Goal: Task Accomplishment & Management: Manage account settings

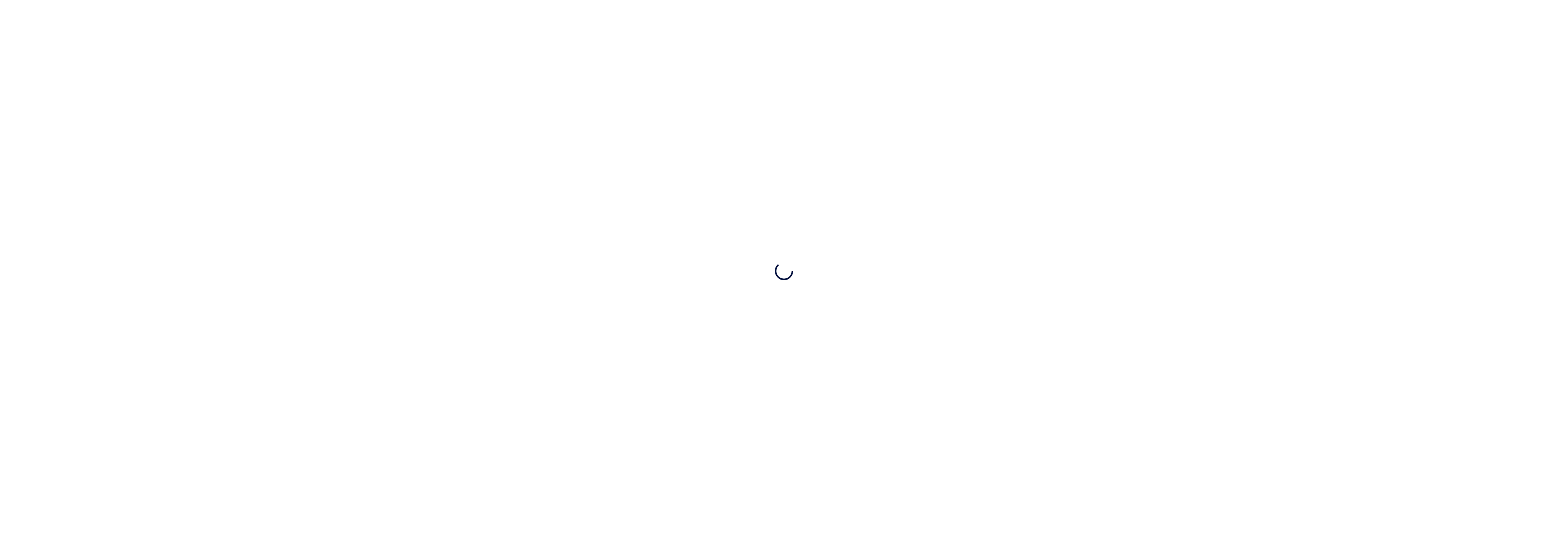
drag, startPoint x: 931, startPoint y: 298, endPoint x: 916, endPoint y: 316, distance: 23.4
click at [931, 298] on div at bounding box center [784, 271] width 1568 height 542
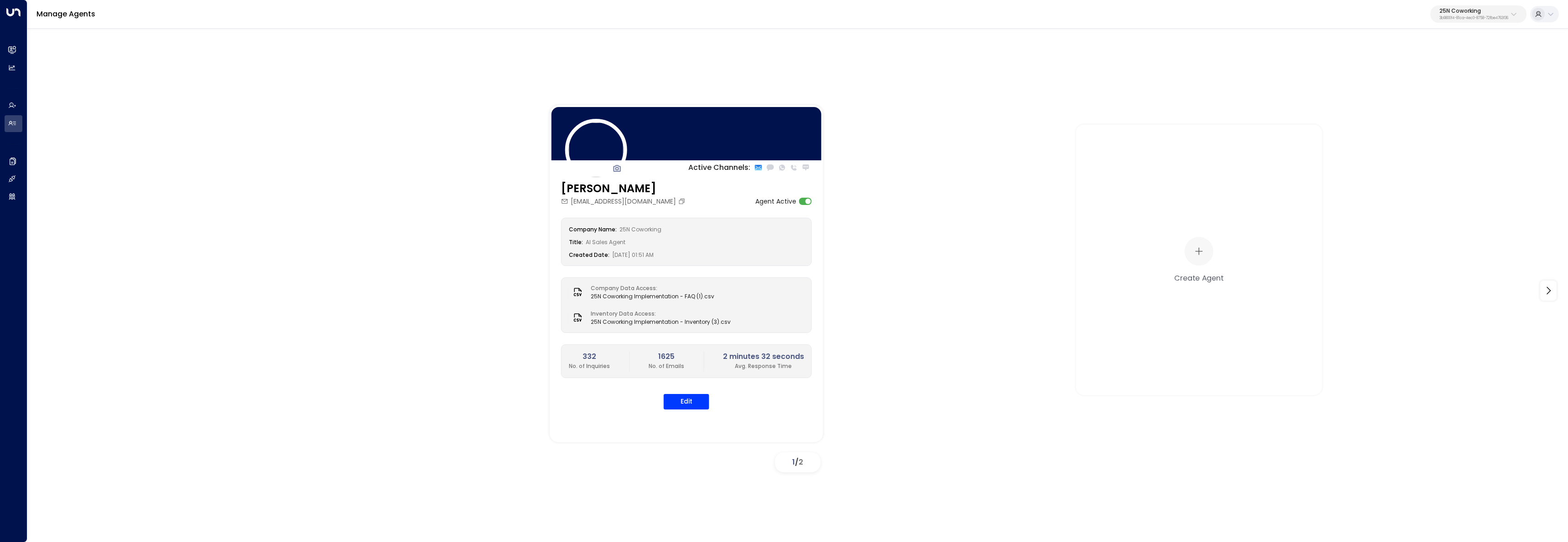
click at [1468, 30] on div at bounding box center [797, 34] width 1540 height 14
click at [1468, 19] on p "3b9800f4-81ca-4ec0-8758-72fbe4763f36" at bounding box center [1473, 18] width 69 height 3
type input "********"
click at [1420, 71] on div "Four Leaf Properties ID: 34e1cd17-0f68-49af-bd32-3c48ce8611d1" at bounding box center [1448, 72] width 122 height 19
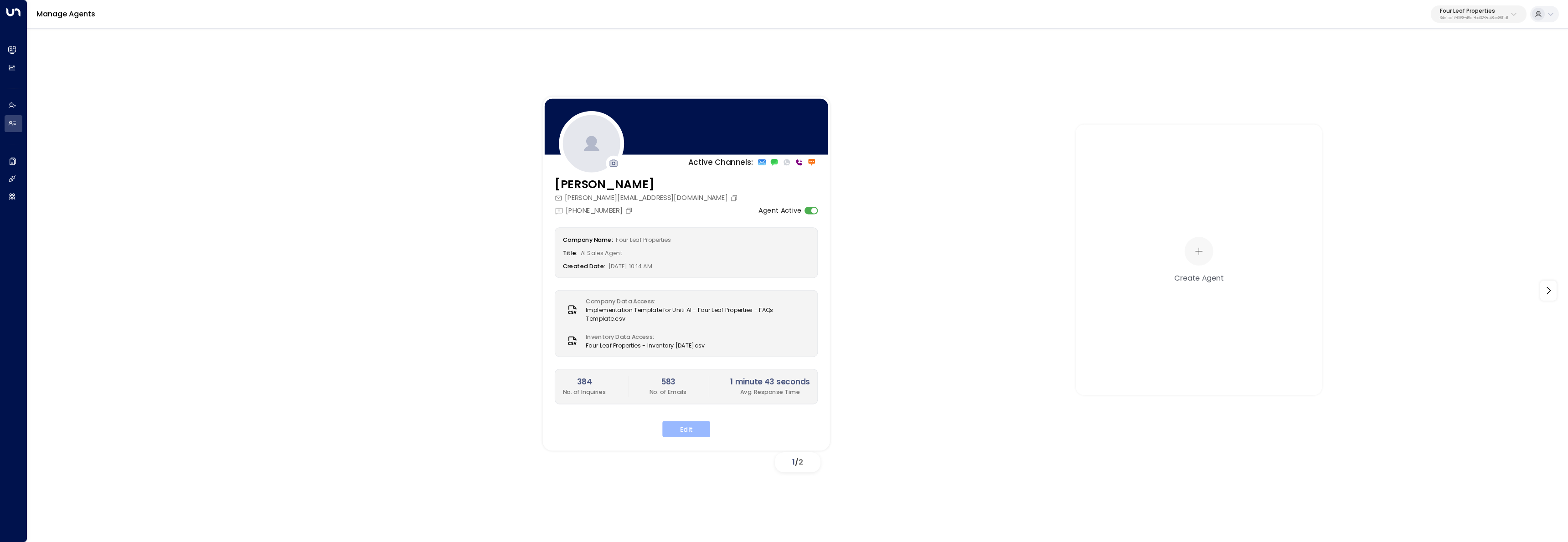
click at [700, 424] on button "Edit" at bounding box center [686, 429] width 48 height 17
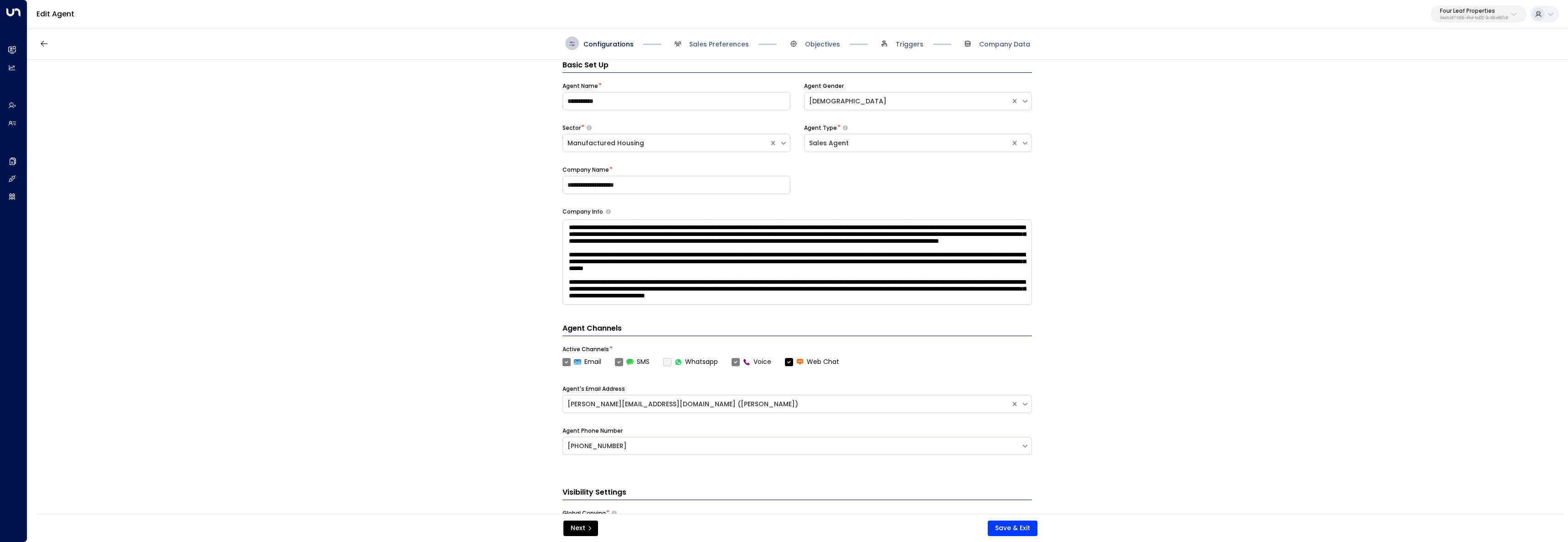
scroll to position [229, 0]
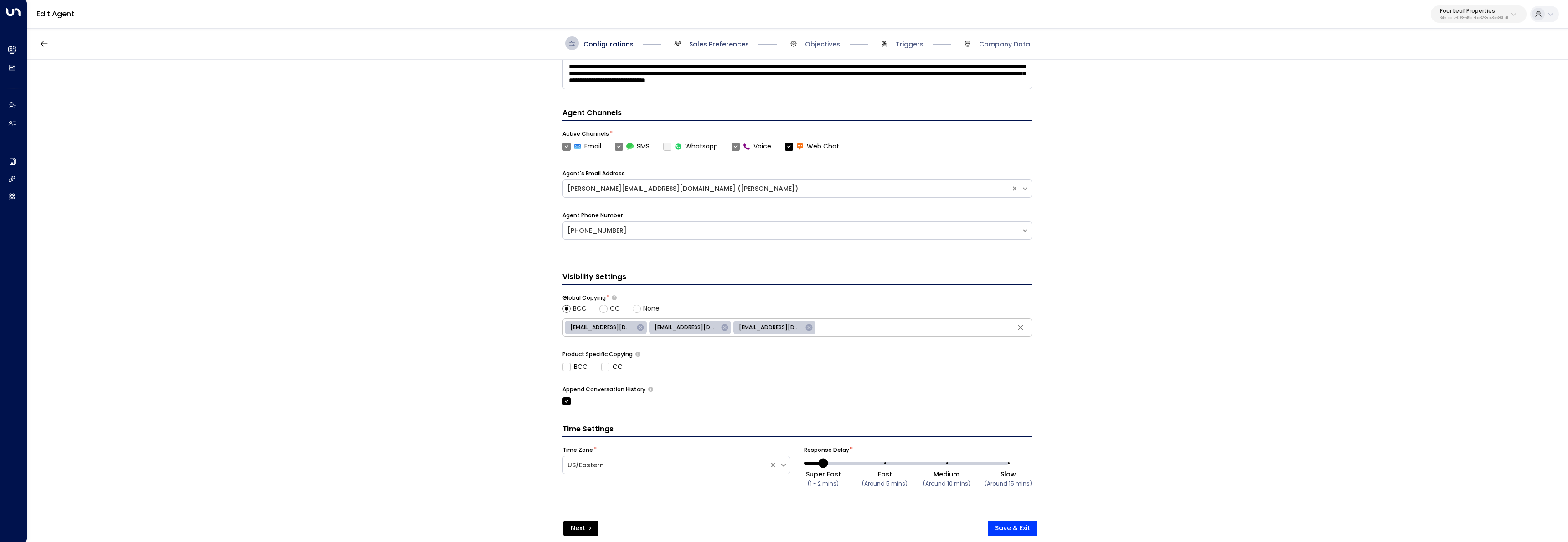
click at [711, 42] on span "Sales Preferences" at bounding box center [719, 44] width 60 height 9
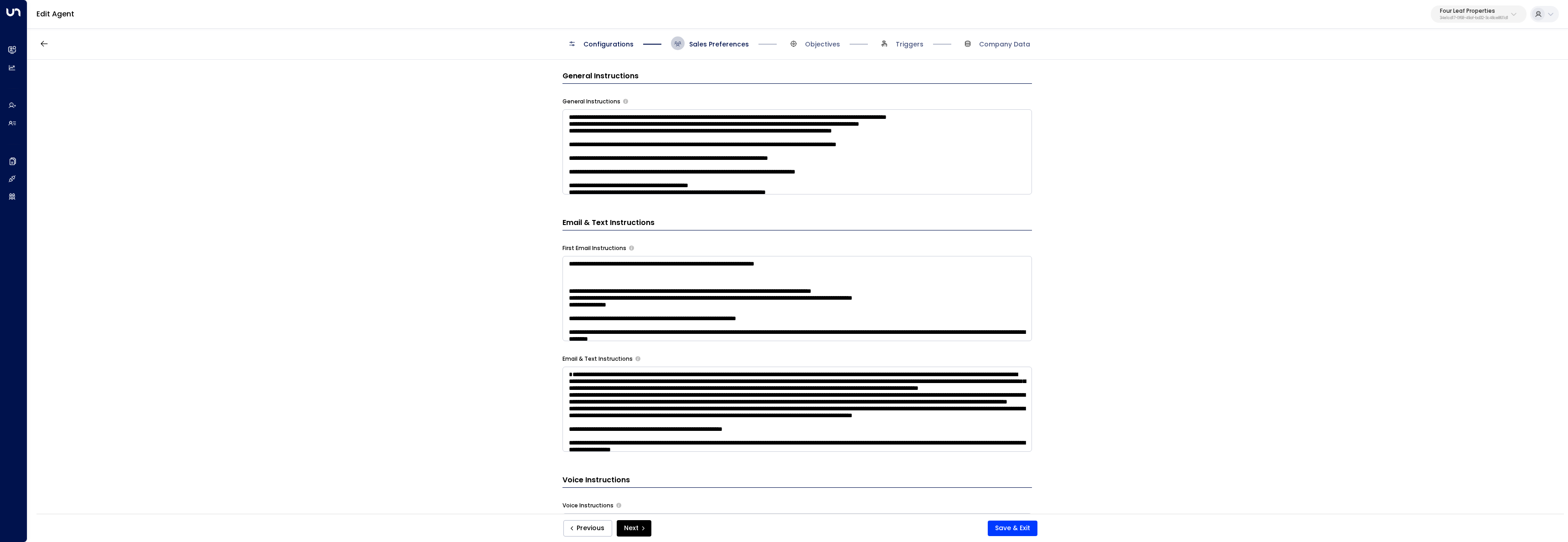
scroll to position [0, 0]
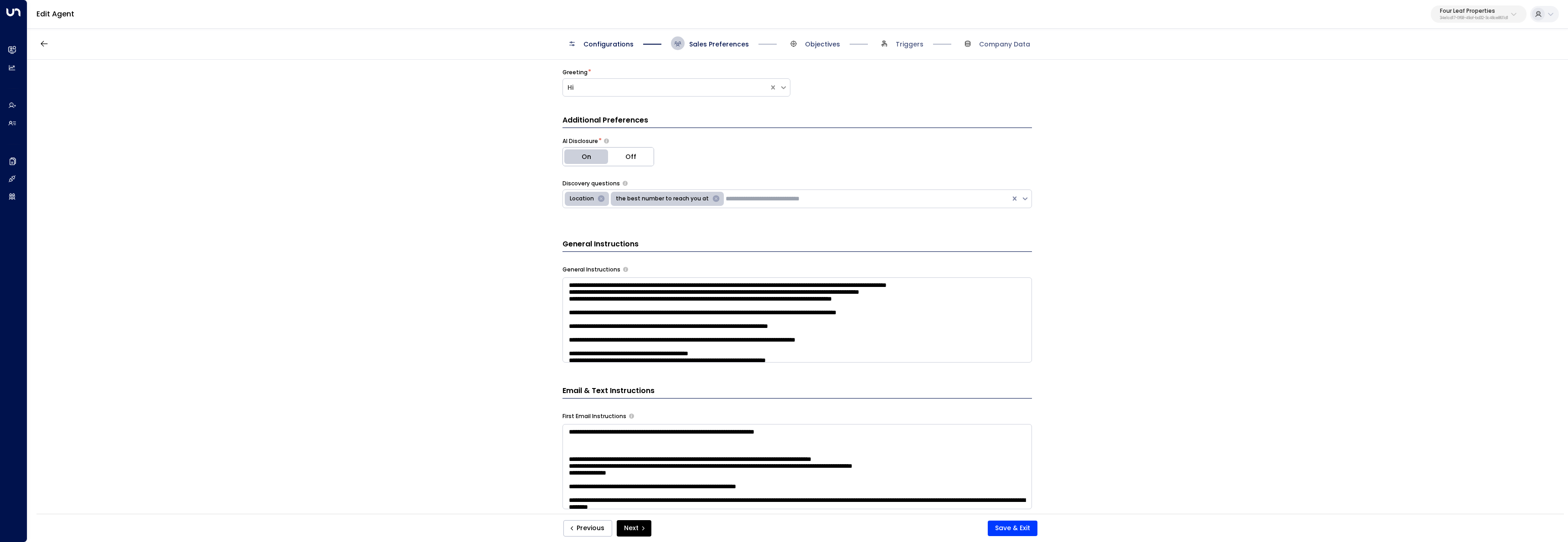
click at [816, 45] on span "Objectives" at bounding box center [822, 44] width 35 height 9
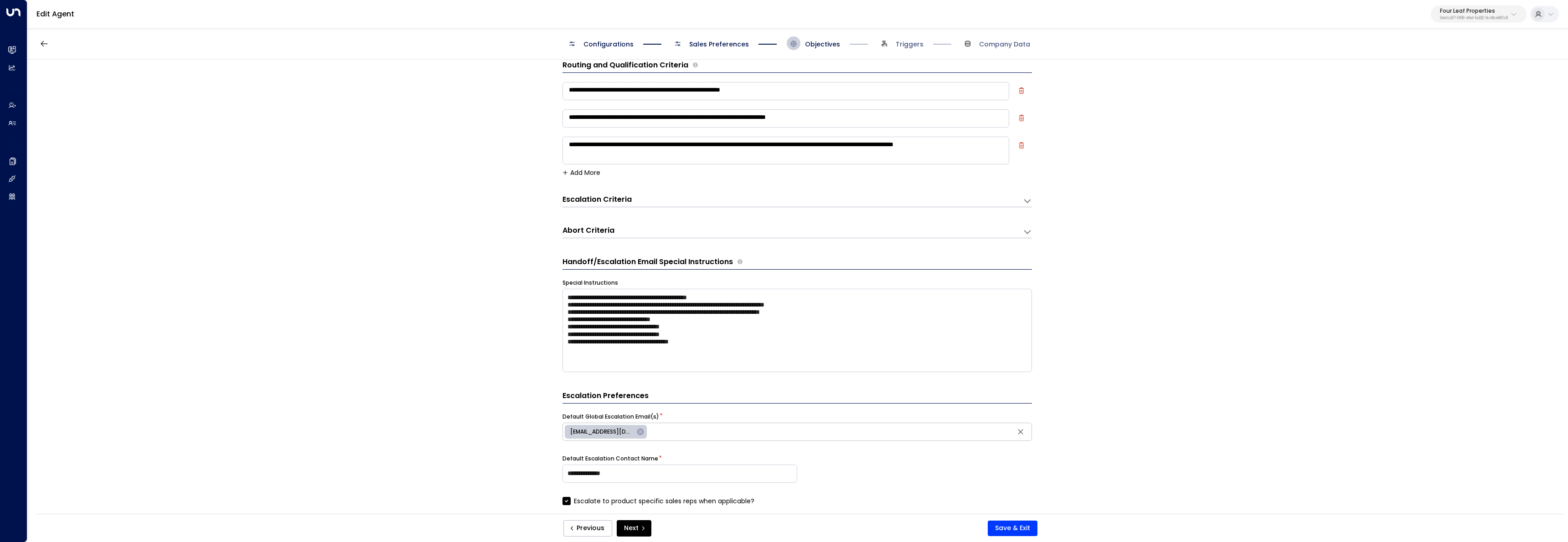
click at [738, 46] on span "Sales Preferences" at bounding box center [719, 44] width 60 height 9
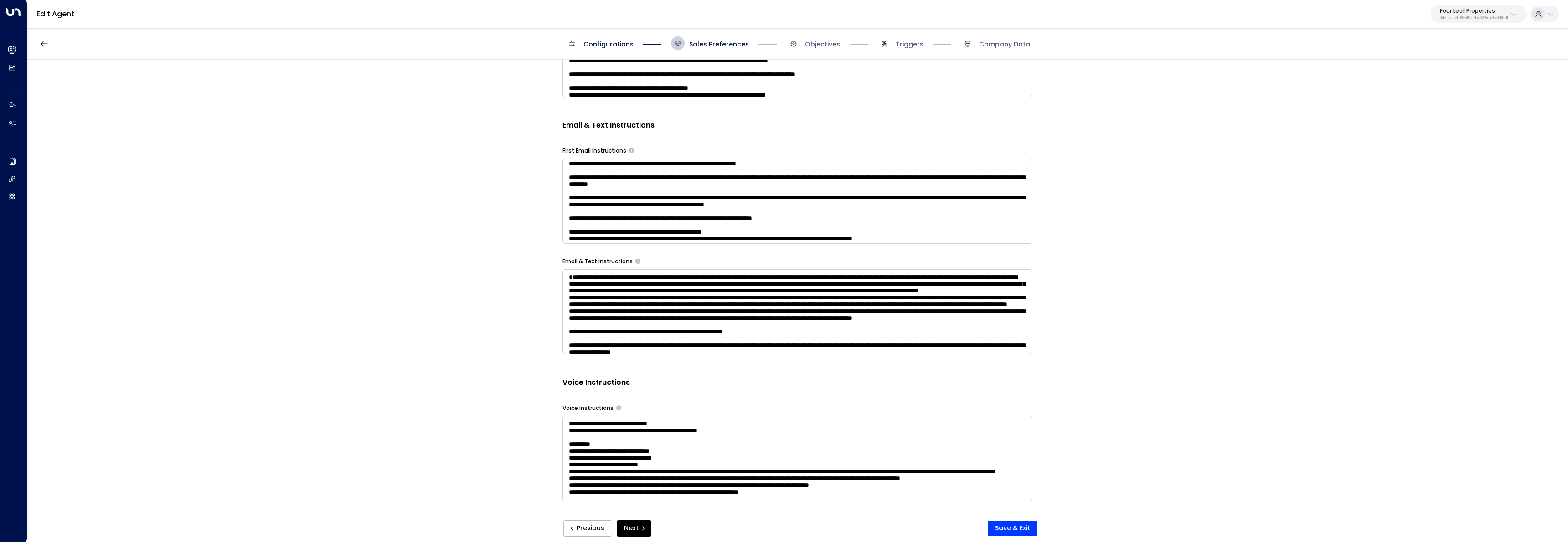
scroll to position [50, 0]
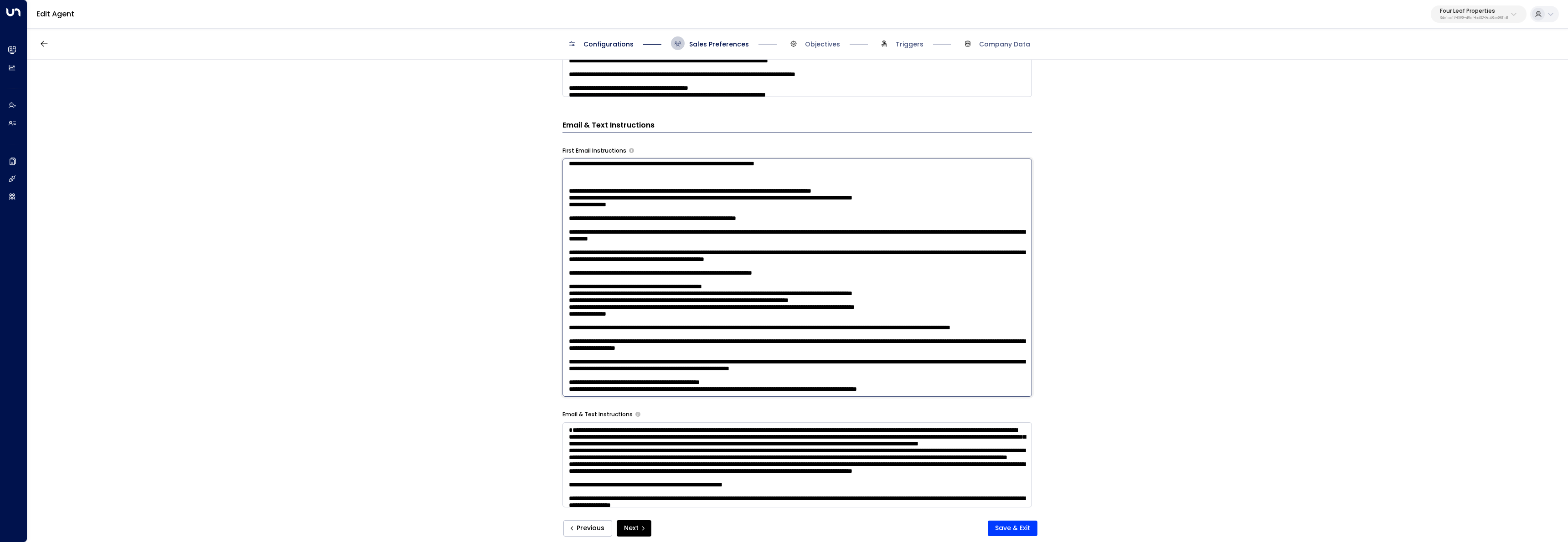
click at [741, 213] on textarea at bounding box center [797, 278] width 470 height 238
type textarea "**********"
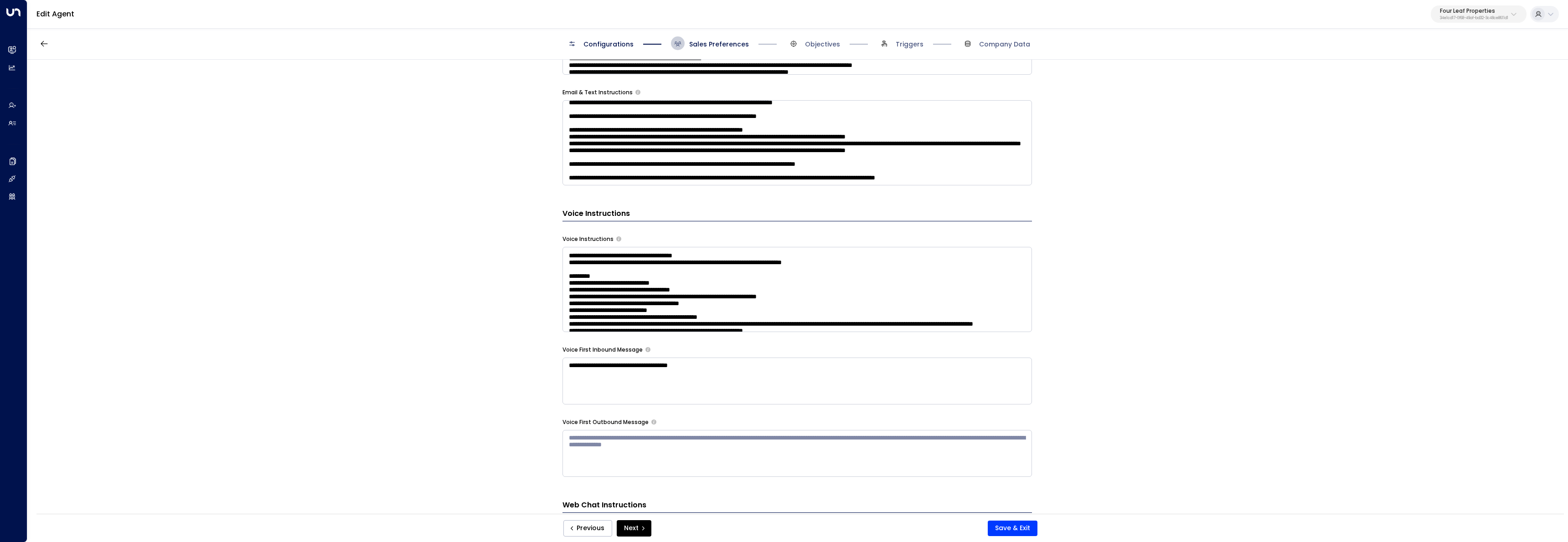
scroll to position [215, 0]
click at [598, 141] on textarea at bounding box center [797, 143] width 470 height 85
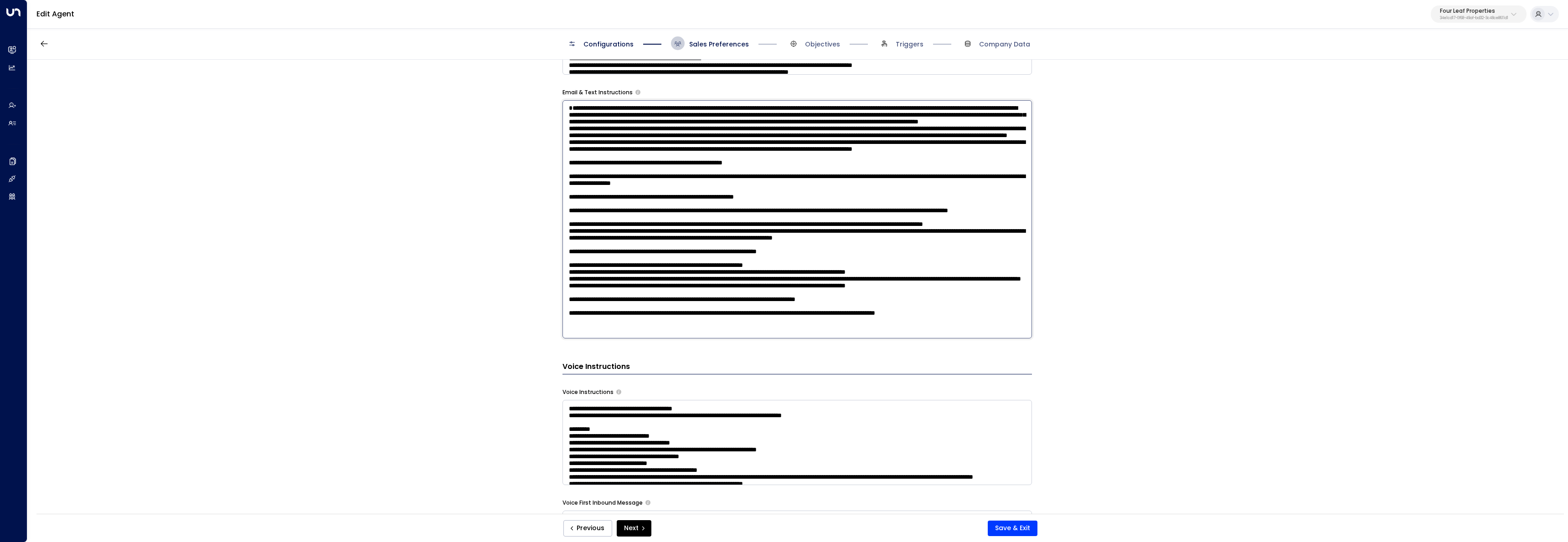
click at [601, 211] on textarea at bounding box center [797, 219] width 470 height 238
drag, startPoint x: 601, startPoint y: 211, endPoint x: 607, endPoint y: 211, distance: 6.0
click at [601, 211] on textarea at bounding box center [797, 219] width 470 height 238
type textarea "**********"
click at [1021, 531] on button "Save & Exit" at bounding box center [1013, 528] width 50 height 15
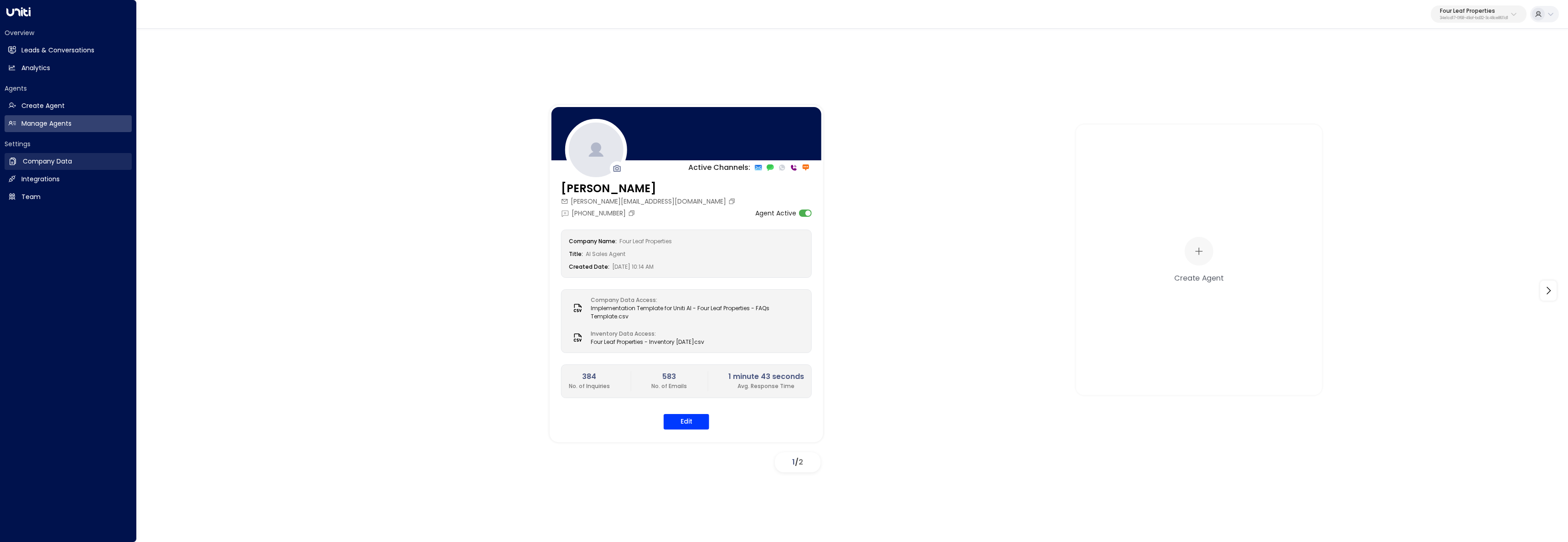
click at [28, 158] on h2 "Company Data" at bounding box center [47, 161] width 49 height 10
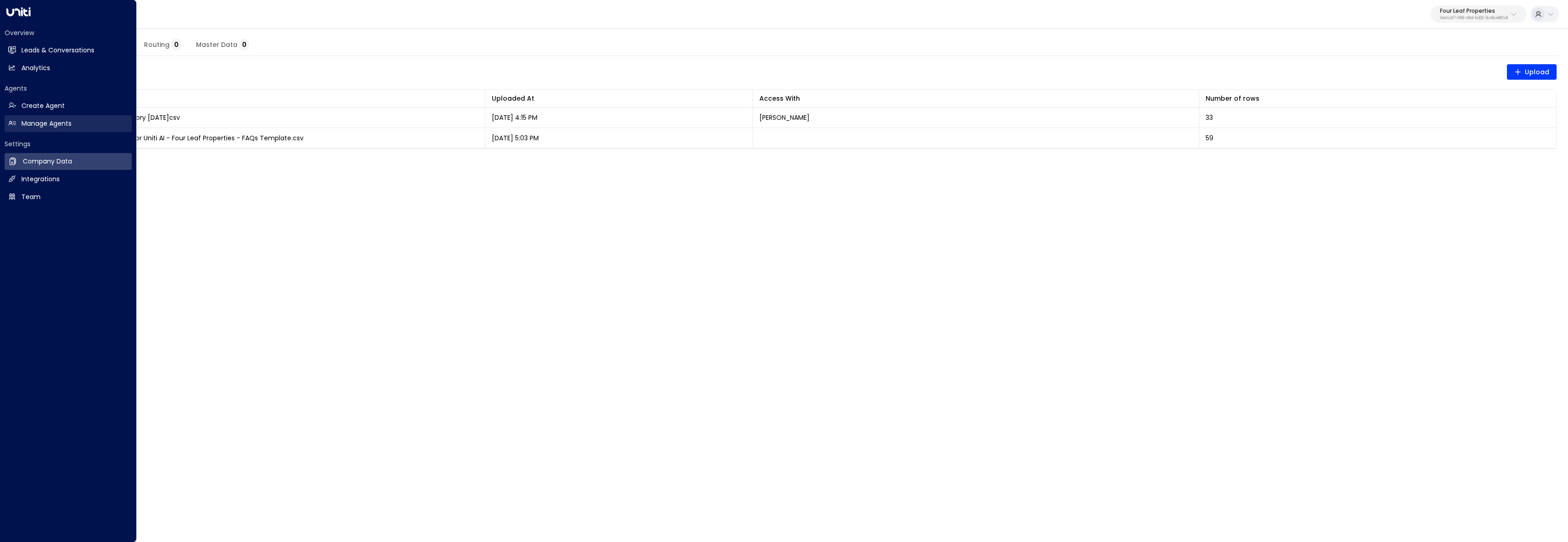
click at [69, 123] on h2 "Manage Agents" at bounding box center [46, 124] width 50 height 10
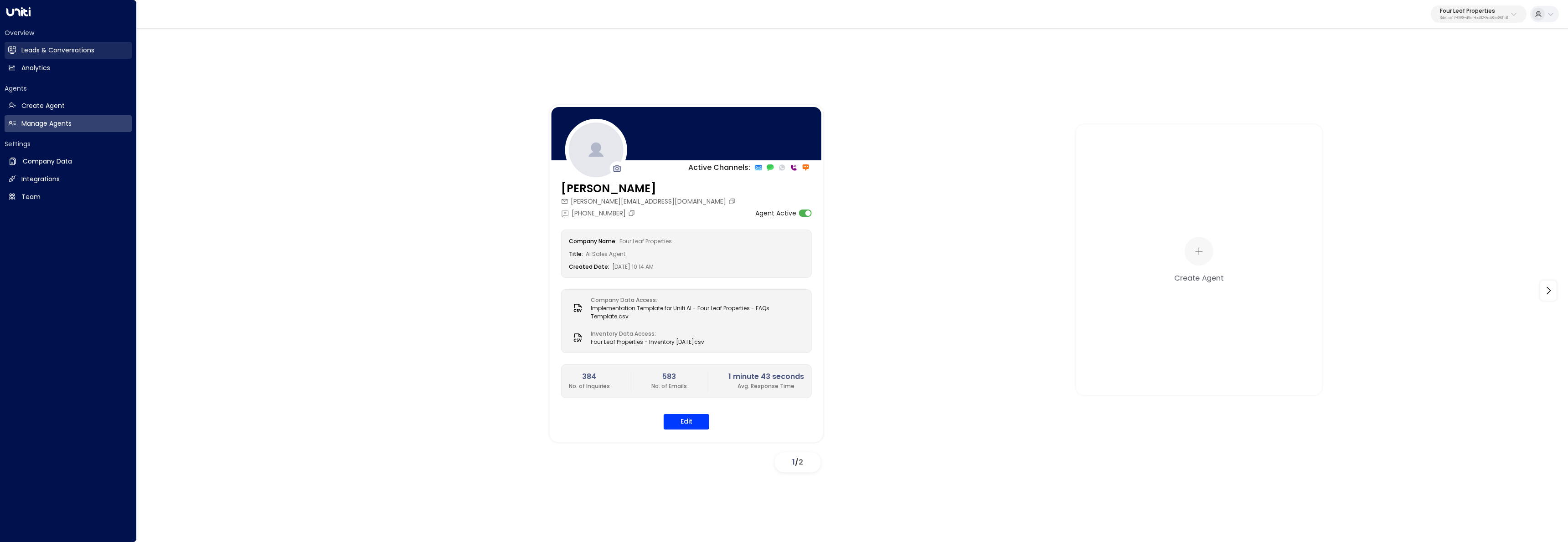
click at [9, 54] on link "Leads & Conversations Leads & Conversations" at bounding box center [69, 51] width 127 height 17
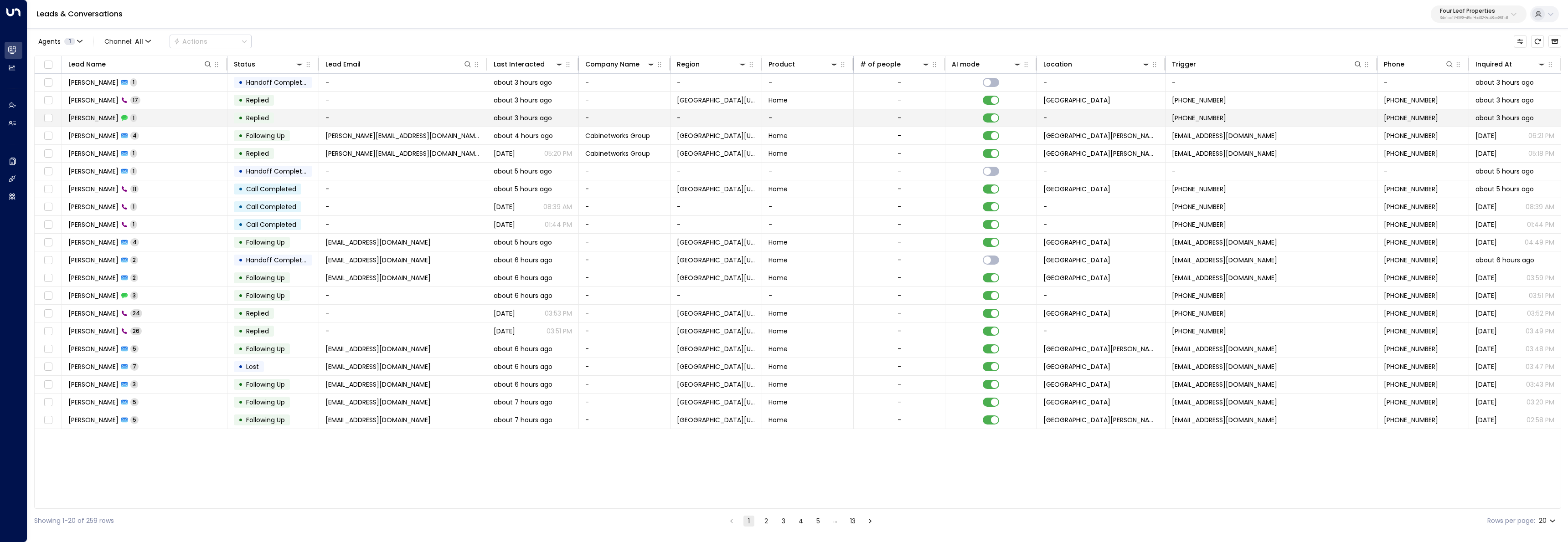
click at [135, 116] on td "Debra Hayes 1" at bounding box center [145, 118] width 166 height 17
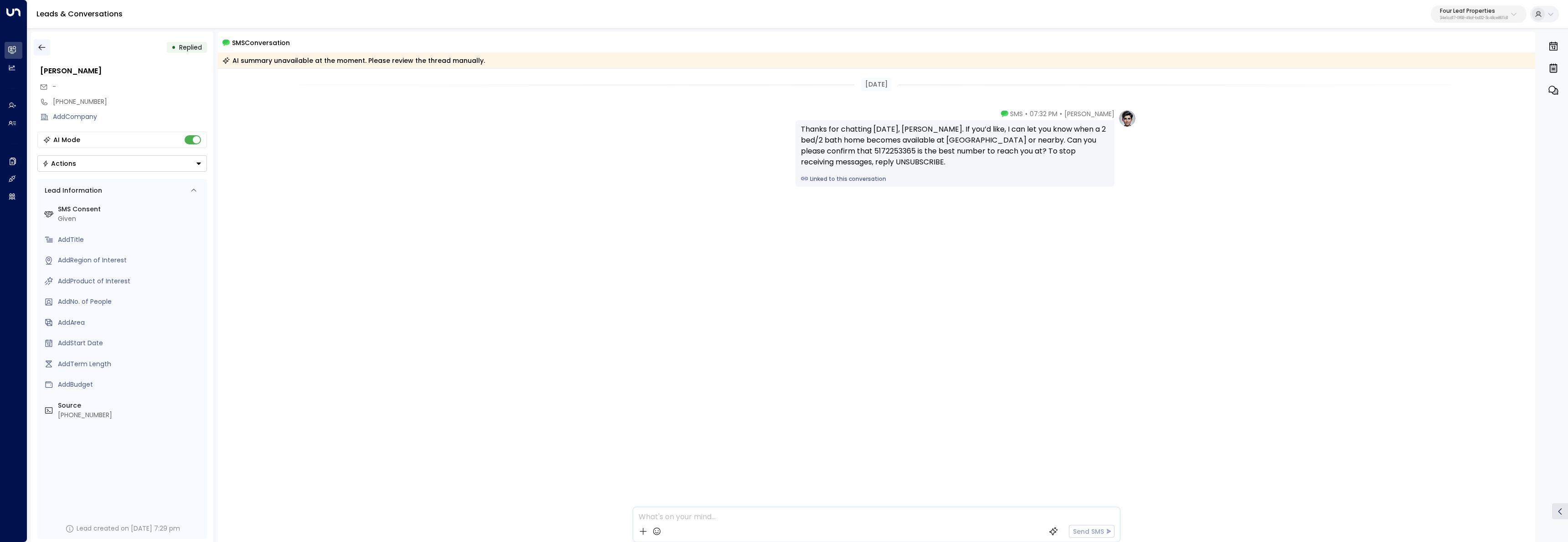
click at [37, 46] on icon "button" at bounding box center [42, 47] width 9 height 9
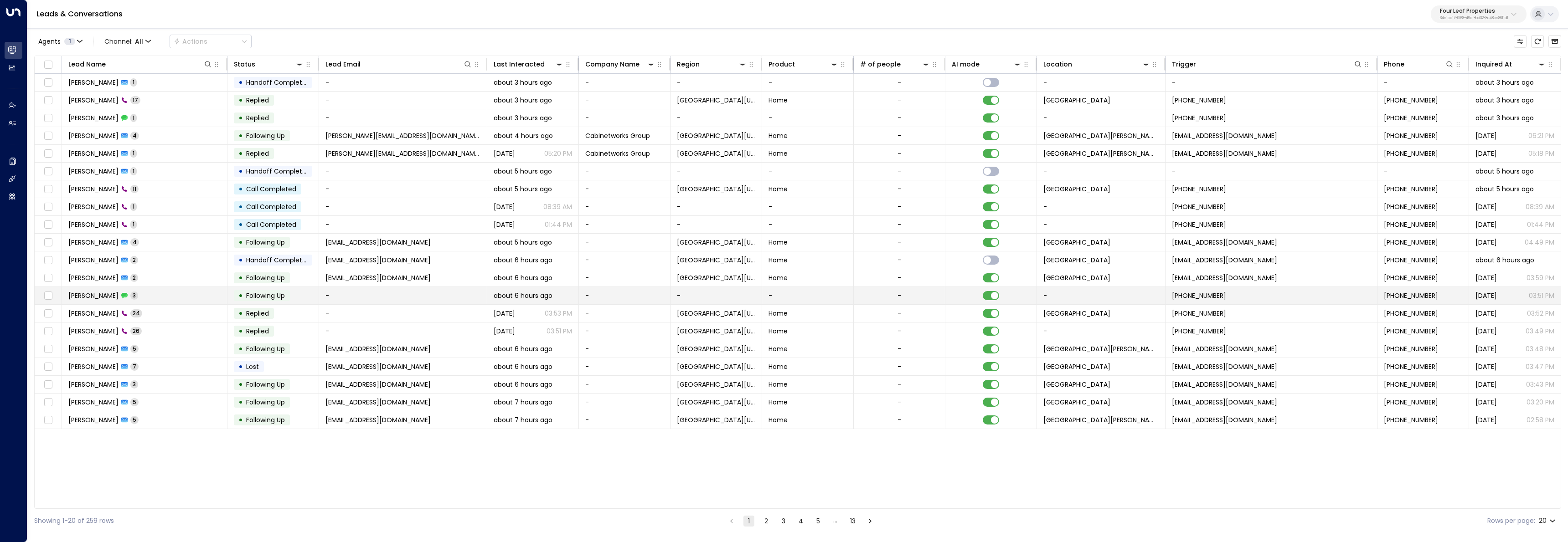
click at [178, 296] on td "Tracy 3" at bounding box center [145, 296] width 166 height 17
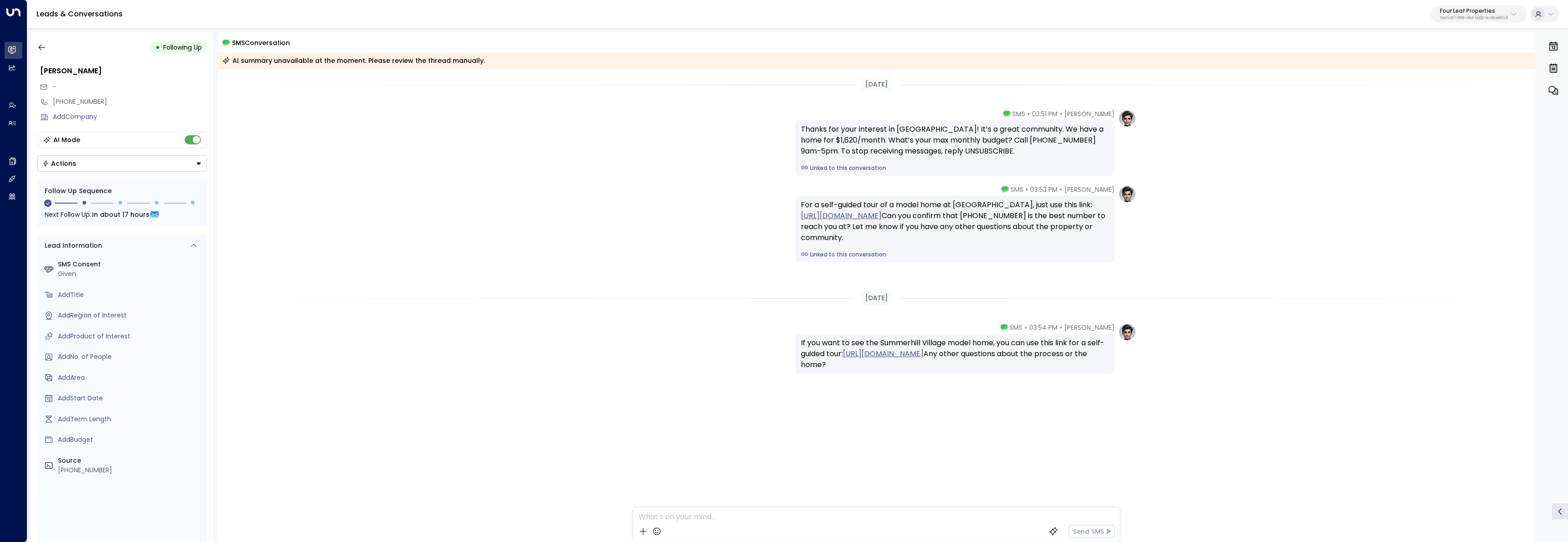
click at [868, 168] on link "Linked to this conversation" at bounding box center [954, 168] width 308 height 8
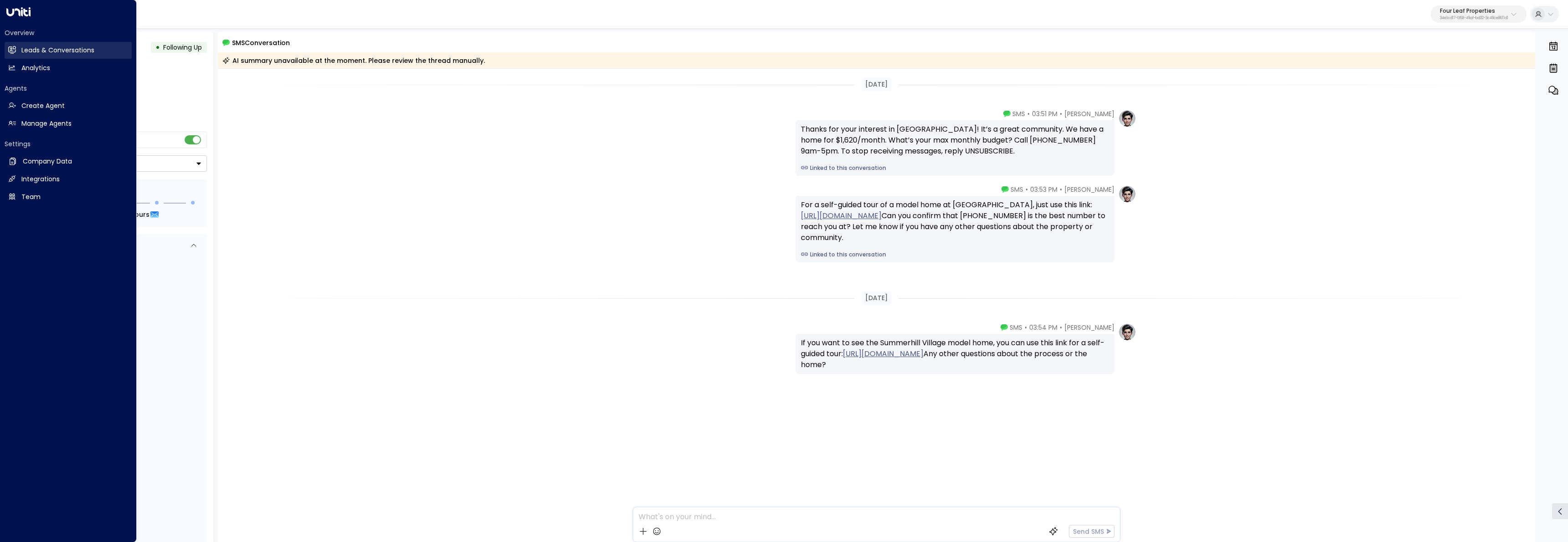
click at [19, 51] on link "Leads & Conversations Leads & Conversations" at bounding box center [69, 51] width 127 height 17
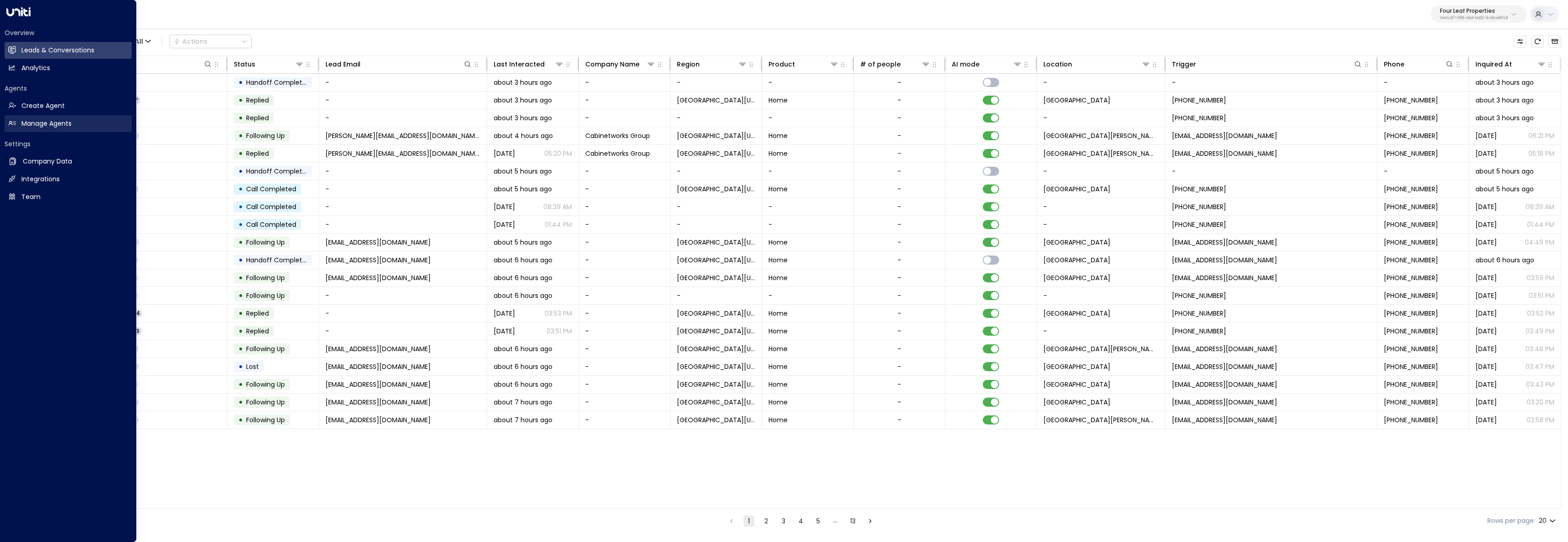
drag, startPoint x: 24, startPoint y: 122, endPoint x: 109, endPoint y: 132, distance: 85.6
click at [24, 122] on h2 "Manage Agents" at bounding box center [46, 124] width 50 height 10
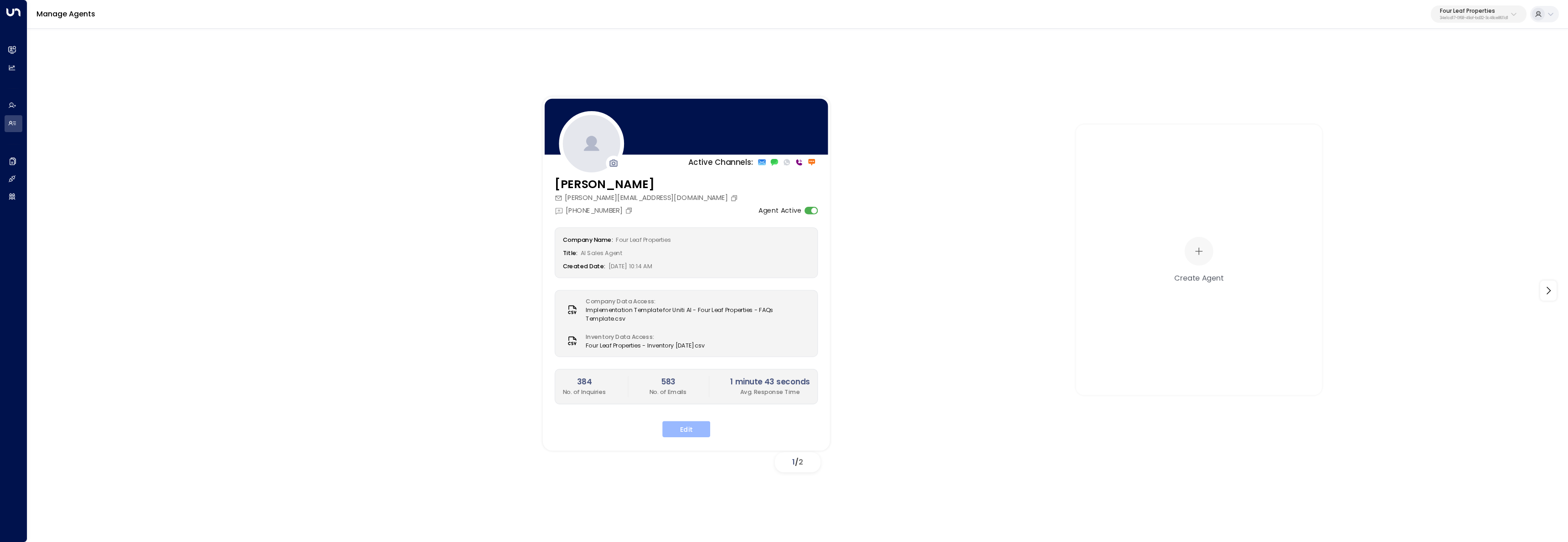
click at [706, 422] on button "Edit" at bounding box center [686, 429] width 48 height 17
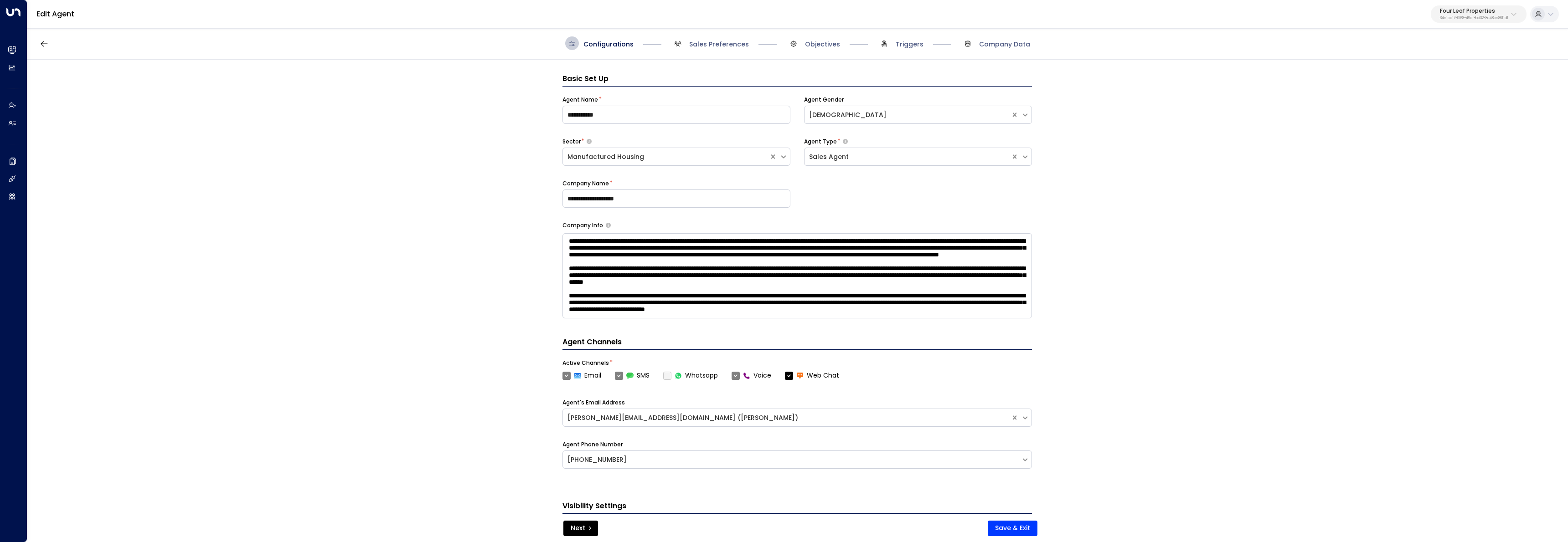
scroll to position [14, 0]
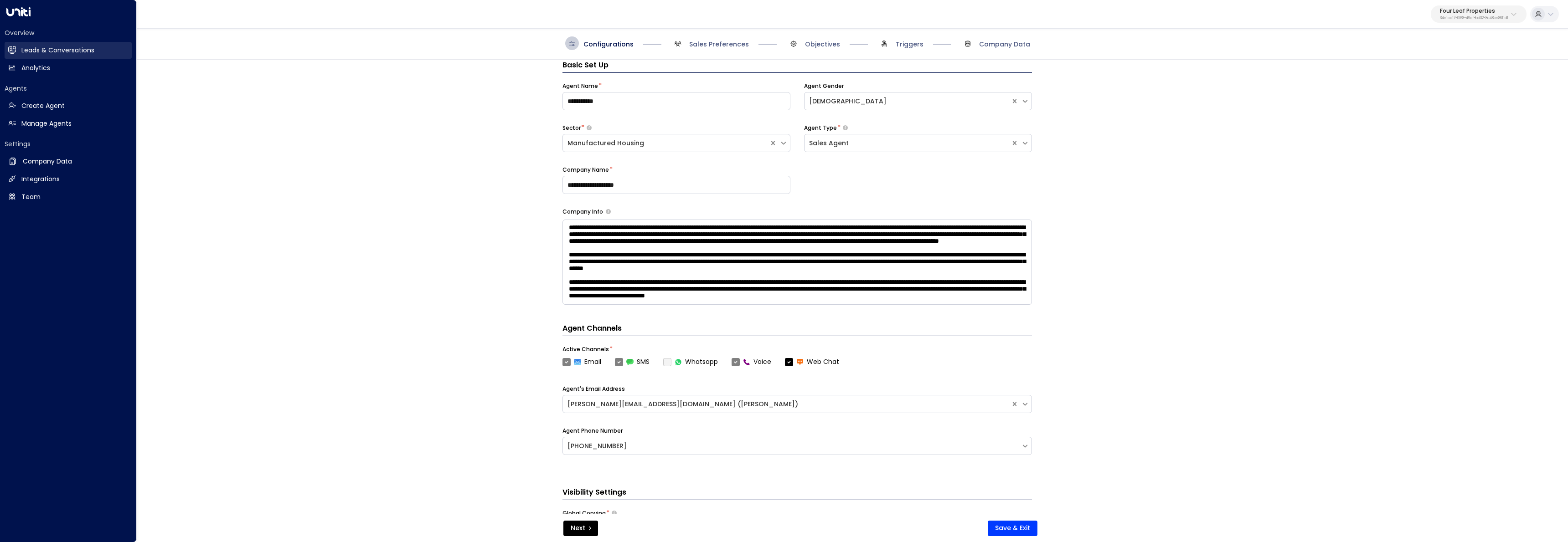
click at [13, 47] on icon at bounding box center [12, 49] width 8 height 8
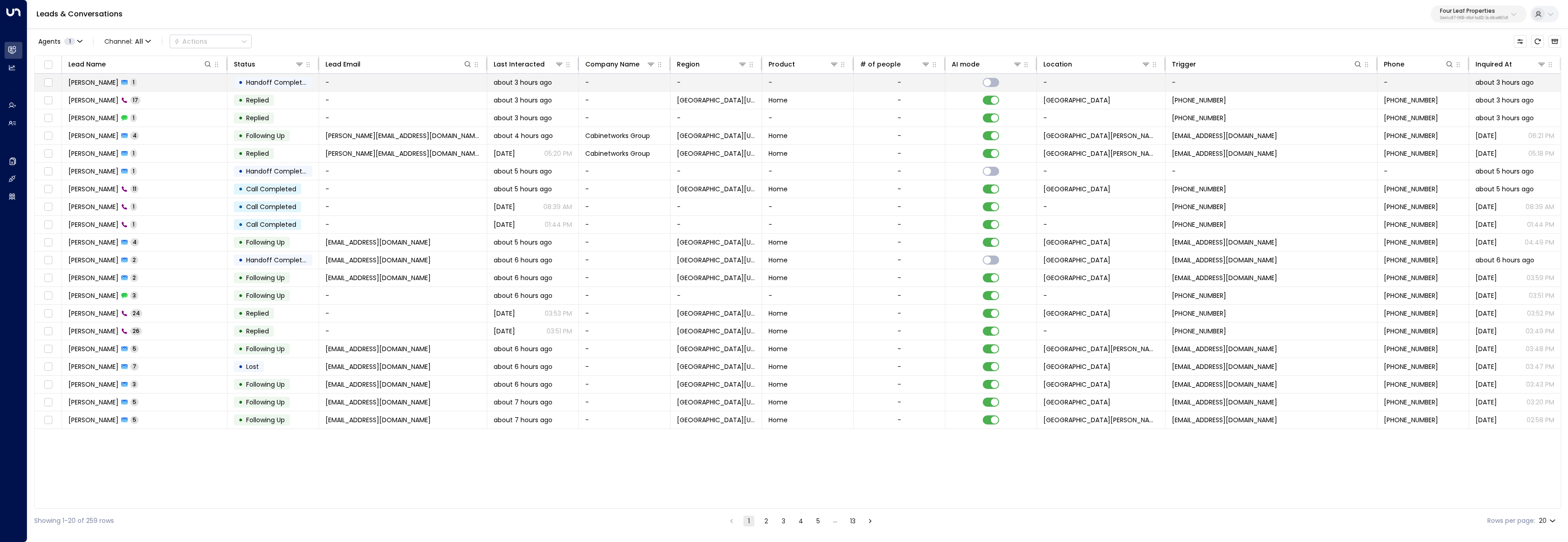
click at [135, 87] on td "Debra 1" at bounding box center [145, 82] width 166 height 17
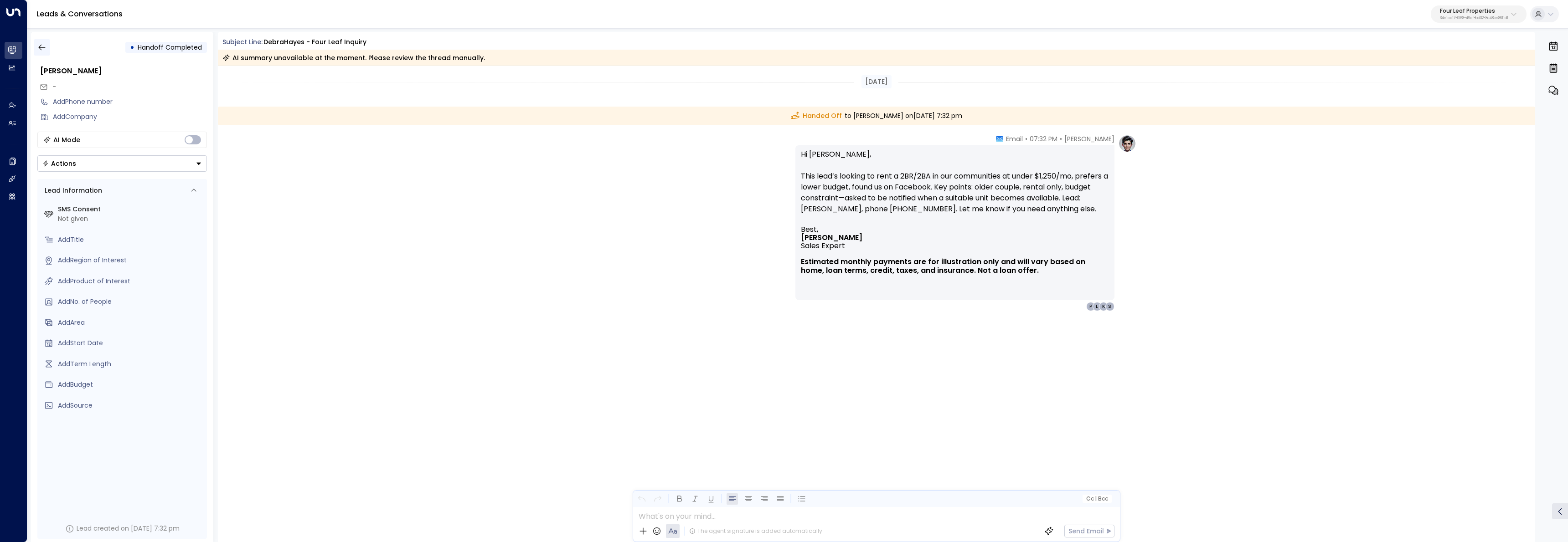
click at [46, 44] on button "button" at bounding box center [42, 48] width 17 height 17
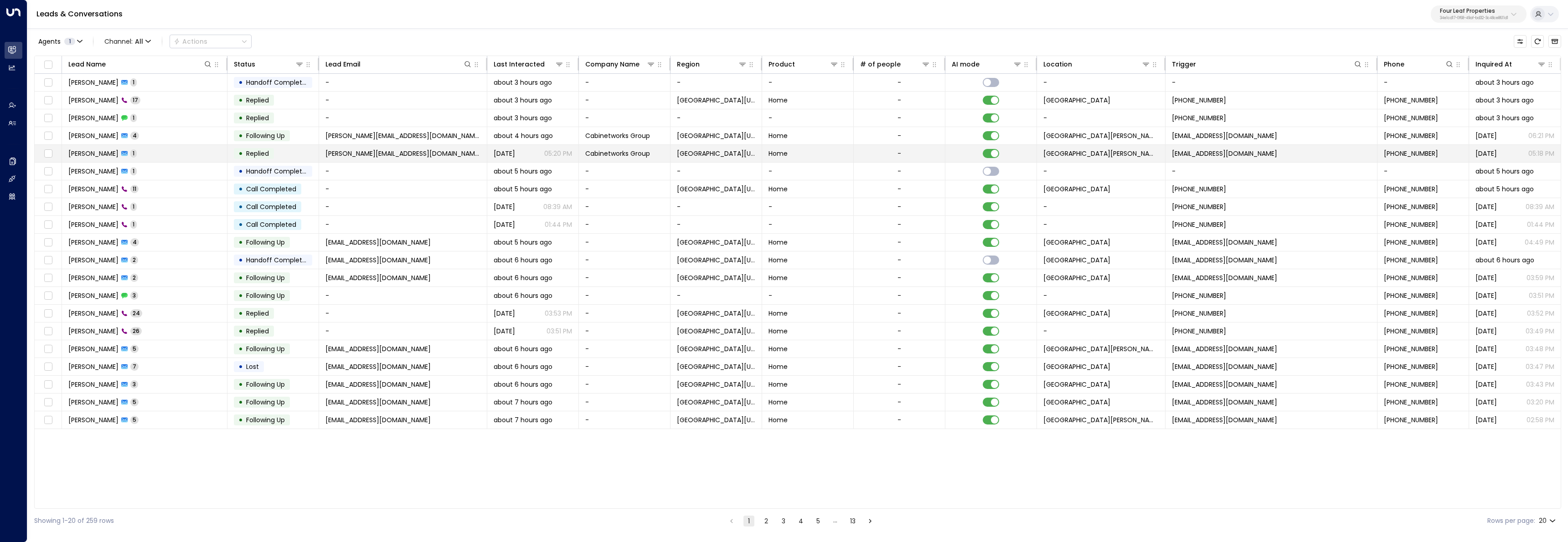
click at [1151, 152] on td "Newburg Meadows" at bounding box center [1101, 153] width 129 height 17
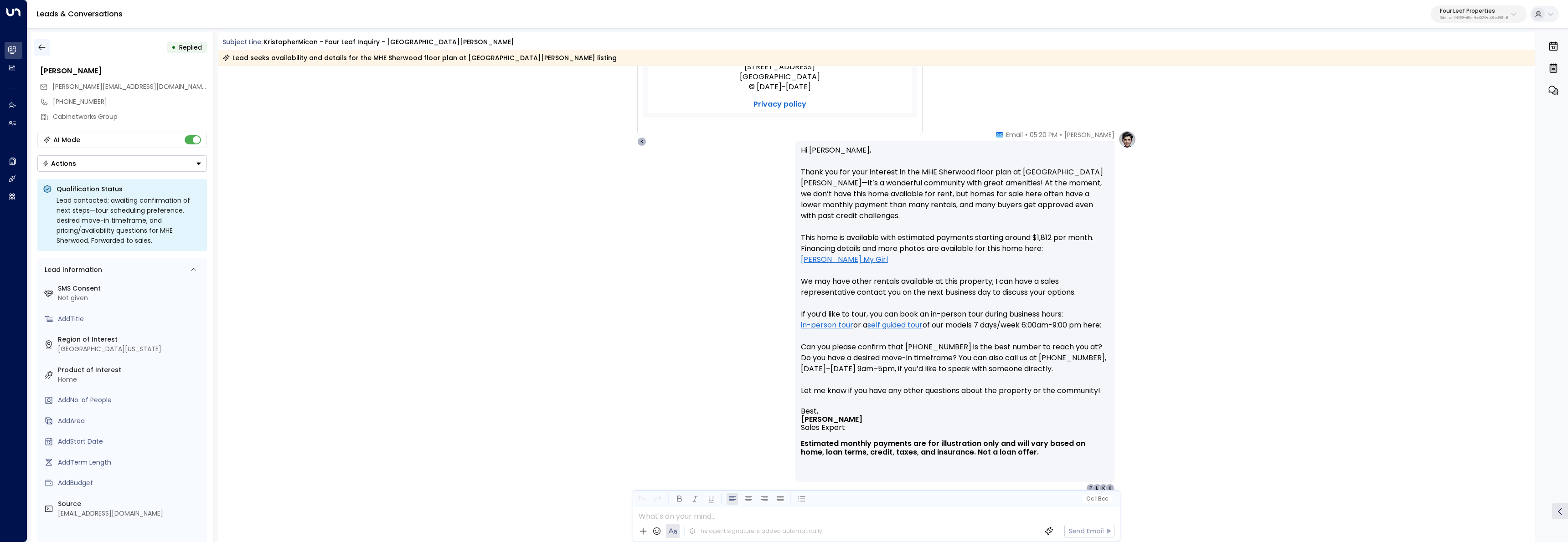
click at [42, 46] on icon "button" at bounding box center [42, 47] width 9 height 9
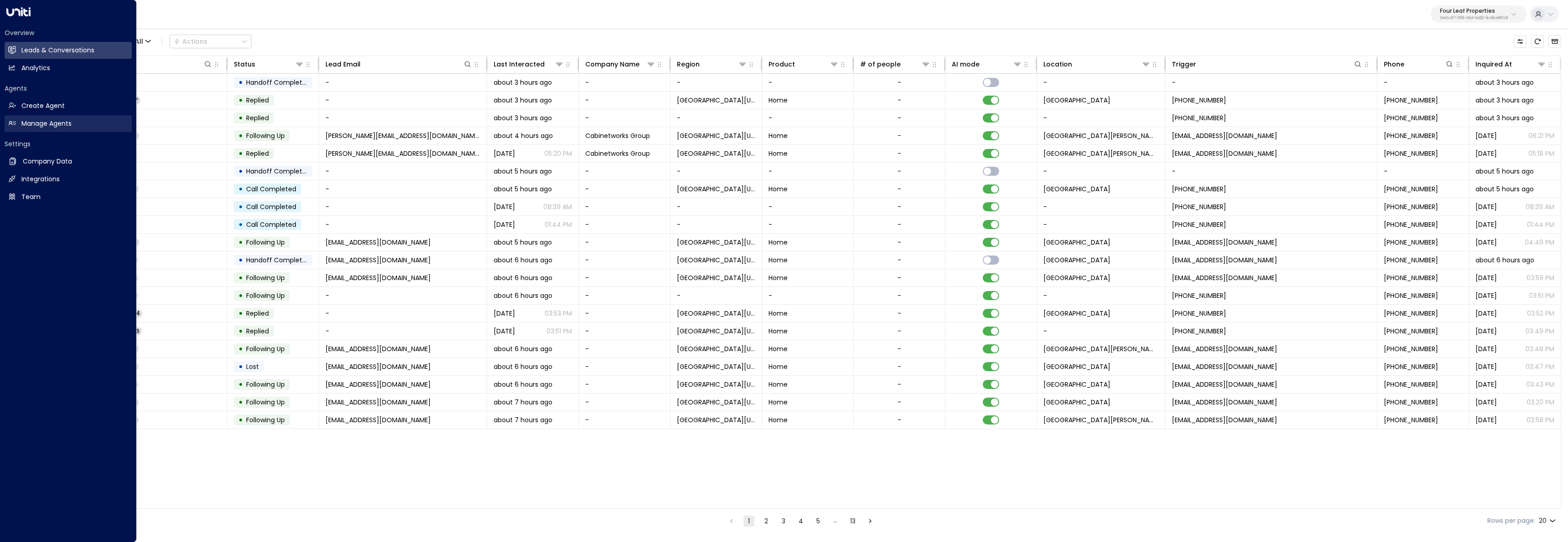
click at [47, 131] on link "Manage Agents Manage Agents" at bounding box center [69, 123] width 127 height 17
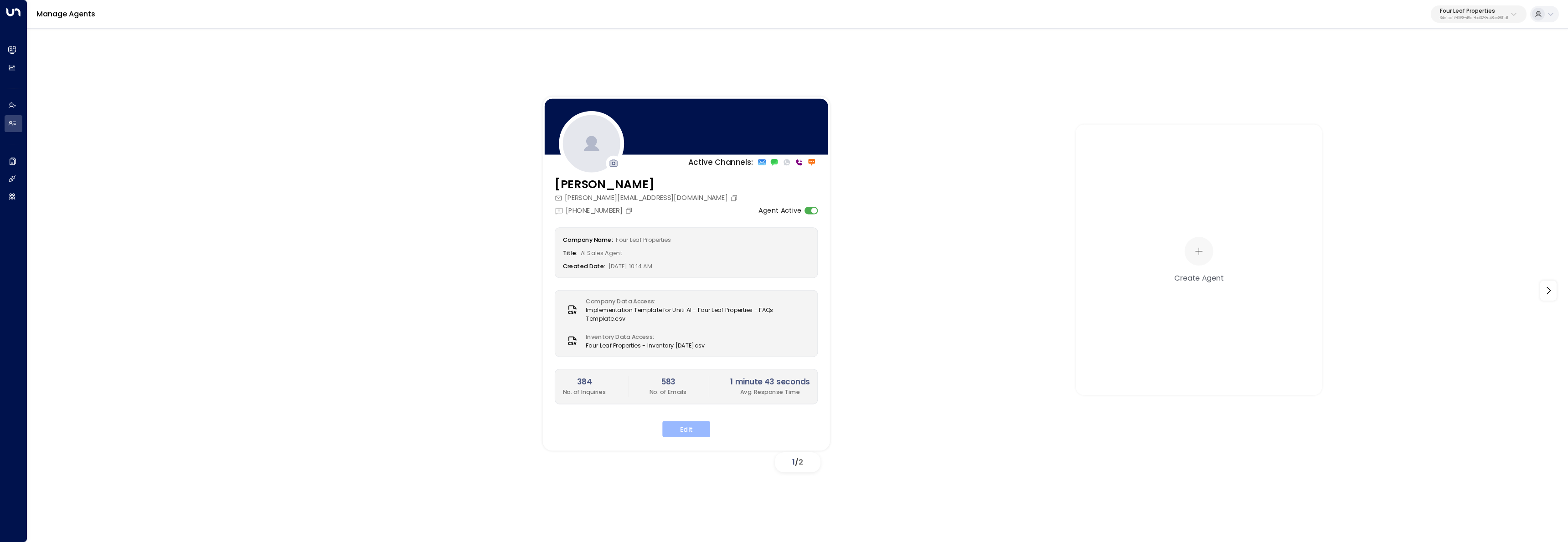
click at [704, 428] on button "Edit" at bounding box center [686, 429] width 48 height 17
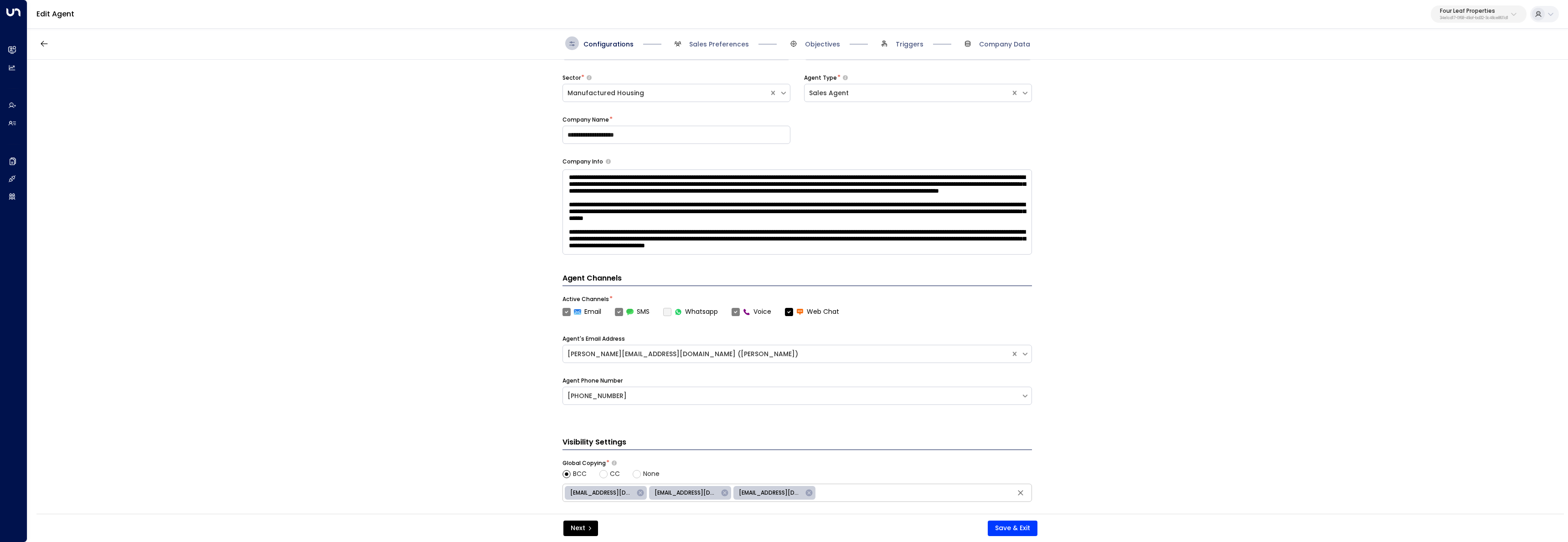
scroll to position [229, 0]
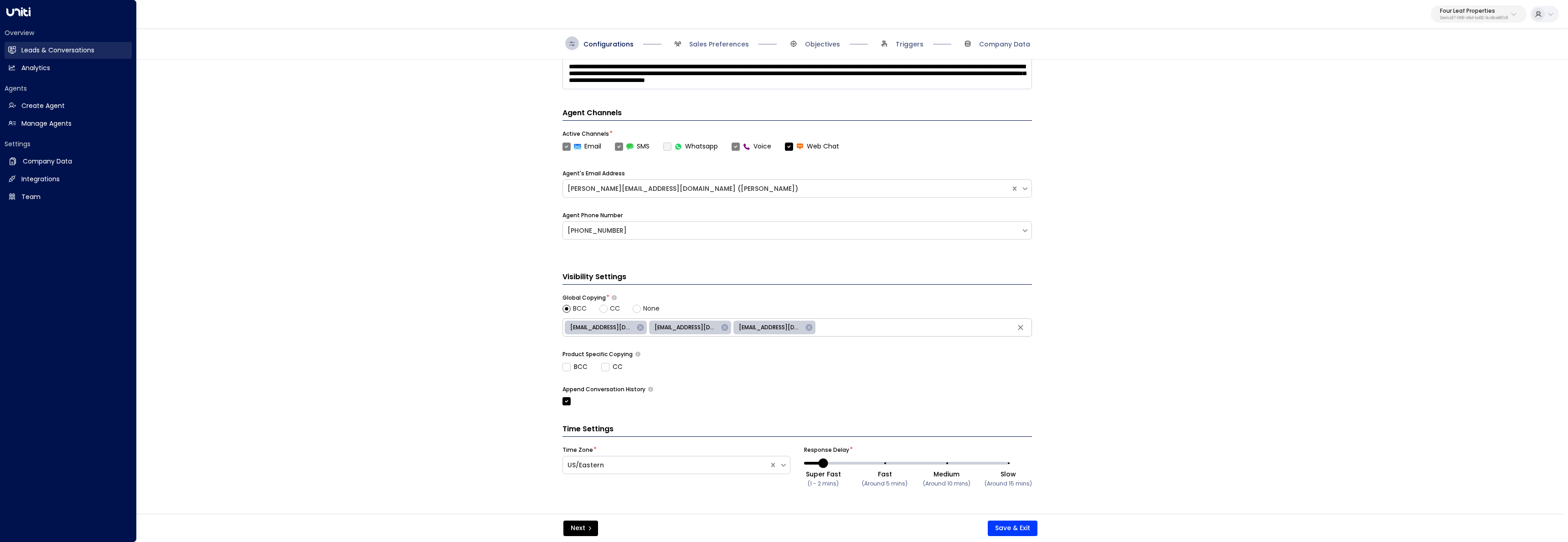
click at [16, 48] on link "Leads & Conversations Leads & Conversations" at bounding box center [69, 51] width 127 height 17
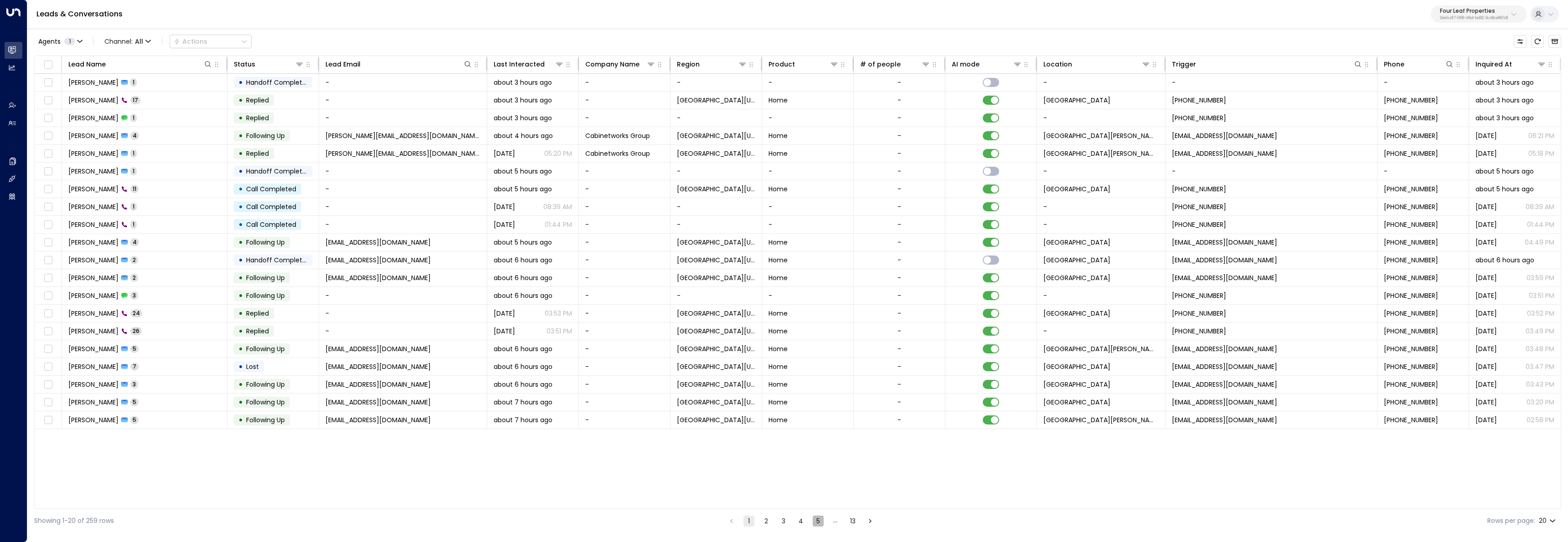
click at [817, 519] on button "5" at bounding box center [818, 521] width 11 height 11
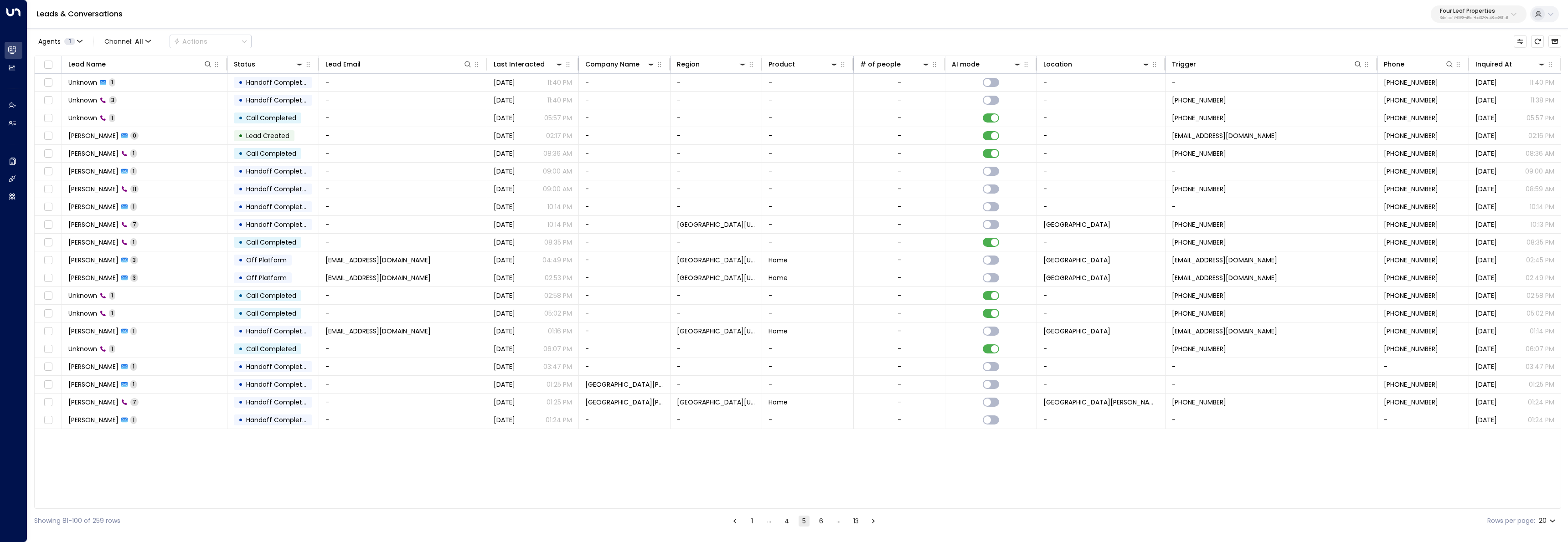
scroll to position [0, 1]
click at [819, 521] on button "6" at bounding box center [821, 521] width 11 height 11
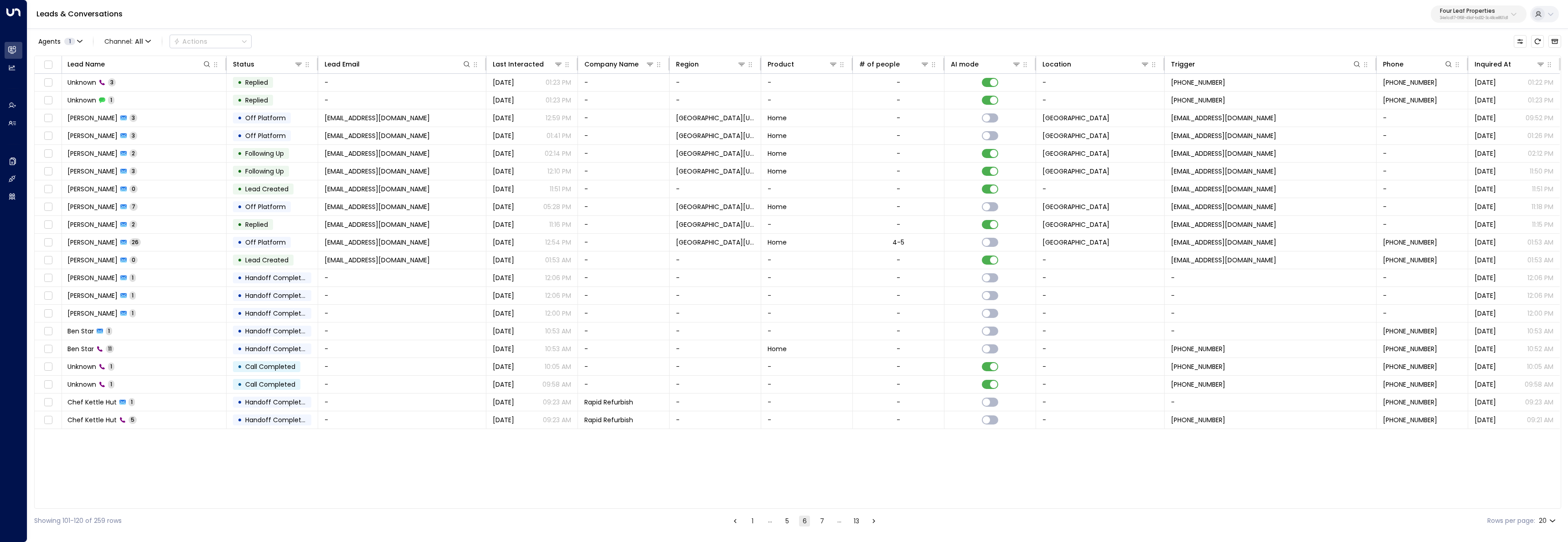
click at [858, 523] on button "13" at bounding box center [857, 521] width 11 height 11
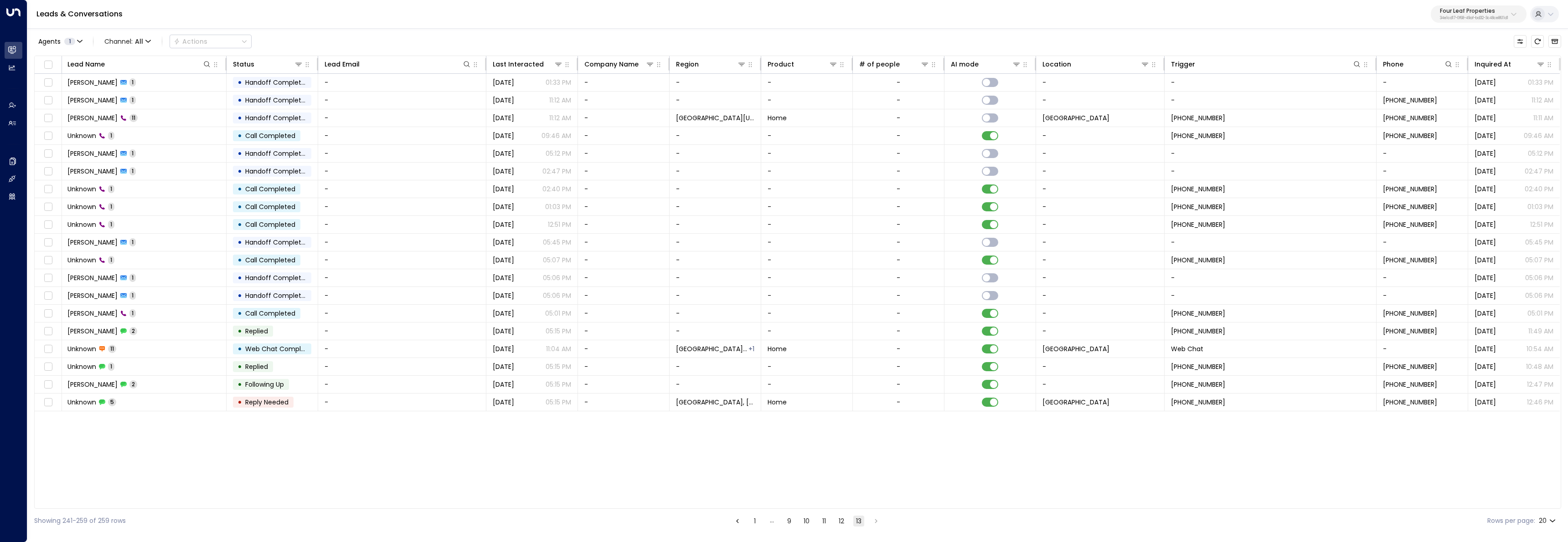
click at [862, 521] on button "13" at bounding box center [859, 521] width 11 height 11
click at [873, 523] on li "pagination navigation" at bounding box center [875, 521] width 12 height 11
click at [875, 521] on li "pagination navigation" at bounding box center [875, 521] width 12 height 11
click at [840, 521] on button "12" at bounding box center [841, 521] width 11 height 11
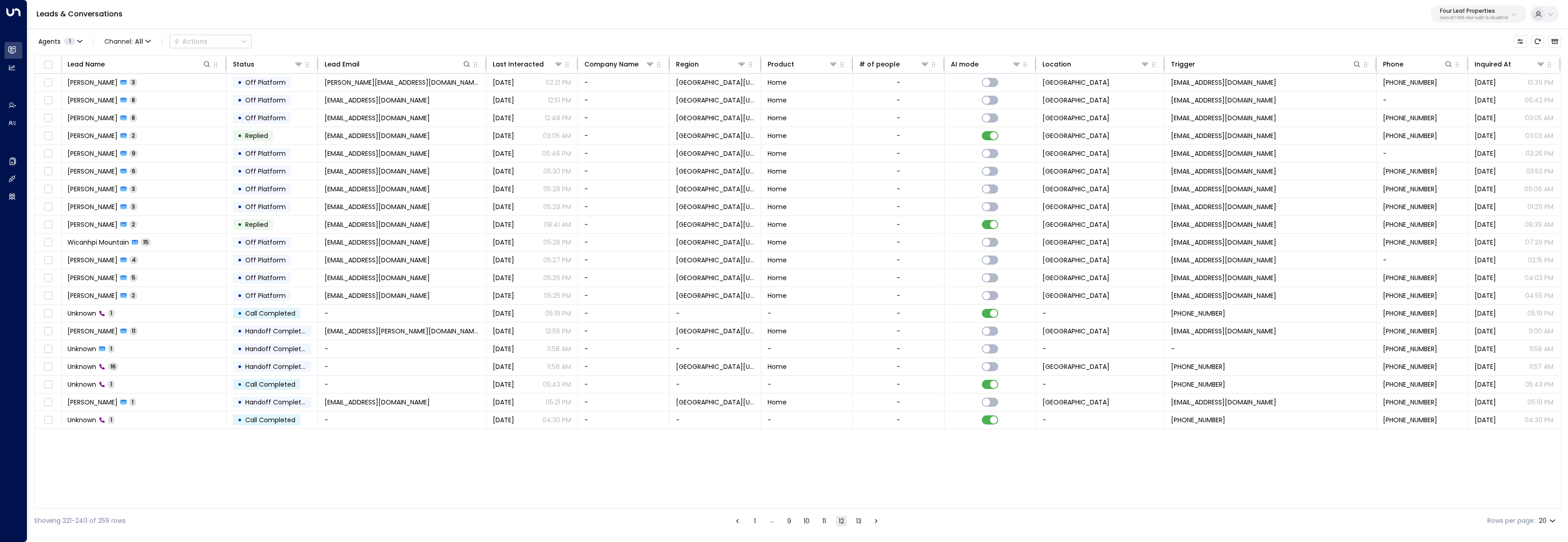
click at [823, 525] on button "11" at bounding box center [824, 521] width 11 height 11
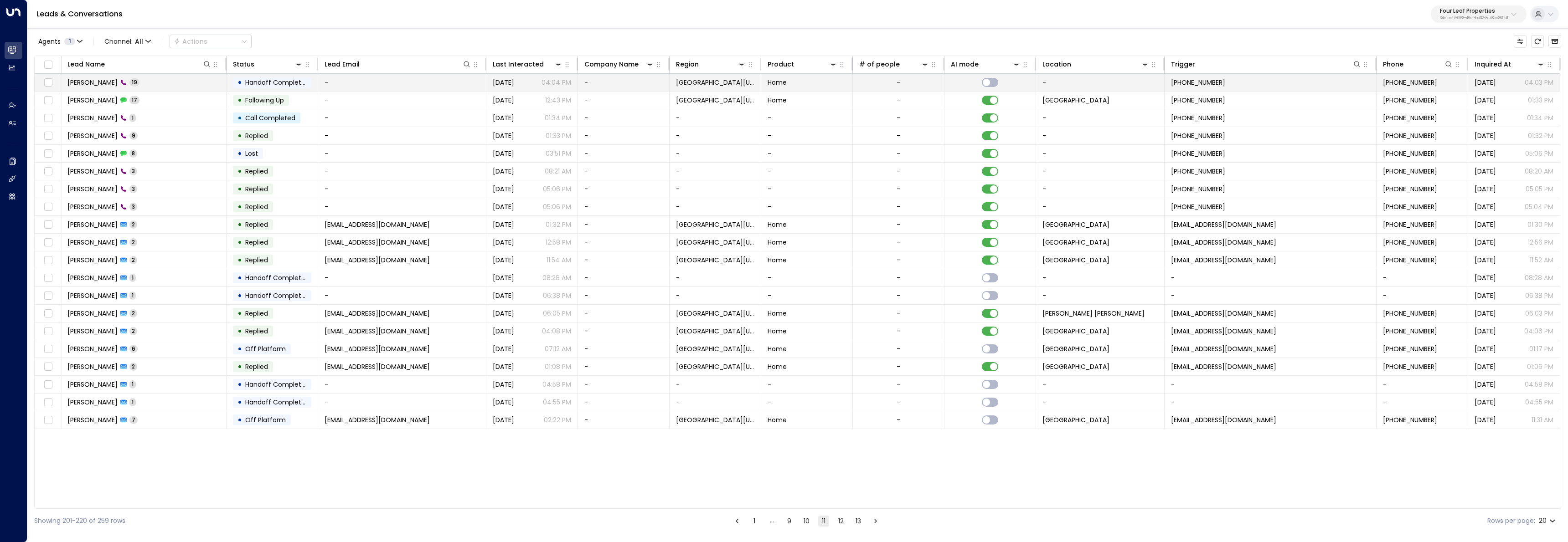
click at [166, 78] on td "Lawrence Hart 19" at bounding box center [143, 82] width 166 height 17
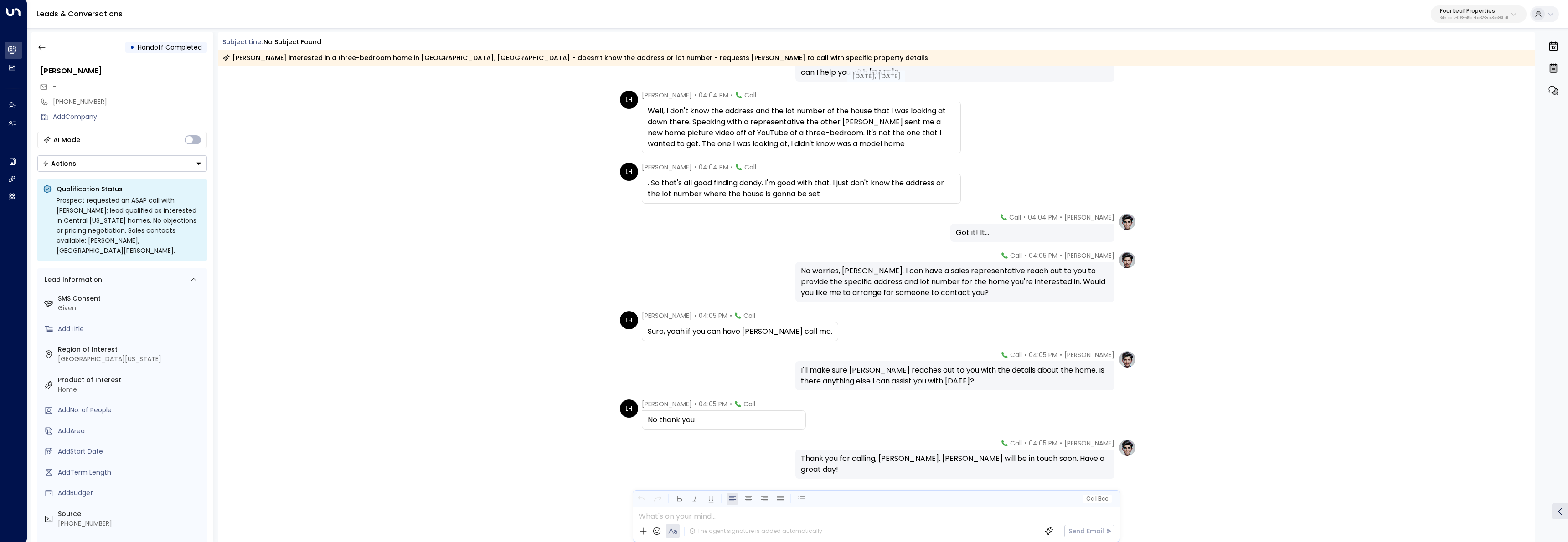
scroll to position [535, 0]
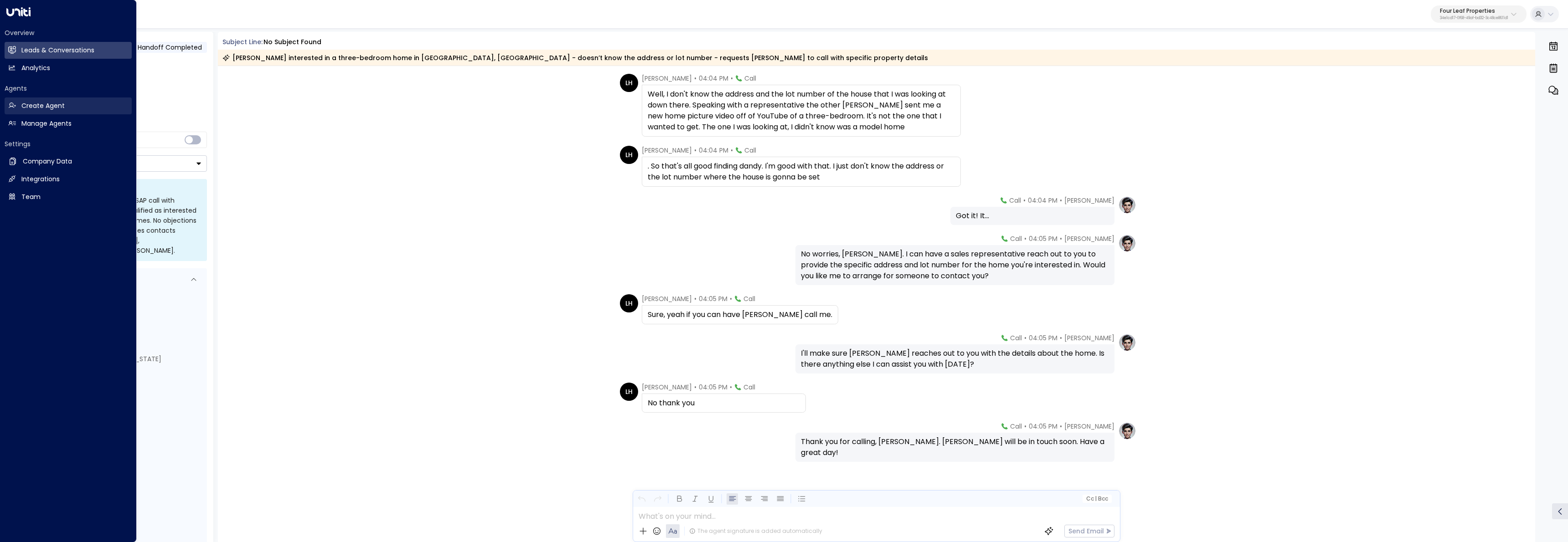
click at [17, 114] on link "Create Agent Create Agent" at bounding box center [69, 106] width 127 height 17
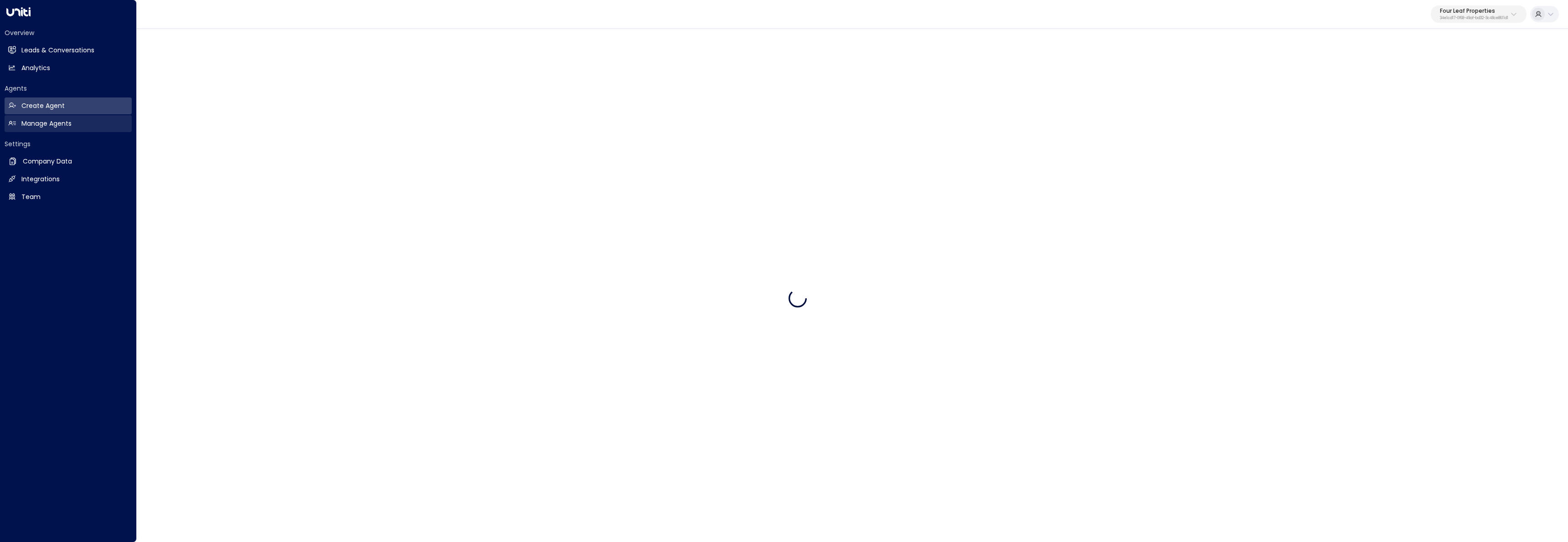
click at [23, 122] on h2 "Manage Agents" at bounding box center [46, 124] width 50 height 10
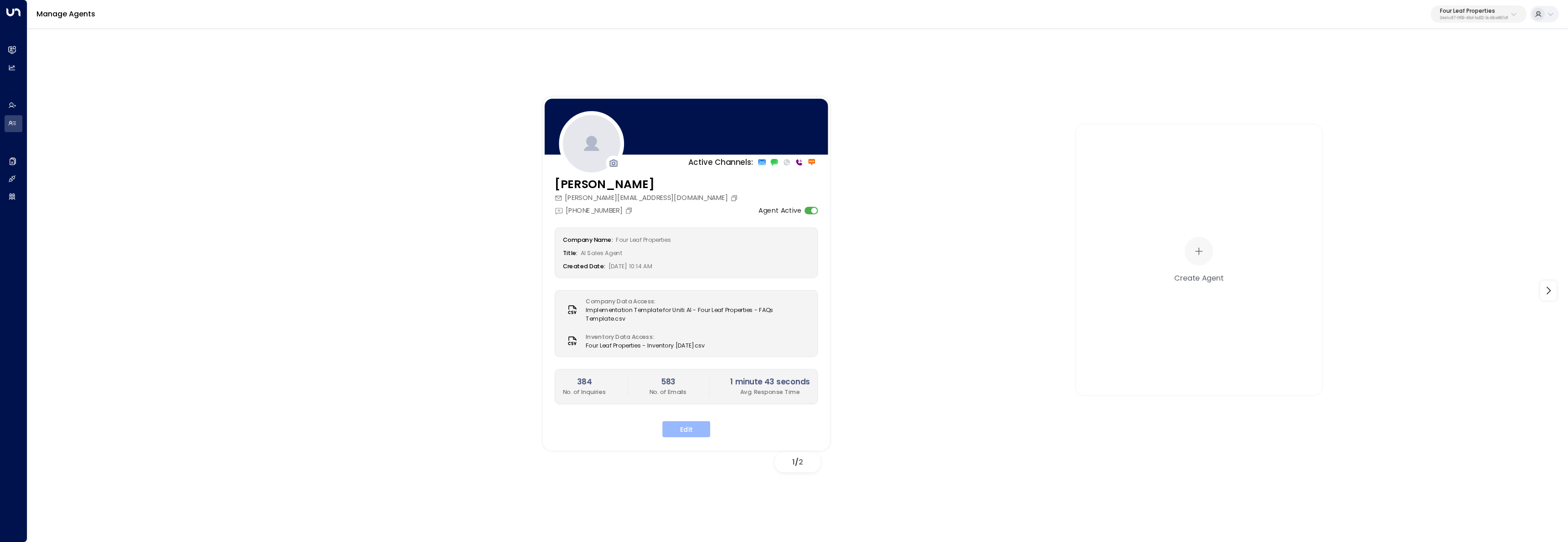
click at [693, 422] on button "Edit" at bounding box center [686, 429] width 48 height 17
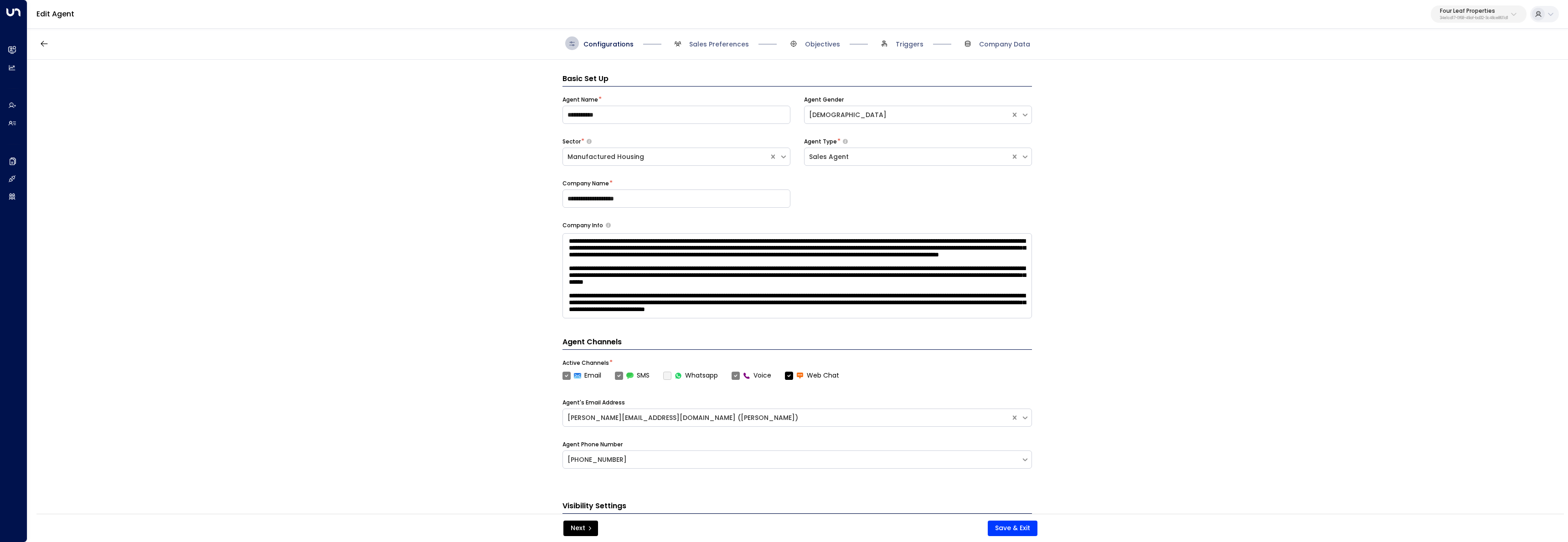
scroll to position [14, 0]
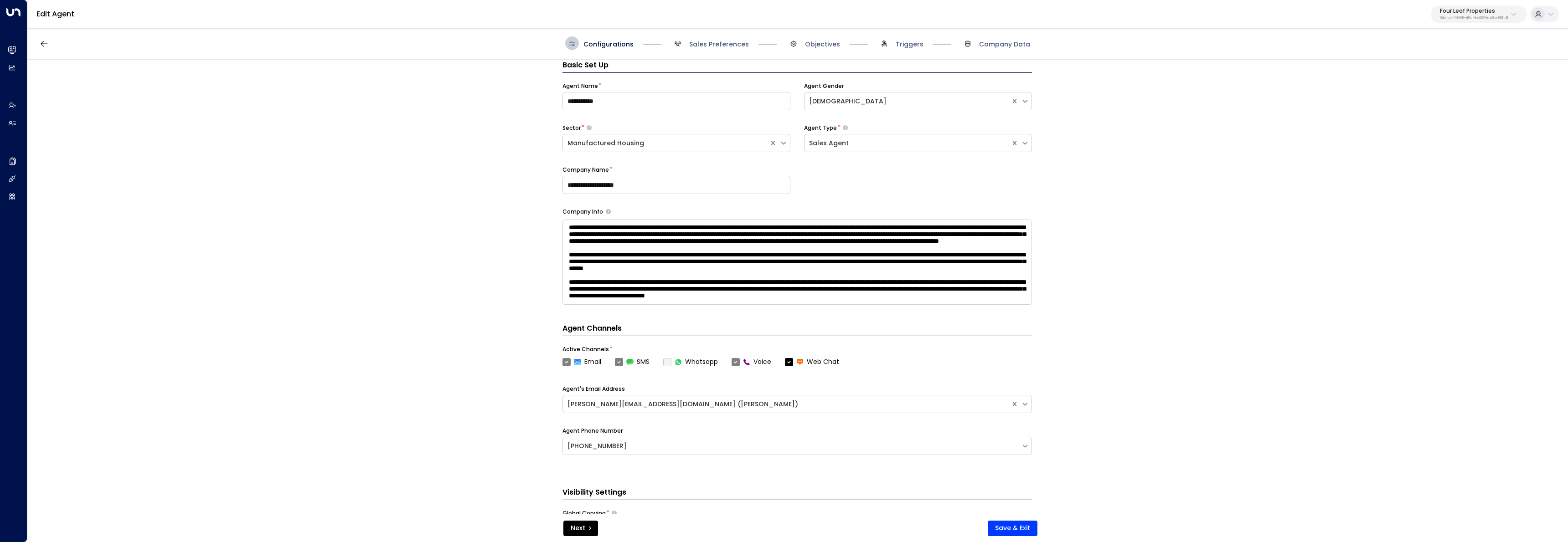
click at [706, 45] on span "Sales Preferences" at bounding box center [719, 44] width 60 height 9
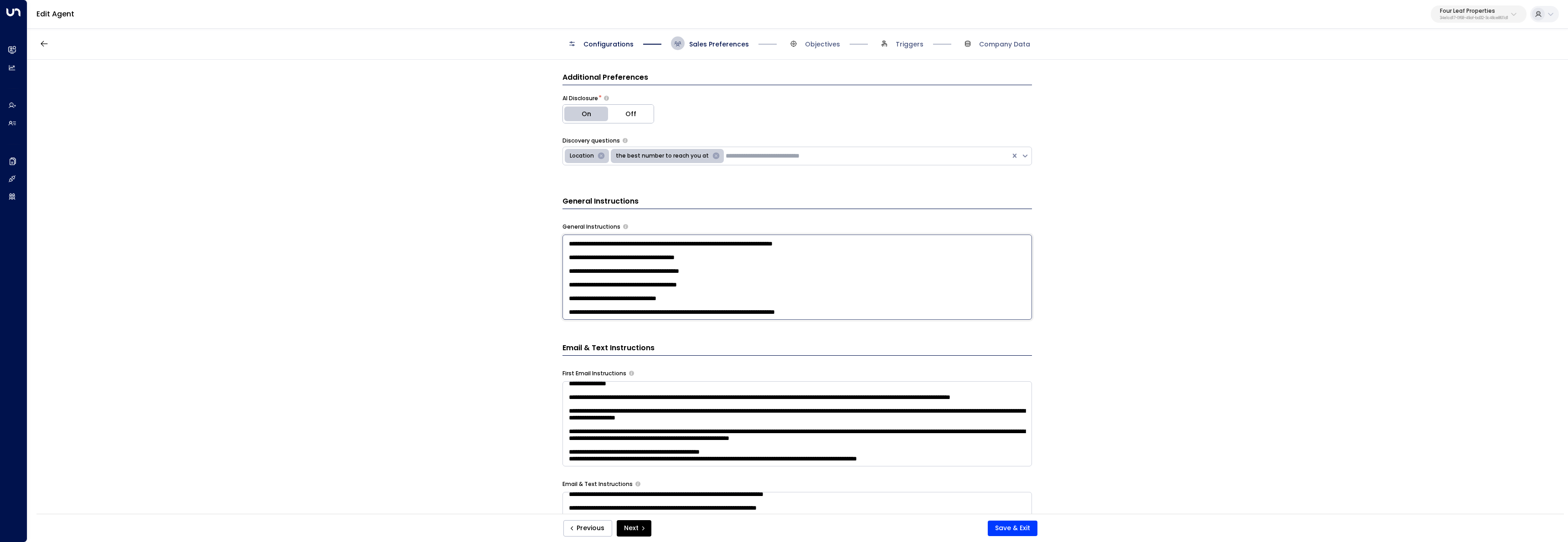
scroll to position [379, 0]
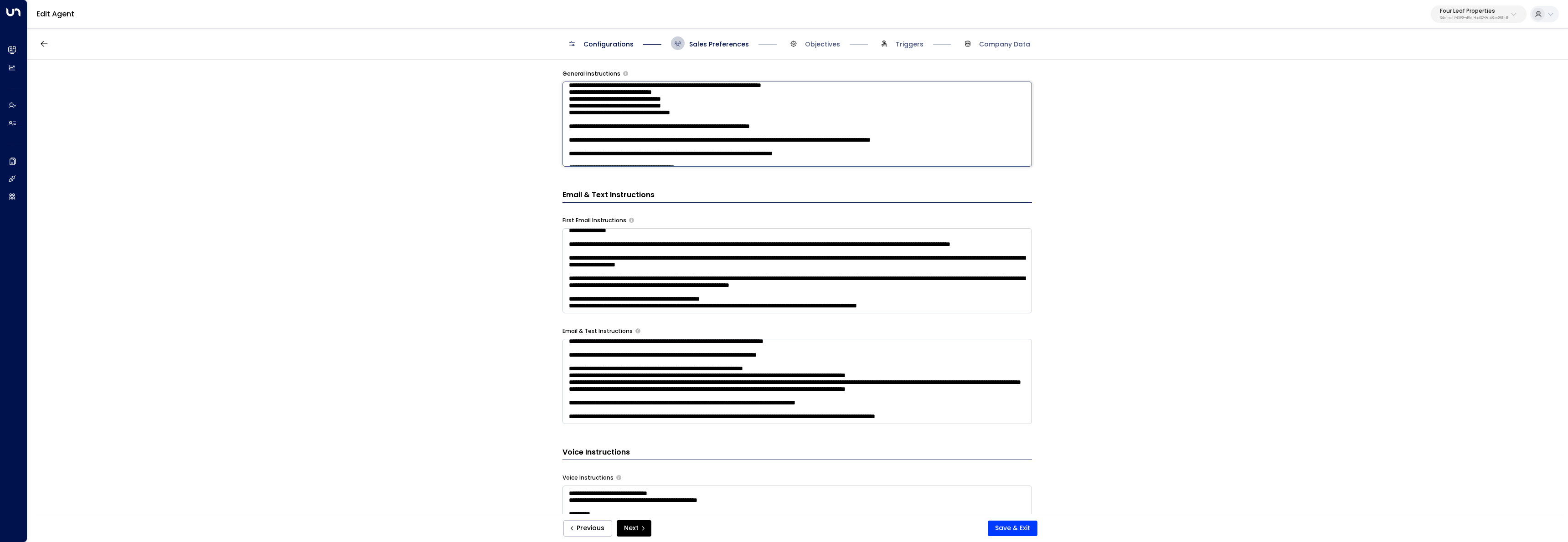
click at [855, 167] on textarea at bounding box center [797, 124] width 470 height 85
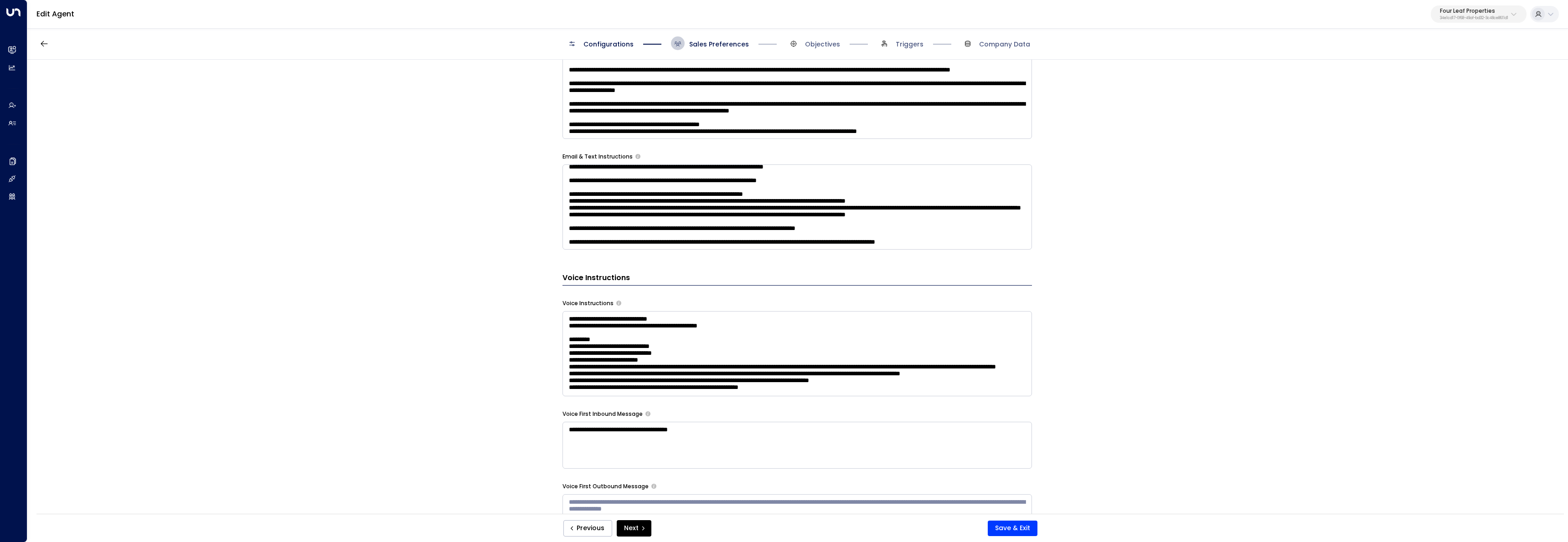
scroll to position [143, 0]
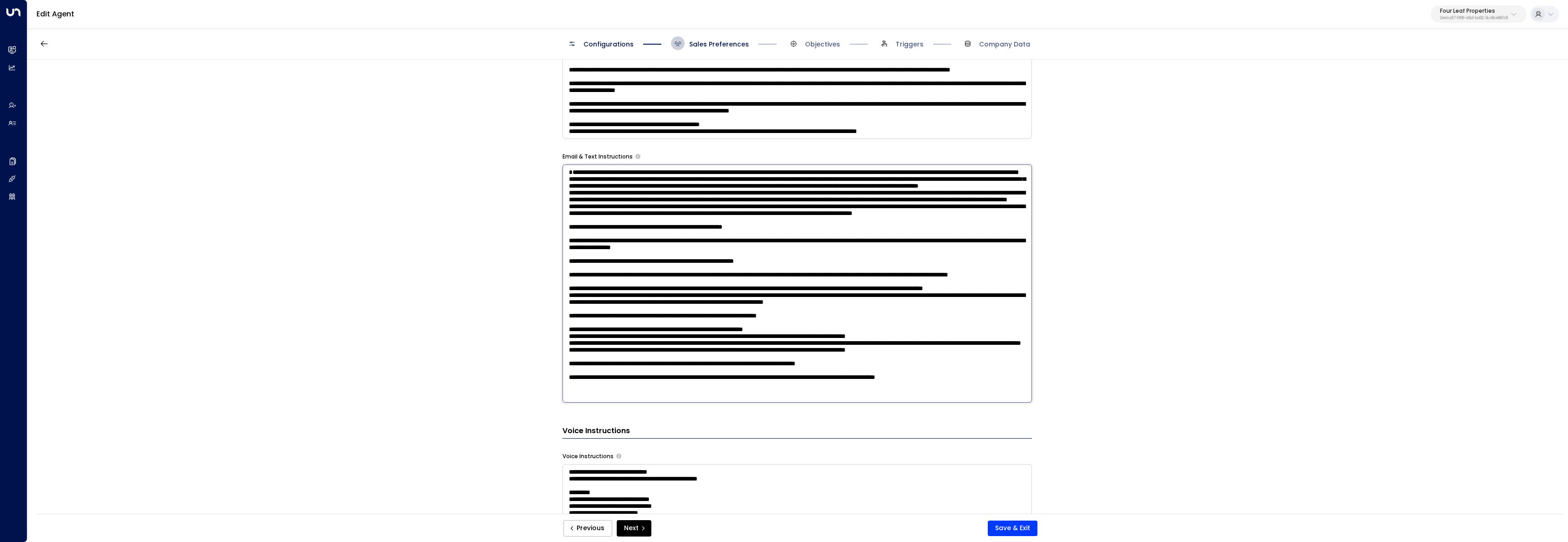
drag, startPoint x: 837, startPoint y: 191, endPoint x: 773, endPoint y: 189, distance: 64.0
click at [773, 189] on textarea at bounding box center [797, 284] width 470 height 238
click at [688, 198] on textarea at bounding box center [797, 284] width 470 height 238
click at [1018, 392] on textarea at bounding box center [797, 284] width 470 height 238
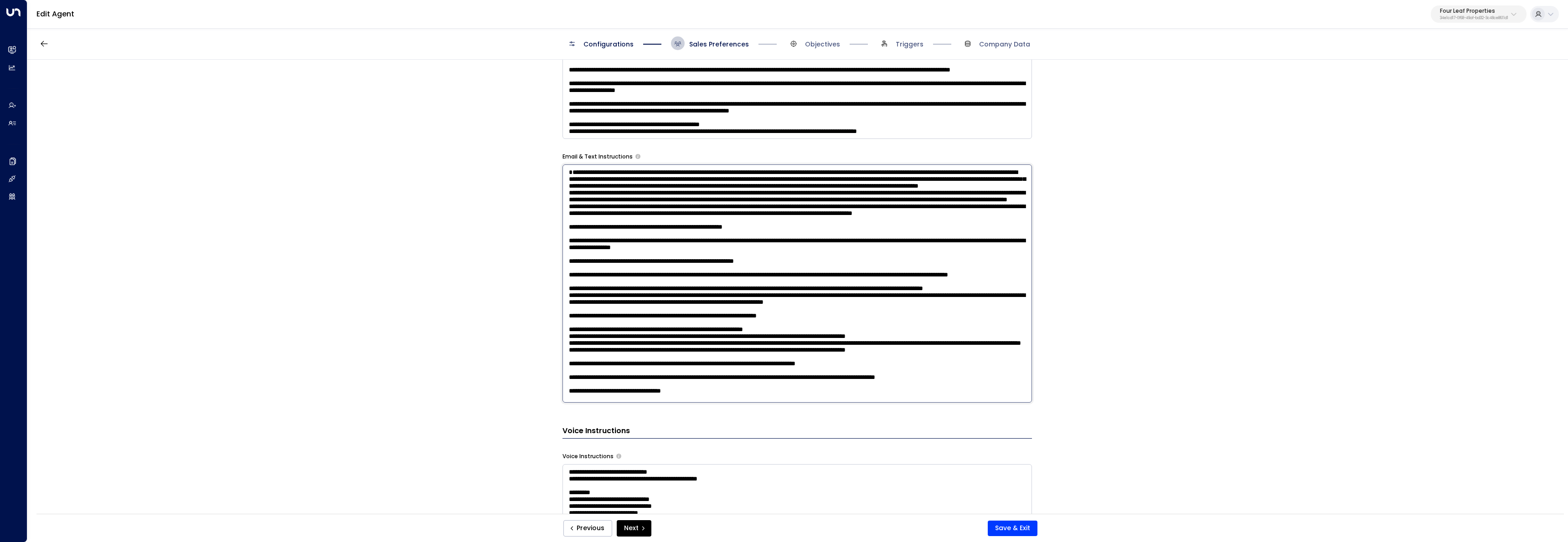
scroll to position [163, 0]
drag, startPoint x: 714, startPoint y: 400, endPoint x: 548, endPoint y: 395, distance: 166.1
click at [548, 395] on div "**********" at bounding box center [796, 289] width 1540 height 460
type textarea "**********"
click at [1017, 536] on div "Previous Next Save & Exit" at bounding box center [800, 527] width 1527 height 28
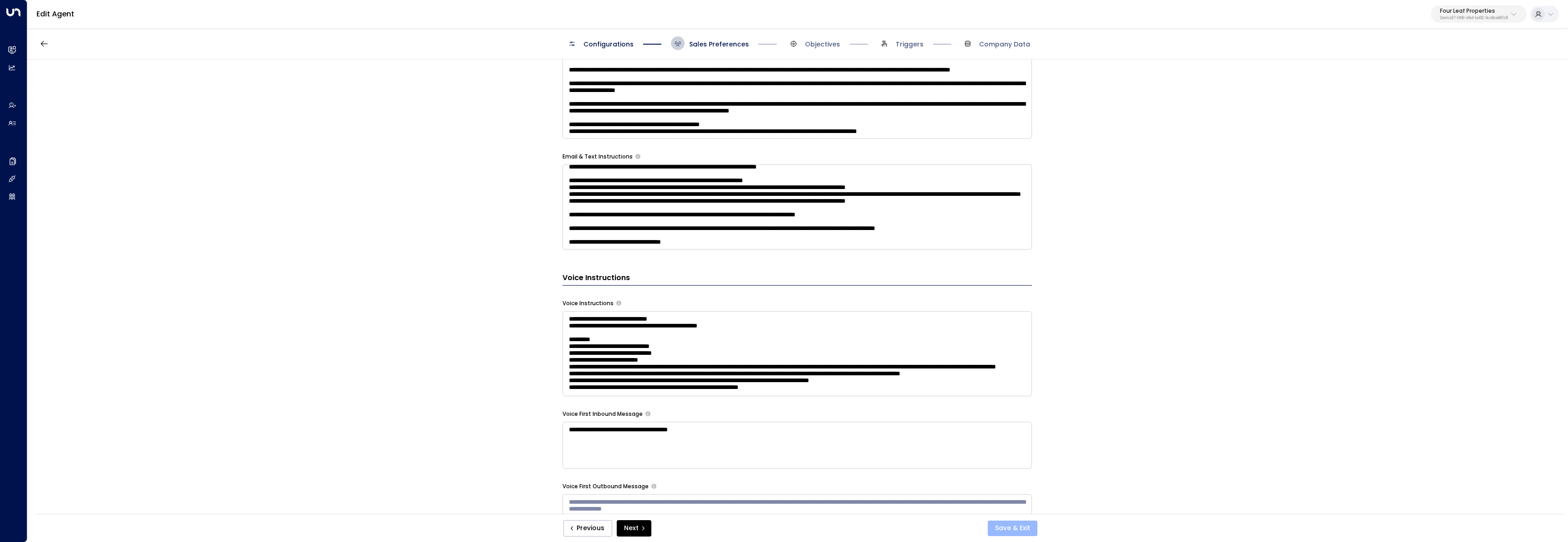
click at [1017, 530] on button "Save & Exit" at bounding box center [1013, 528] width 50 height 15
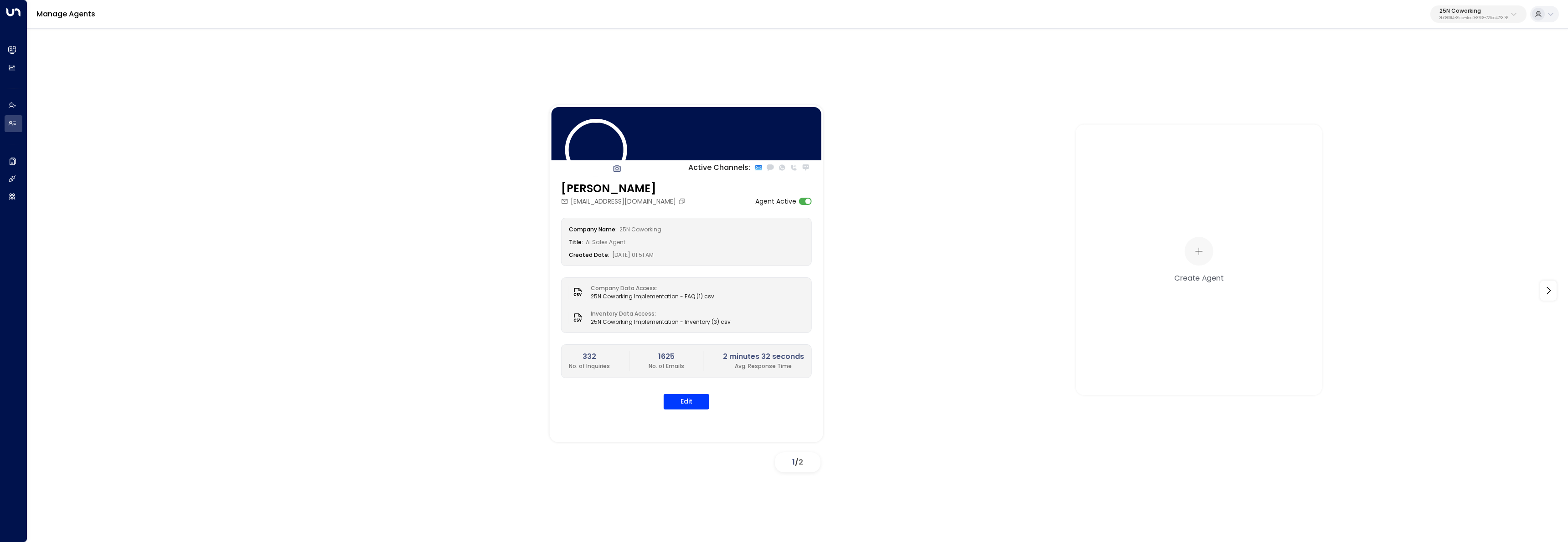
click at [1475, 15] on div "25N Coworking 3b9800f4-81ca-4ec0-8758-72fbe4763f36" at bounding box center [1473, 14] width 69 height 12
type input "*******"
click at [1405, 74] on span "ID: 58c4b32c-92b1-4356-be9b-1247e2c02228" at bounding box center [1450, 78] width 127 height 8
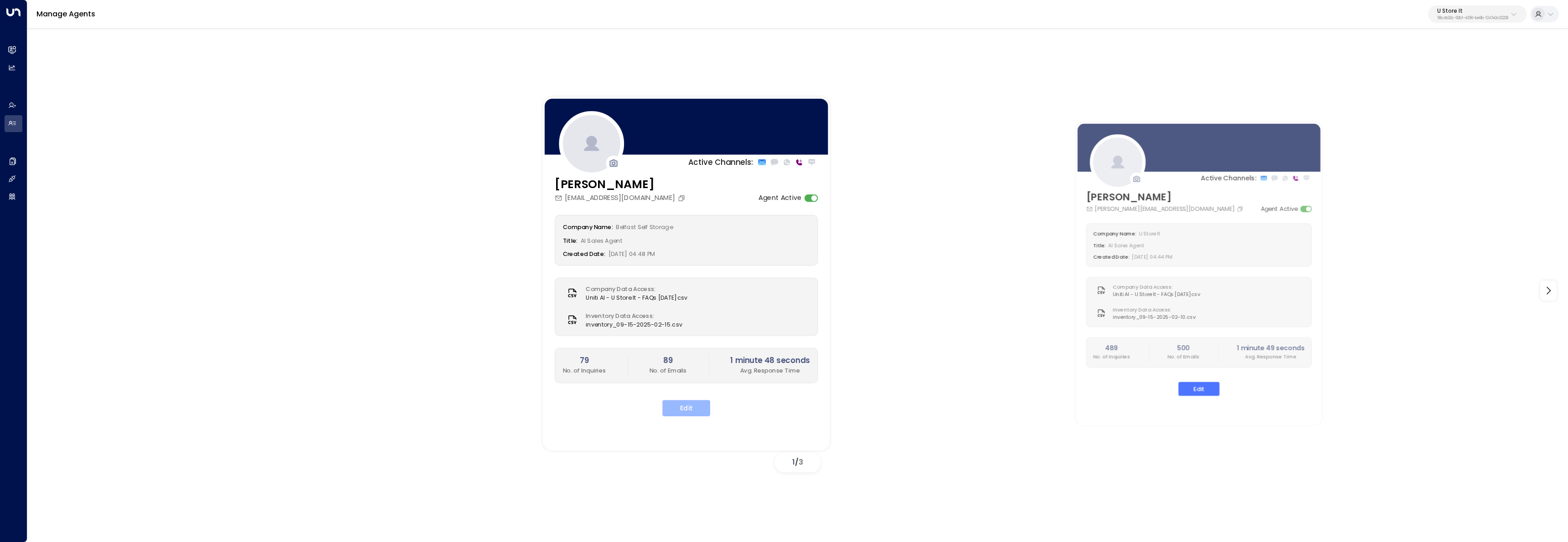
click at [694, 407] on button "Edit" at bounding box center [686, 408] width 48 height 17
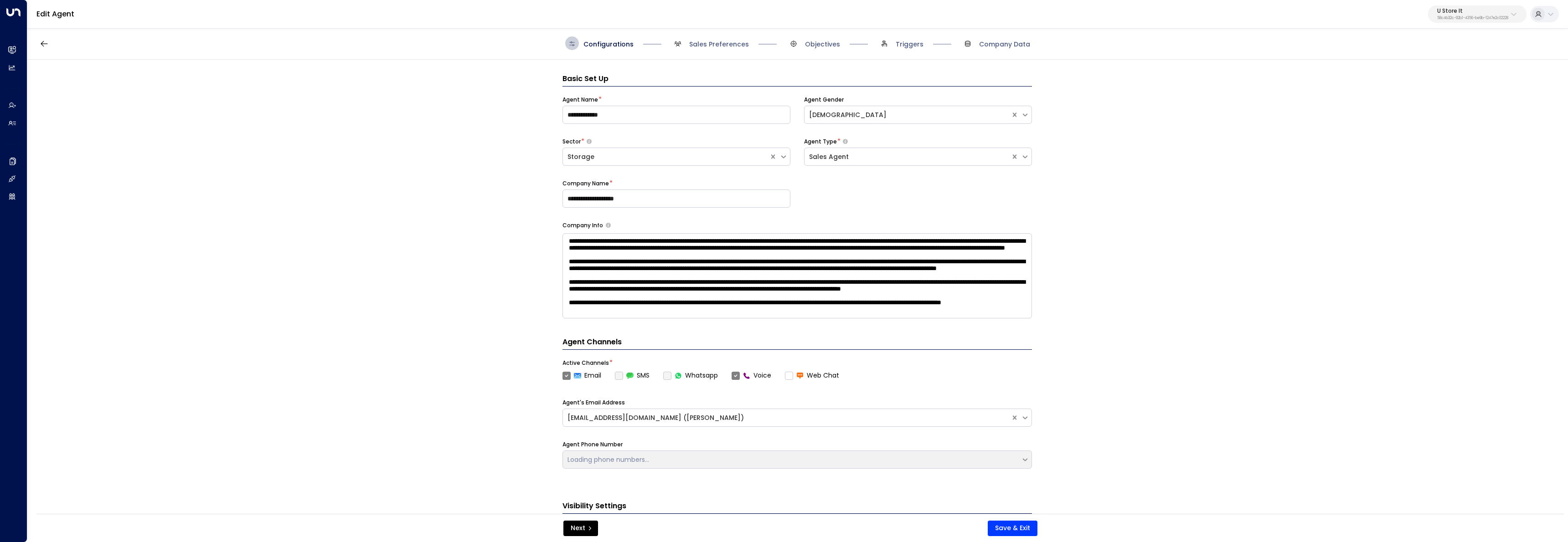
scroll to position [14, 0]
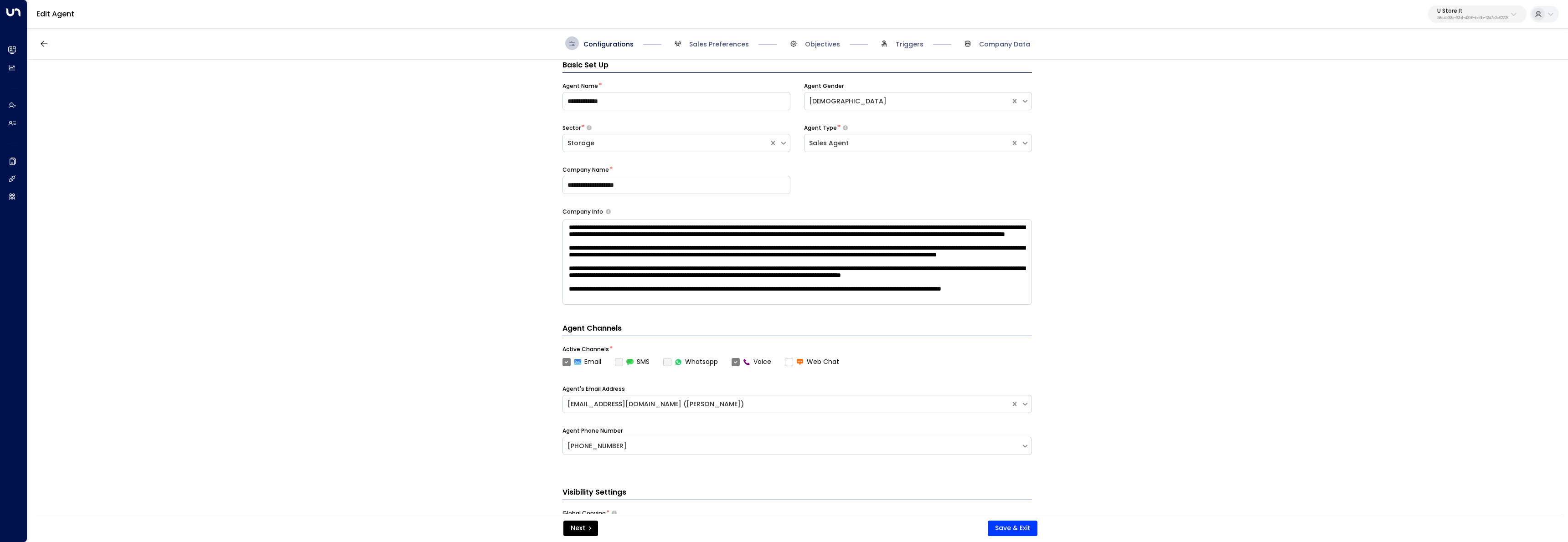
click at [731, 38] on span "Sales Preferences" at bounding box center [710, 44] width 78 height 14
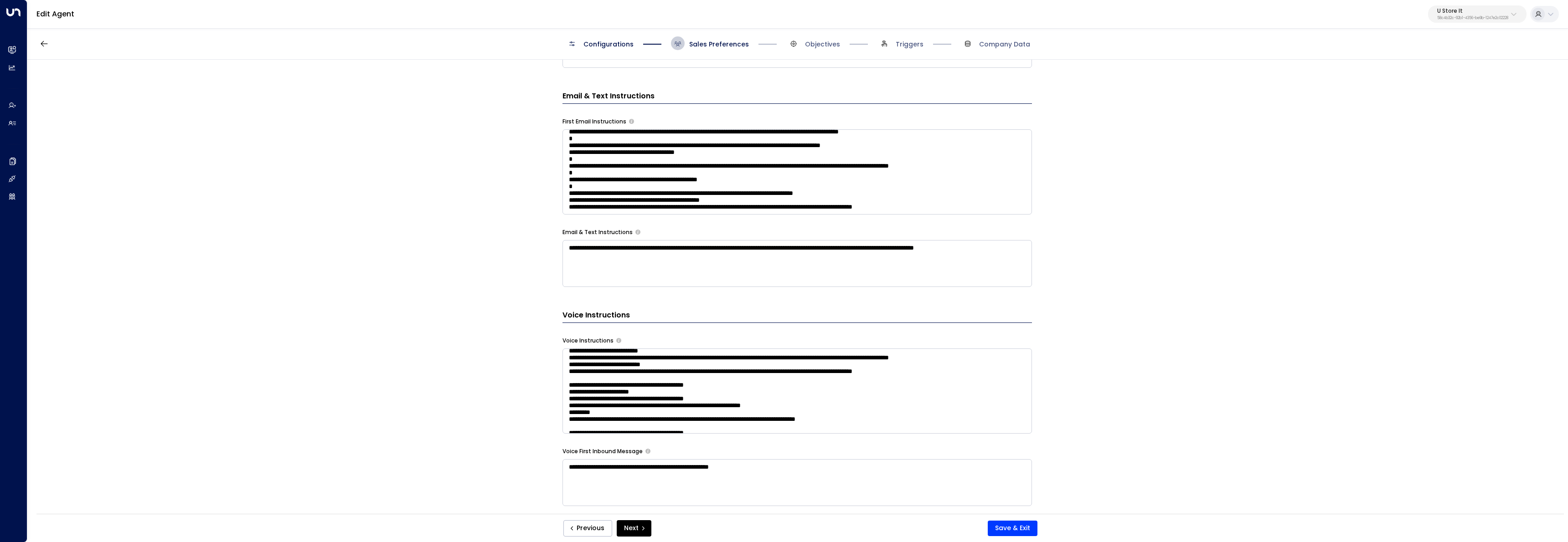
scroll to position [584, 0]
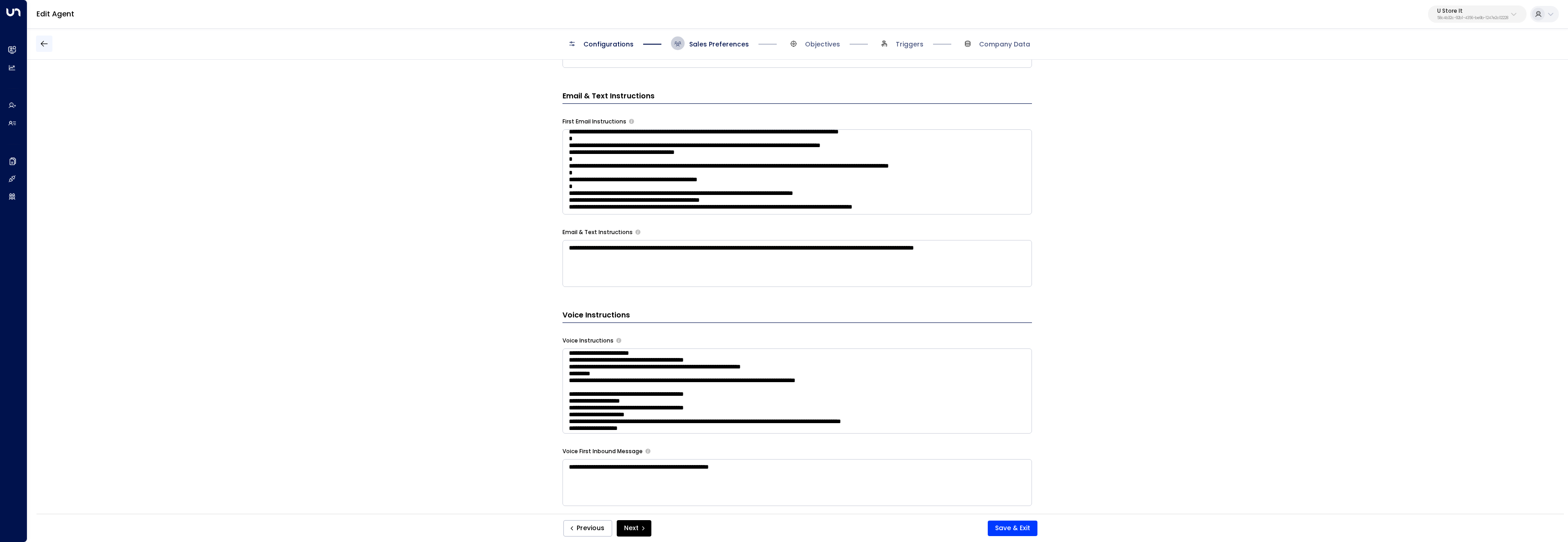
click at [44, 49] on button "button" at bounding box center [44, 44] width 17 height 17
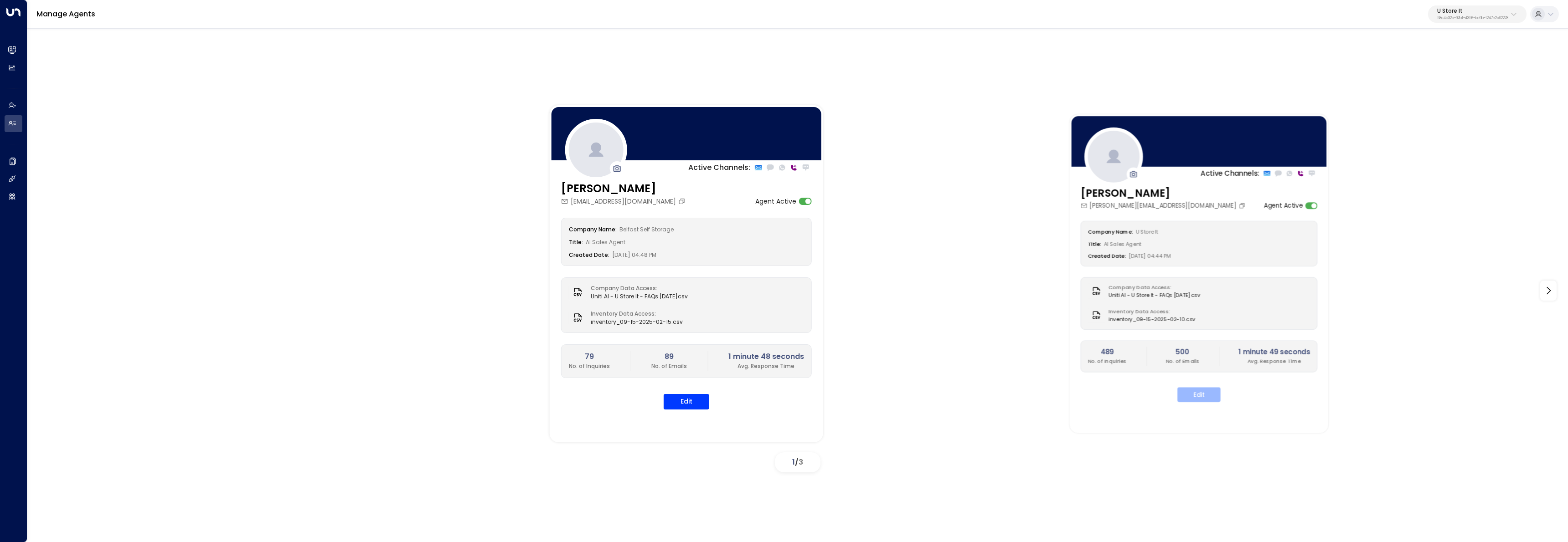
click at [1206, 395] on button "Edit" at bounding box center [1199, 394] width 44 height 15
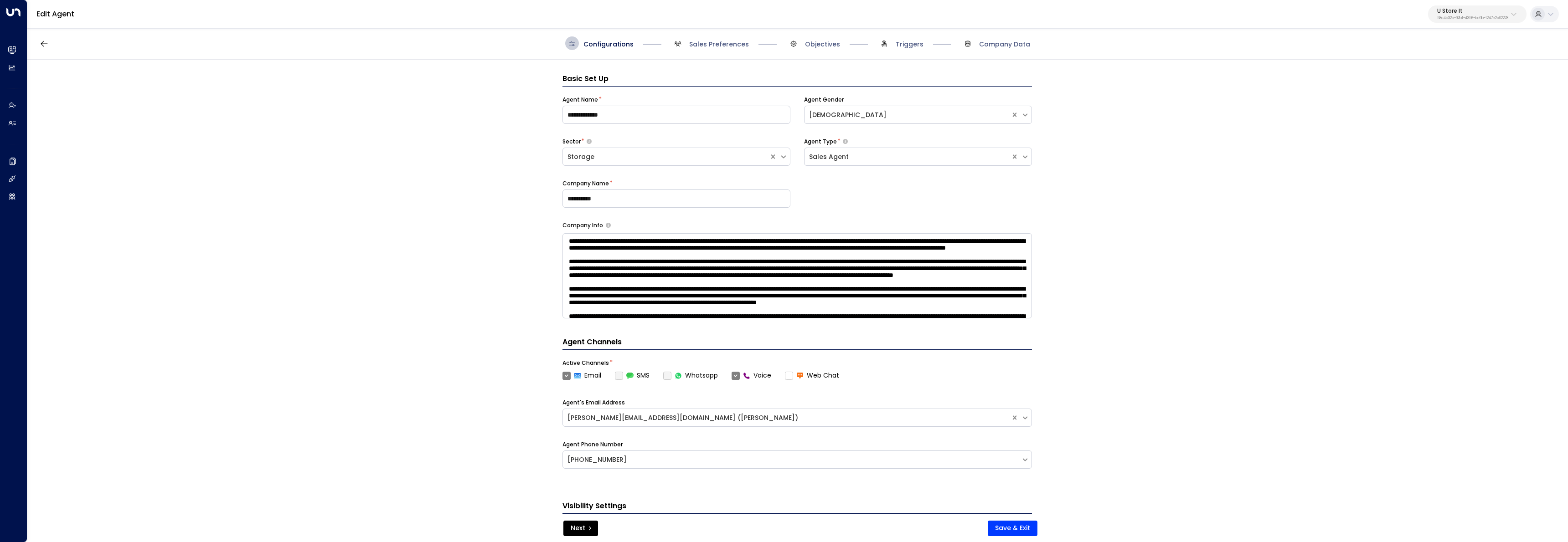
scroll to position [14, 0]
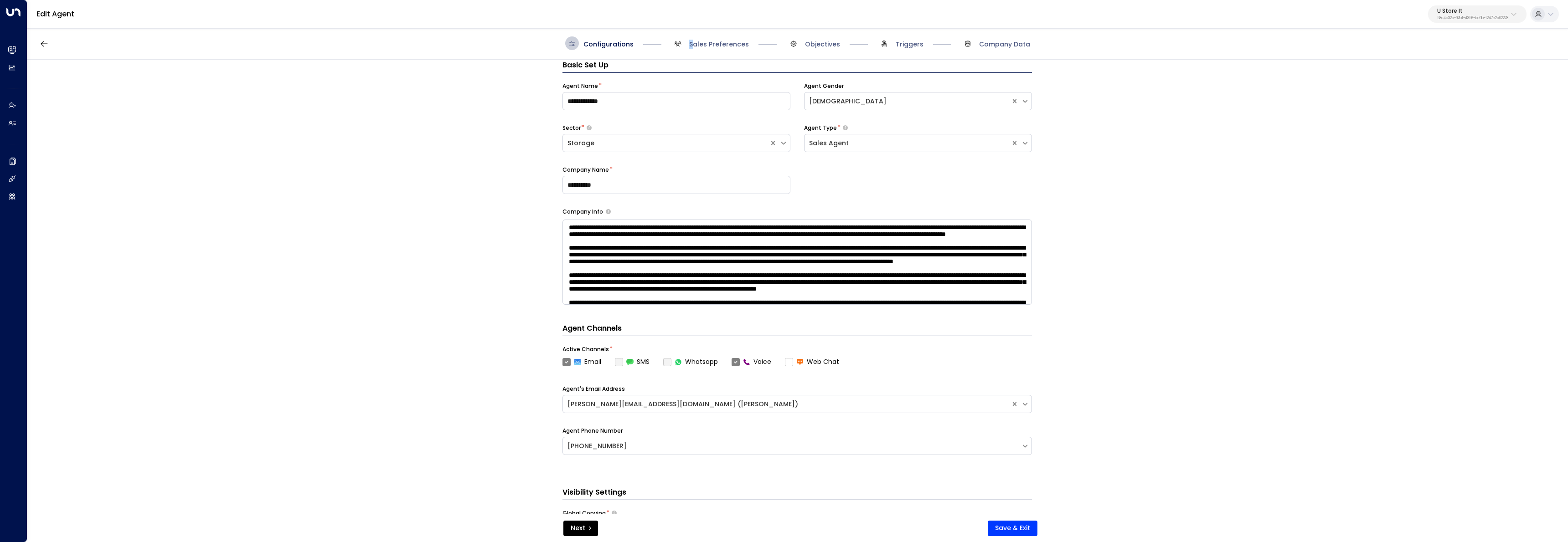
drag, startPoint x: 691, startPoint y: 39, endPoint x: 700, endPoint y: 51, distance: 15.0
click at [691, 39] on span "Sales Preferences" at bounding box center [719, 44] width 60 height 9
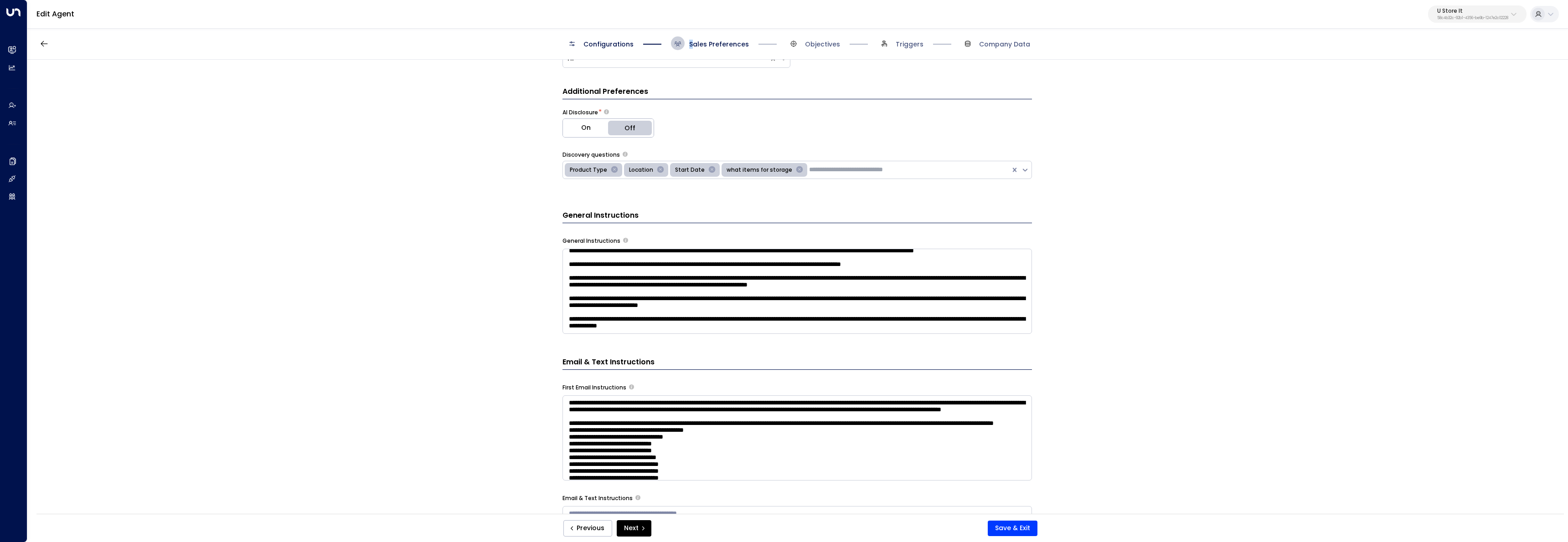
scroll to position [257, 0]
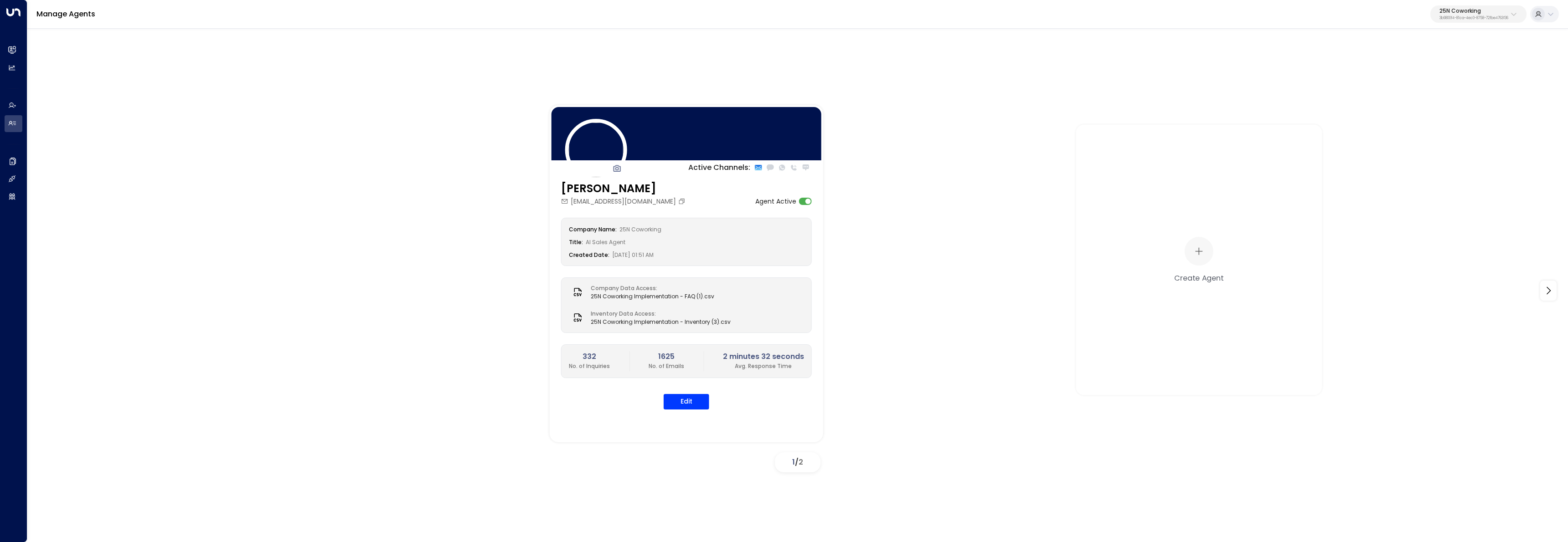
click at [1452, 17] on p "3b9800f4-81ca-4ec0-8758-72fbe4763f36" at bounding box center [1473, 18] width 69 height 3
type input "****"
click at [1407, 71] on div "Caddo Offices ID: 7b1ceed7-40fa-4014-bd85-aaf588512a38" at bounding box center [1450, 72] width 127 height 19
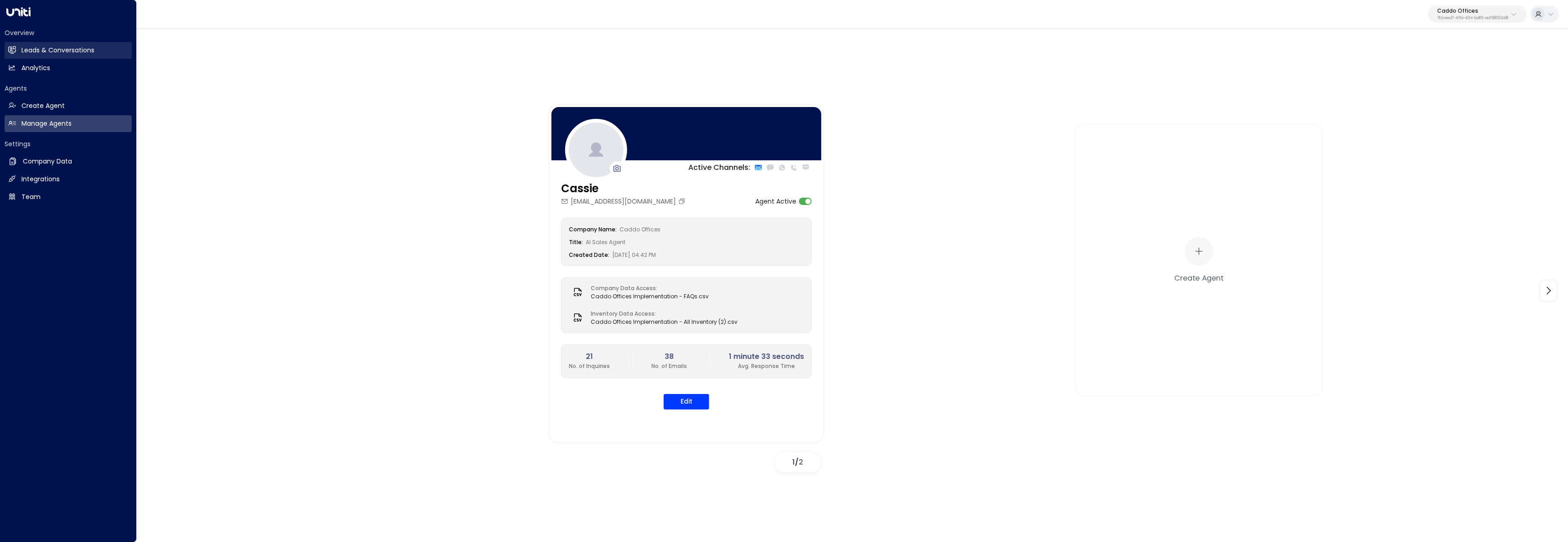
drag, startPoint x: 14, startPoint y: 53, endPoint x: 49, endPoint y: 61, distance: 35.9
click at [14, 53] on icon at bounding box center [12, 49] width 8 height 8
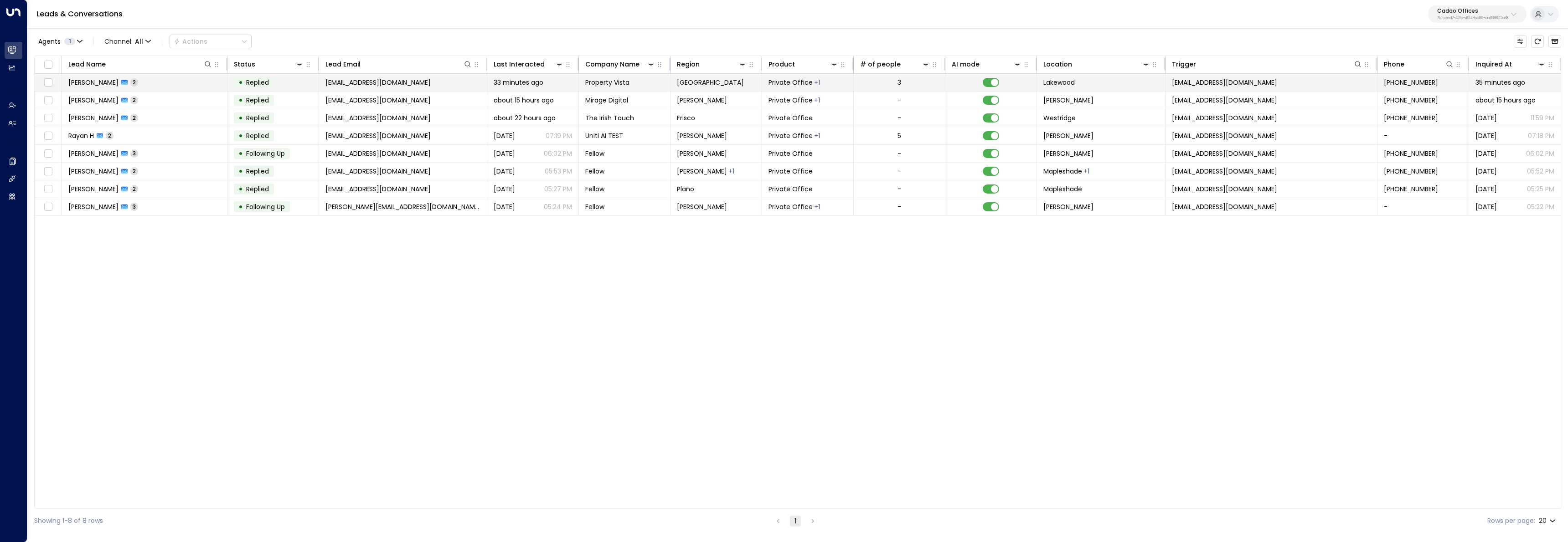
click at [156, 80] on td "Eric Link 2" at bounding box center [145, 82] width 166 height 17
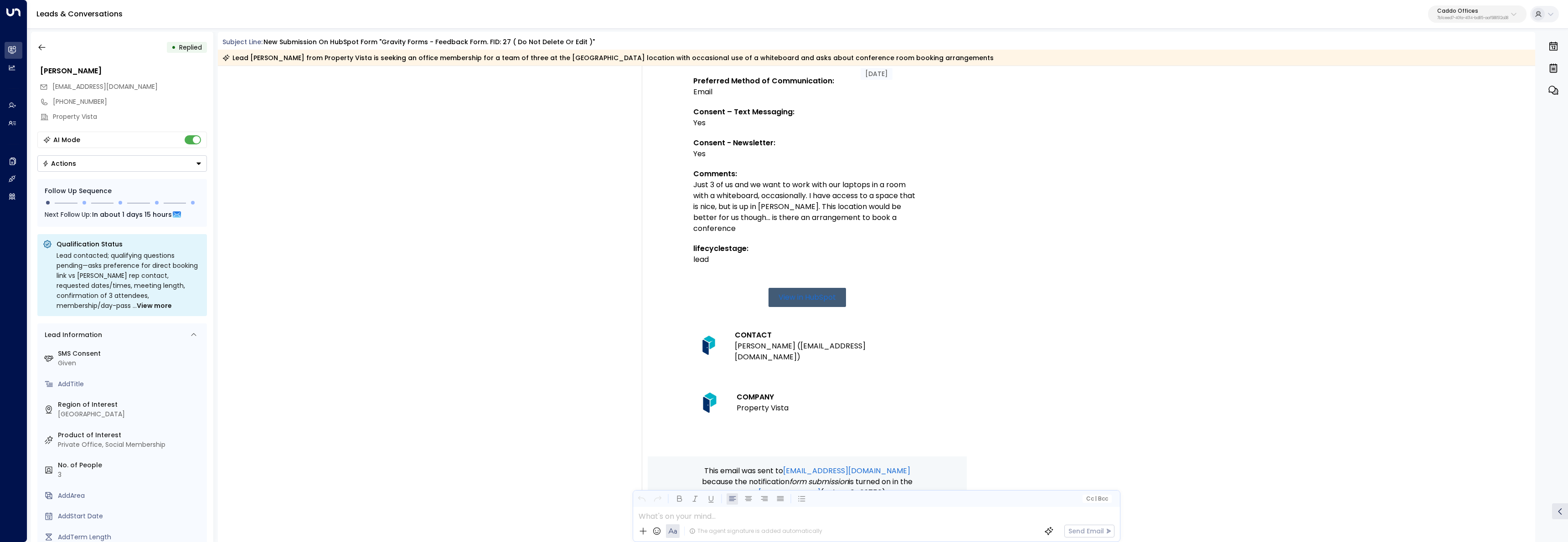
scroll to position [376, 0]
drag, startPoint x: 743, startPoint y: 219, endPoint x: 913, endPoint y: 218, distance: 170.0
click at [913, 218] on div "Just 3 of us and we want to work with our laptops in a room with a whiteboard, …" at bounding box center [807, 208] width 228 height 55
click at [589, 245] on div "HF HubSpot Forms • 09:53 PM • Email New submission on HubSpot Form "Gravity For…" at bounding box center [877, 177] width 1318 height 892
click at [34, 46] on button "button" at bounding box center [42, 48] width 17 height 17
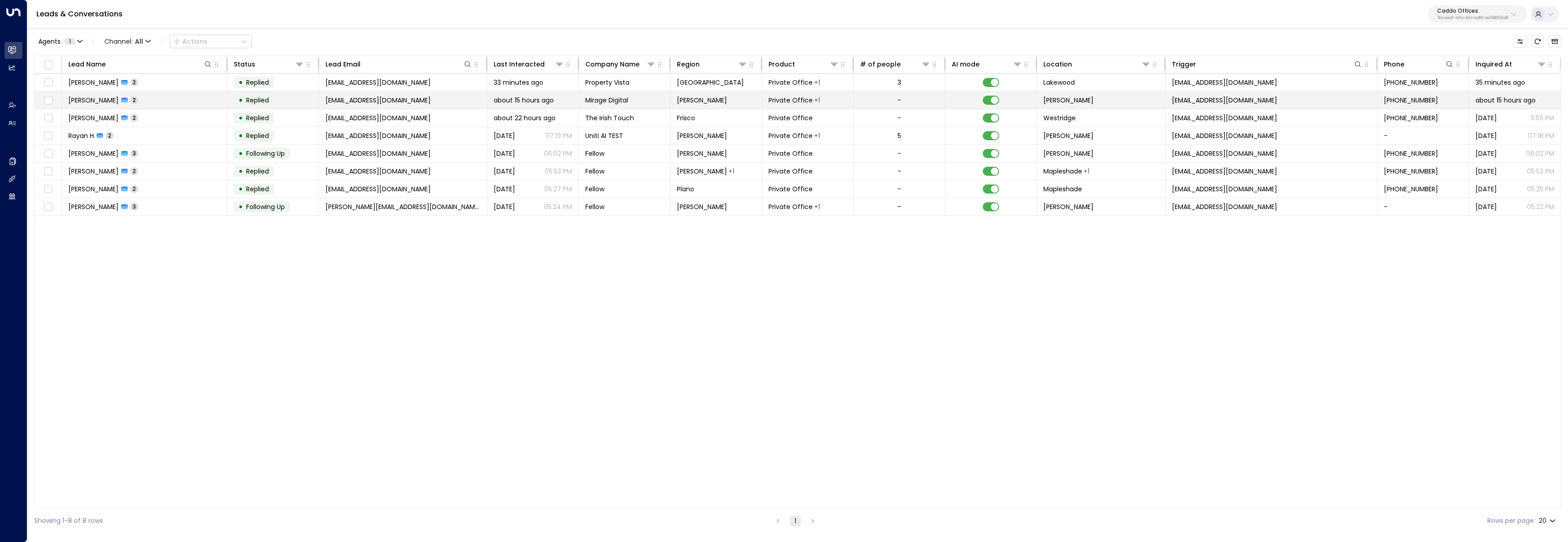
click at [109, 102] on span "Smith Caulson" at bounding box center [93, 100] width 50 height 9
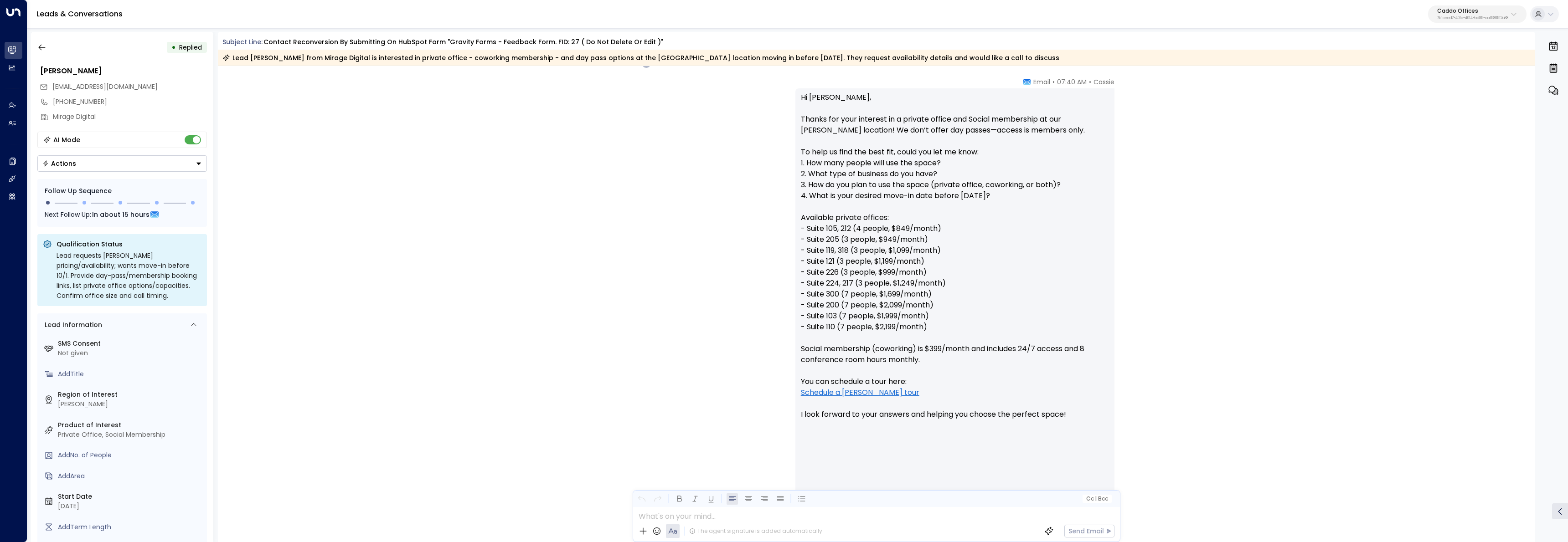
scroll to position [862, 0]
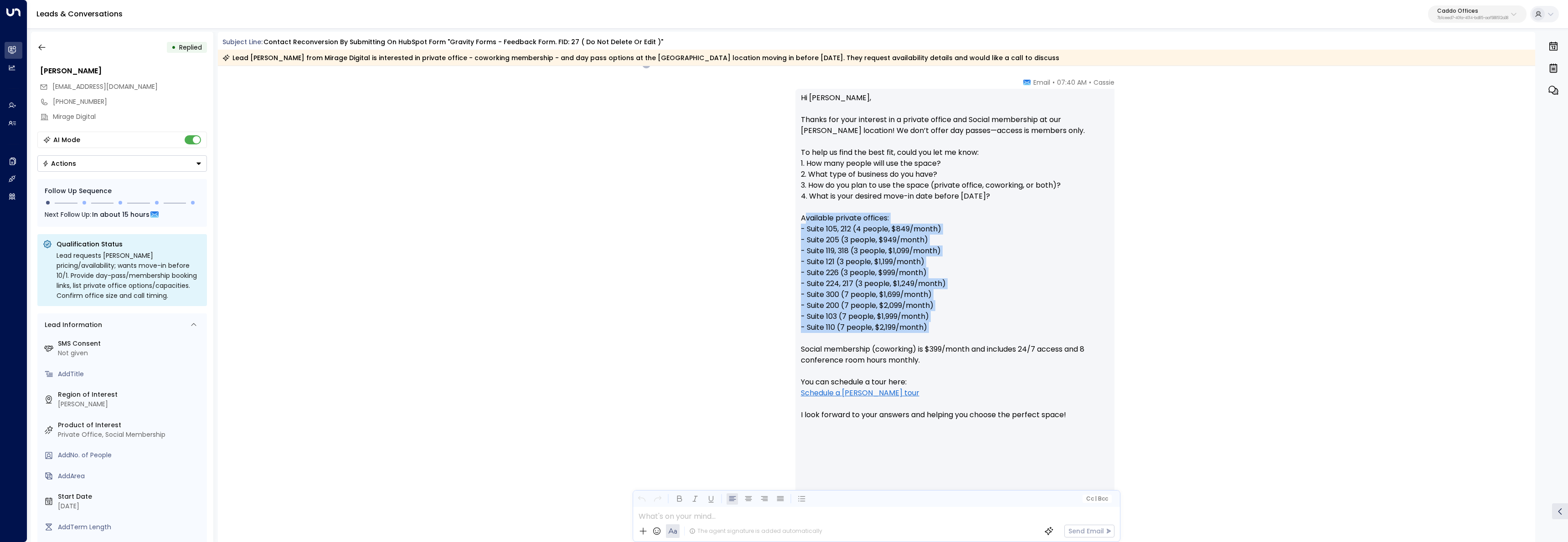
drag, startPoint x: 860, startPoint y: 228, endPoint x: 951, endPoint y: 341, distance: 145.1
click at [951, 341] on p "Hi Smith, Thanks for your interest in a private office and Social membership at…" at bounding box center [954, 317] width 308 height 449
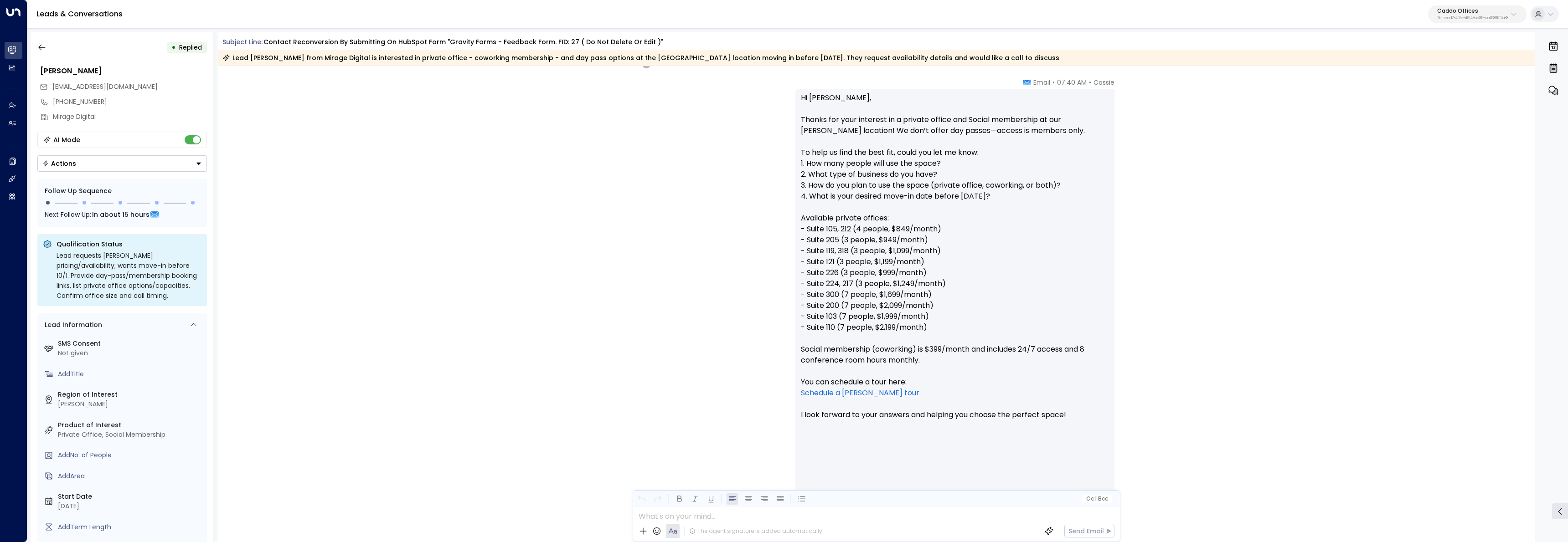
click at [939, 334] on p "Hi Smith, Thanks for your interest in a private office and Social membership at…" at bounding box center [954, 317] width 308 height 449
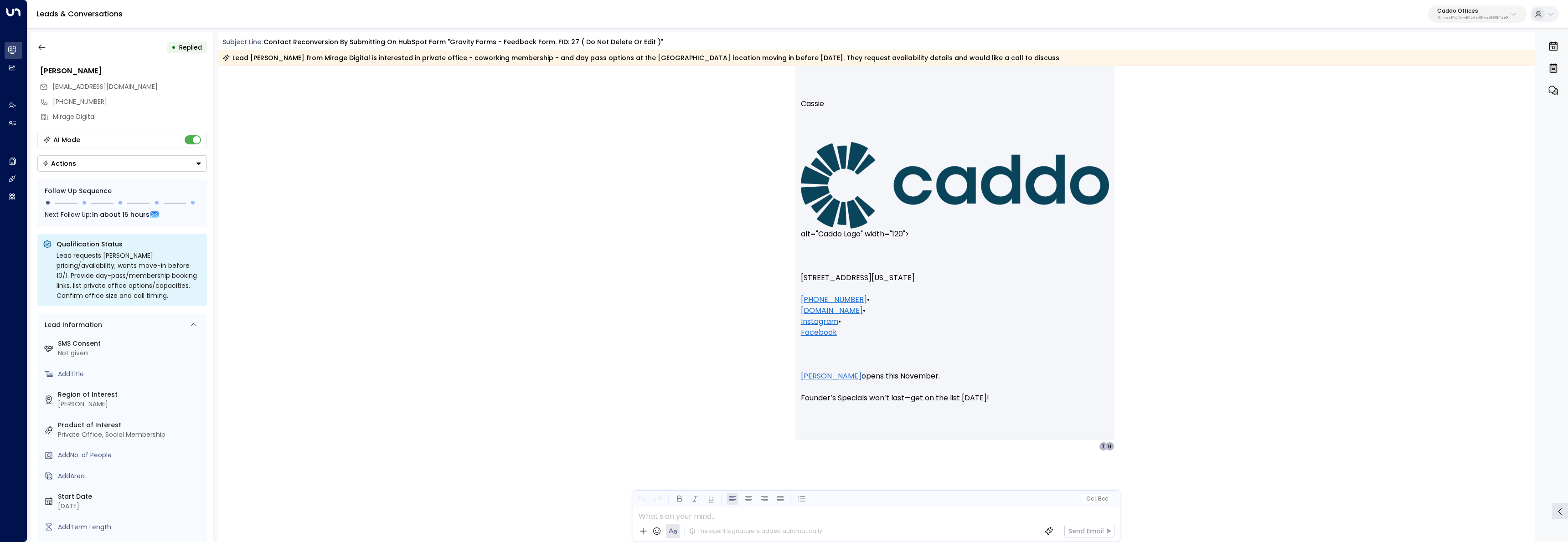
scroll to position [0, 0]
click at [695, 520] on div at bounding box center [876, 514] width 486 height 14
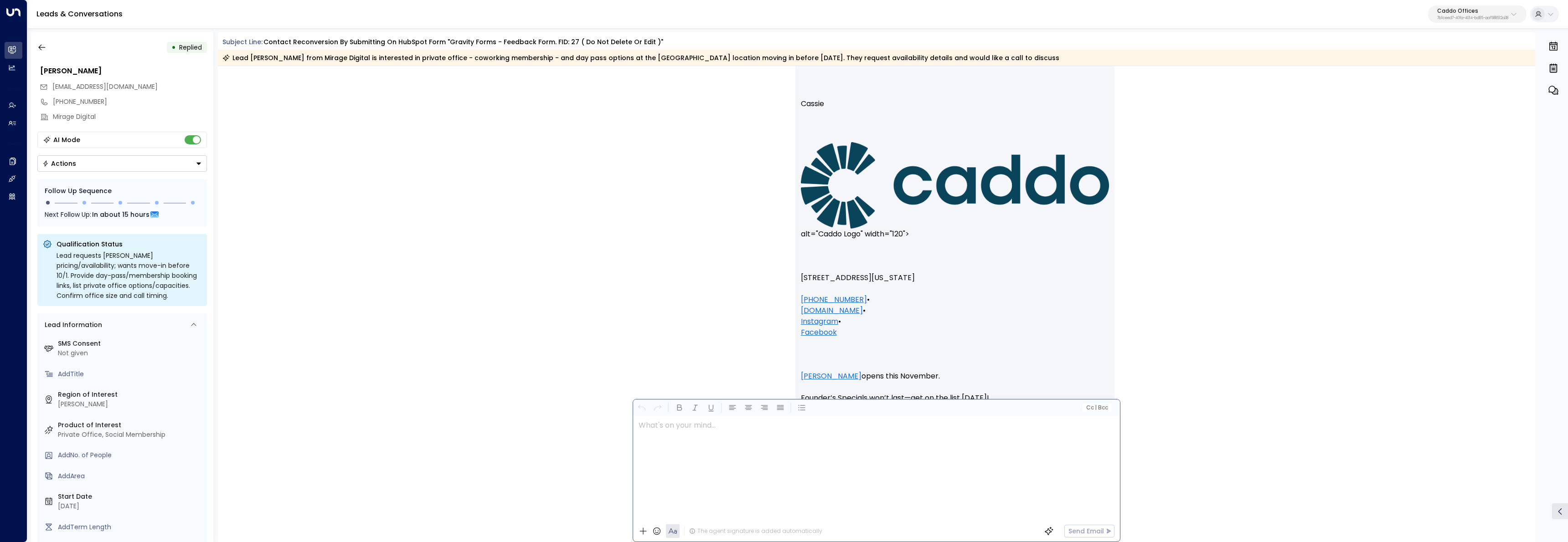
click at [1088, 406] on span "Cc | Bcc" at bounding box center [1097, 407] width 22 height 6
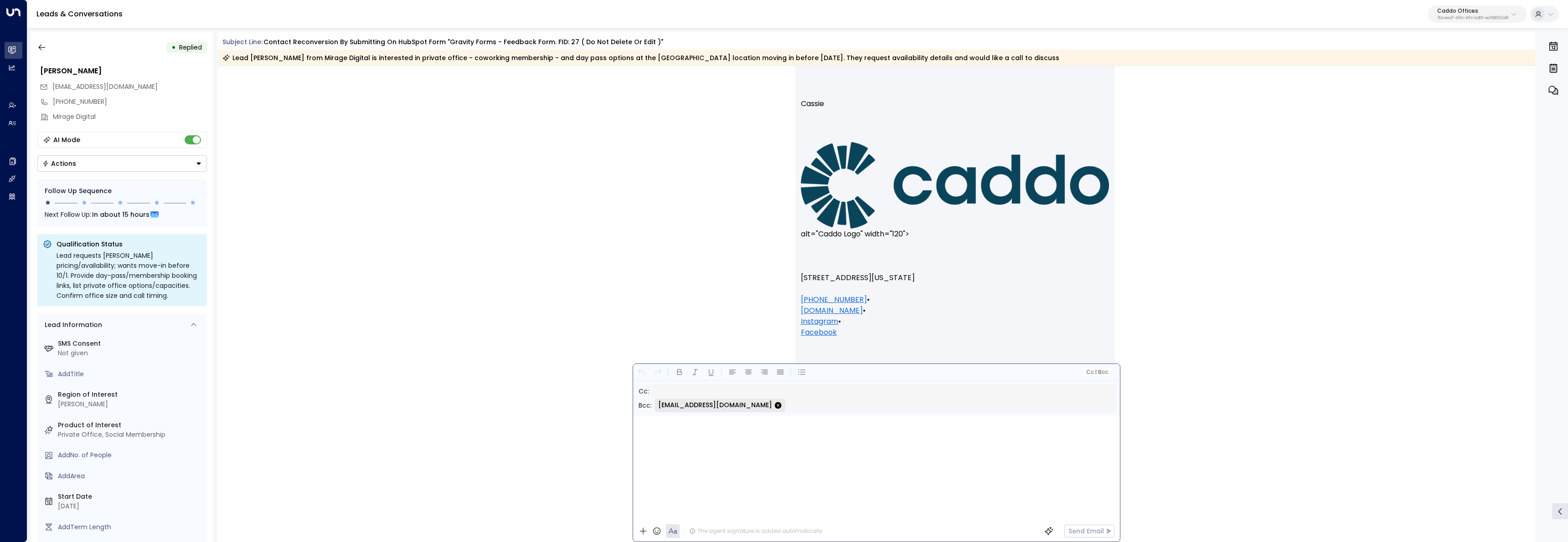
click at [687, 395] on input "text" at bounding box center [884, 391] width 465 height 14
click at [775, 406] on icon "button" at bounding box center [778, 405] width 7 height 7
click at [747, 394] on input "text" at bounding box center [884, 391] width 465 height 14
click at [1089, 372] on span "Cc | Bcc" at bounding box center [1097, 372] width 22 height 6
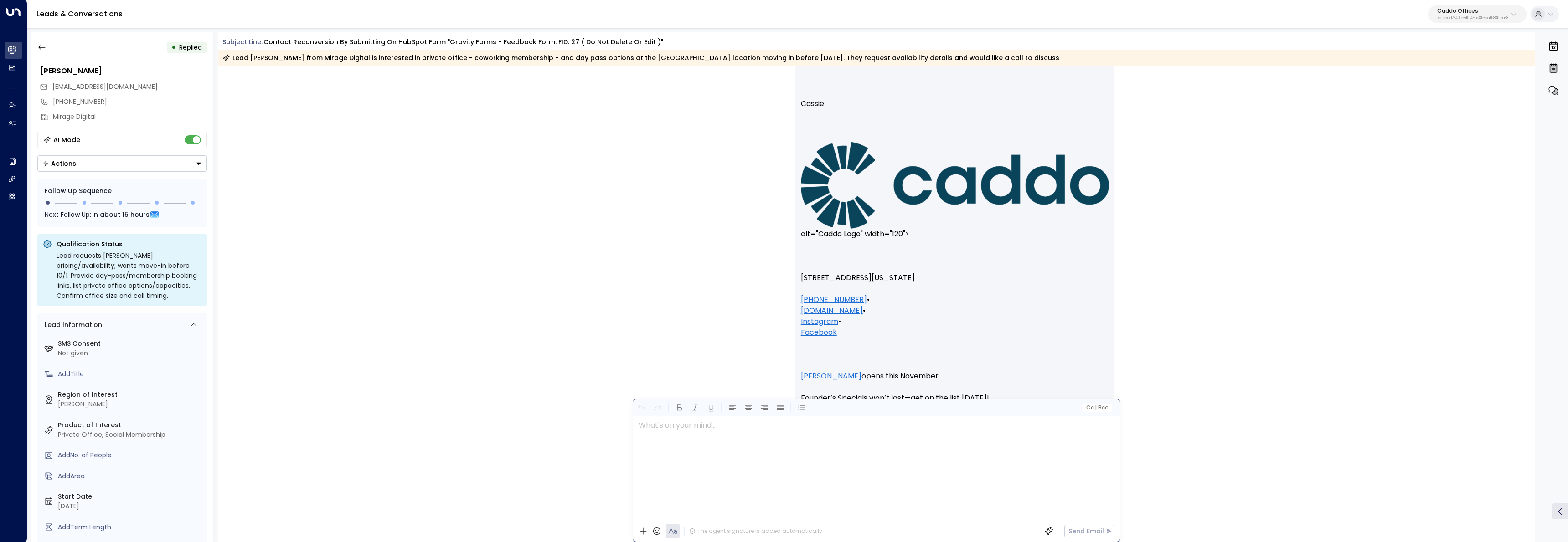
scroll to position [1045, 0]
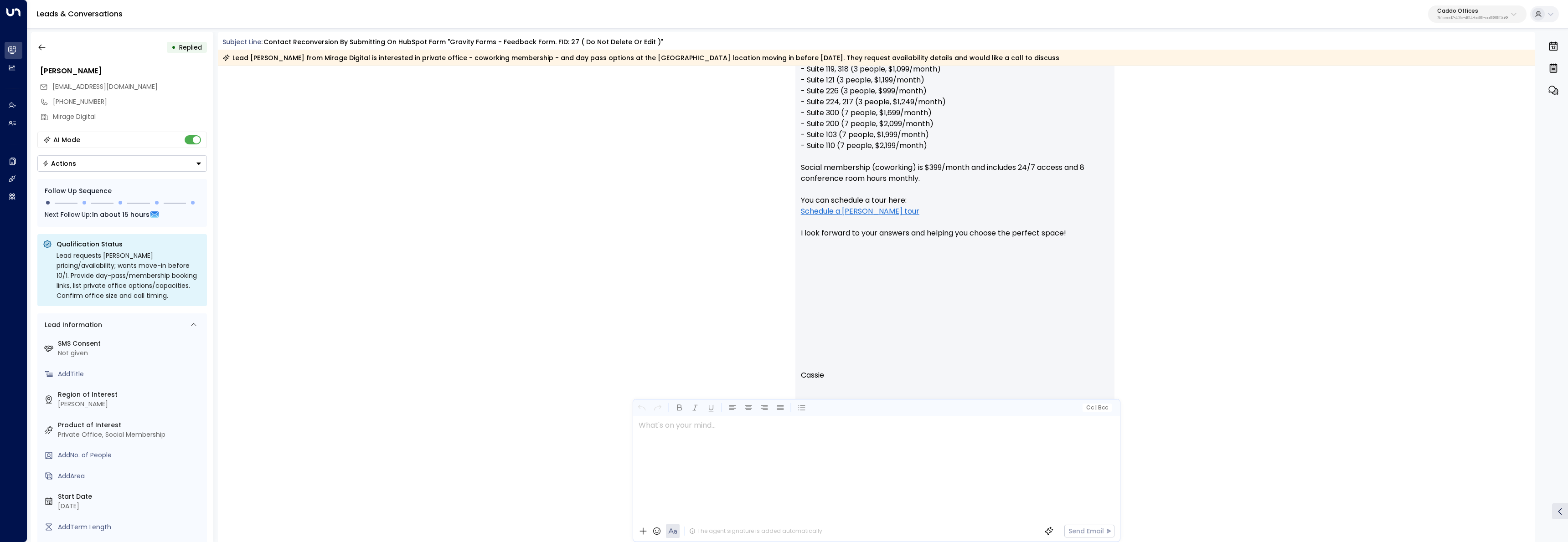
click at [616, 321] on div "Cassie • 07:40 AM • Email Hi Smith, Thanks for your interest in a private offic…" at bounding box center [876, 309] width 519 height 826
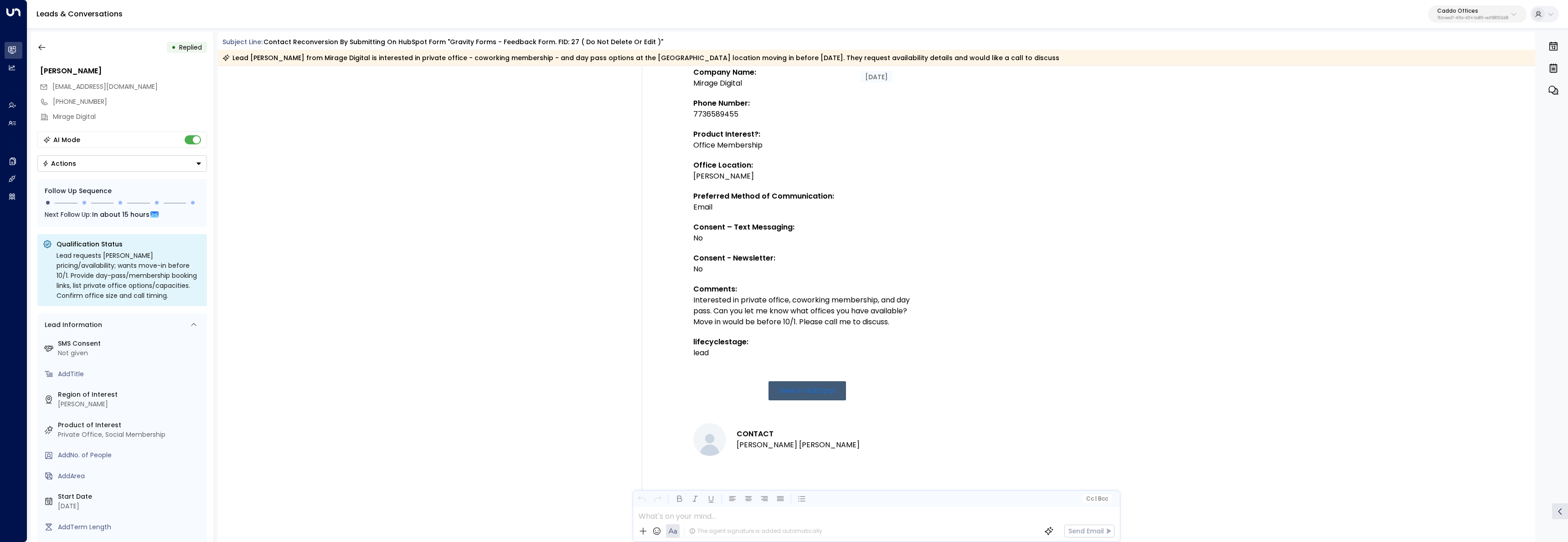
scroll to position [279, 0]
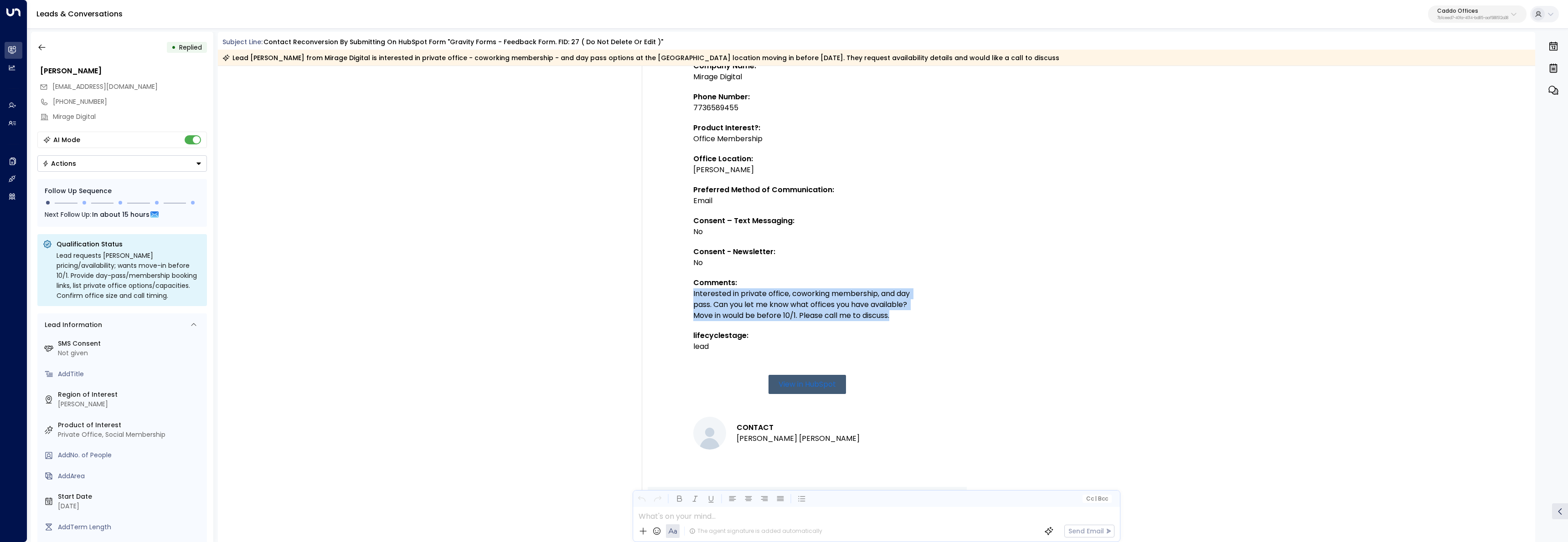
drag, startPoint x: 693, startPoint y: 294, endPoint x: 917, endPoint y: 323, distance: 225.9
click at [917, 323] on td "Contact reconversion by submitting on HubSpot Form "Gravity Forms - Feedback Fo…" at bounding box center [807, 195] width 228 height 586
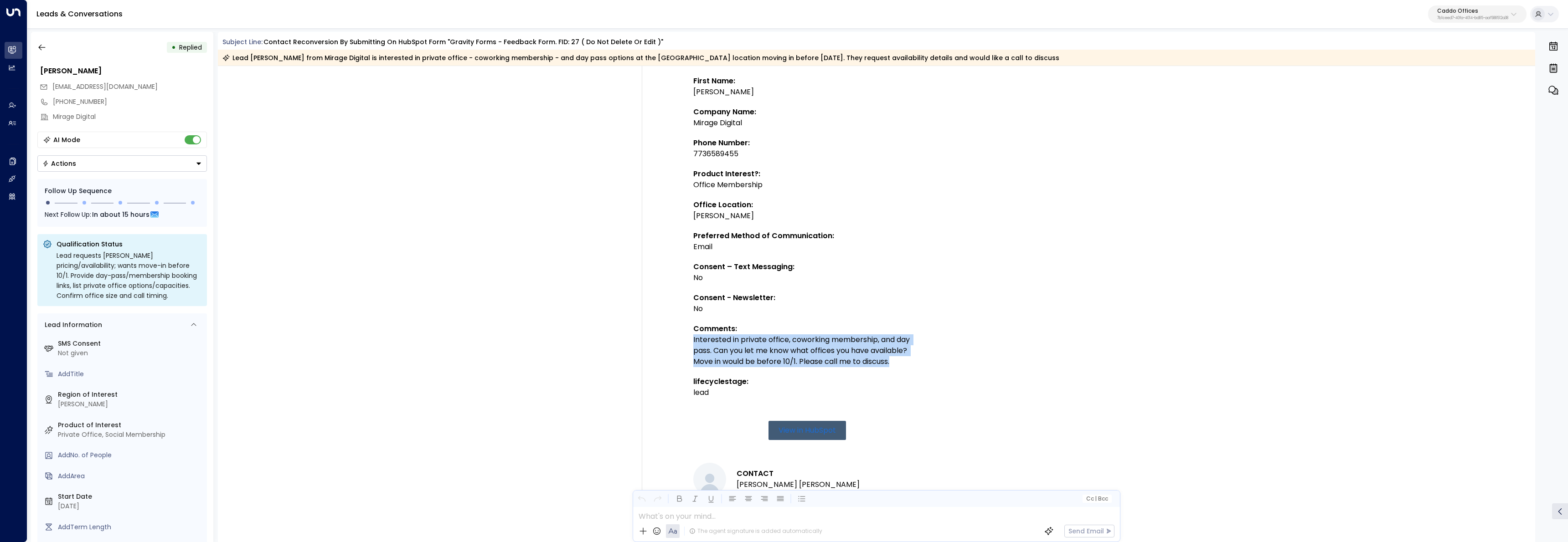
scroll to position [0, 0]
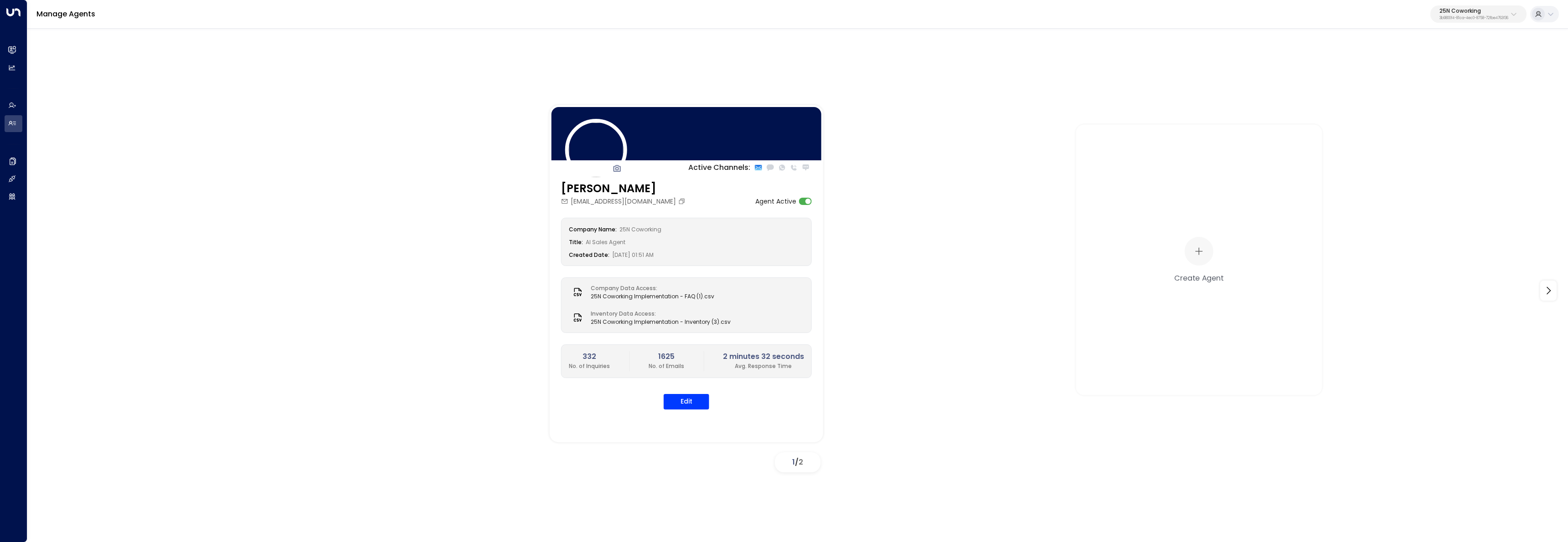
click at [1557, 109] on div "Active Channels: [PERSON_NAME] [PERSON_NAME][EMAIL_ADDRESS][DOMAIN_NAME] Agent …" at bounding box center [1297, 273] width 1495 height 337
click at [1490, 18] on p "3b9800f4-81ca-4ec0-8758-72fbe4763f36" at bounding box center [1473, 18] width 69 height 3
type input "******"
click at [1405, 75] on span "ID: 5907e685-ac3d-4b15-8777-6be708435e94" at bounding box center [1452, 78] width 130 height 8
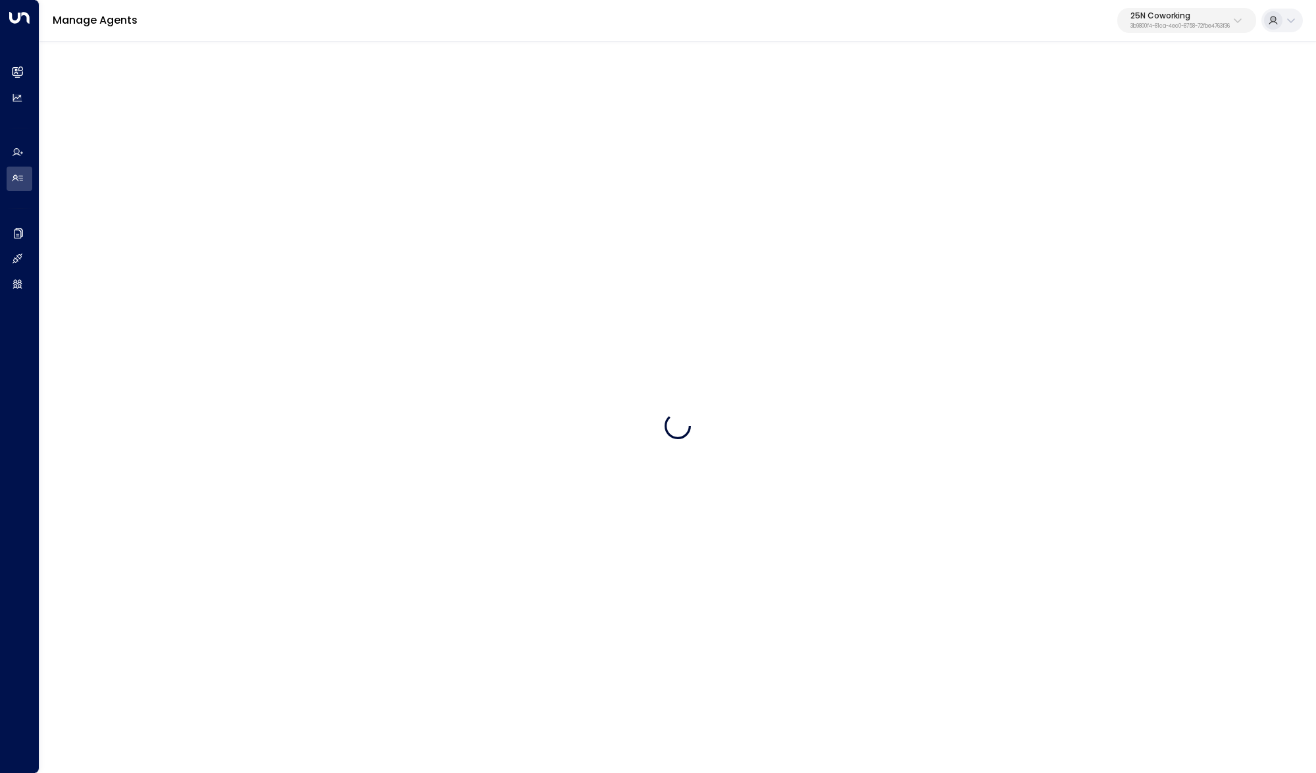
click at [1229, 24] on p "3b9800f4-81ca-4ec0-8758-72fbe4763f36" at bounding box center [1180, 26] width 99 height 5
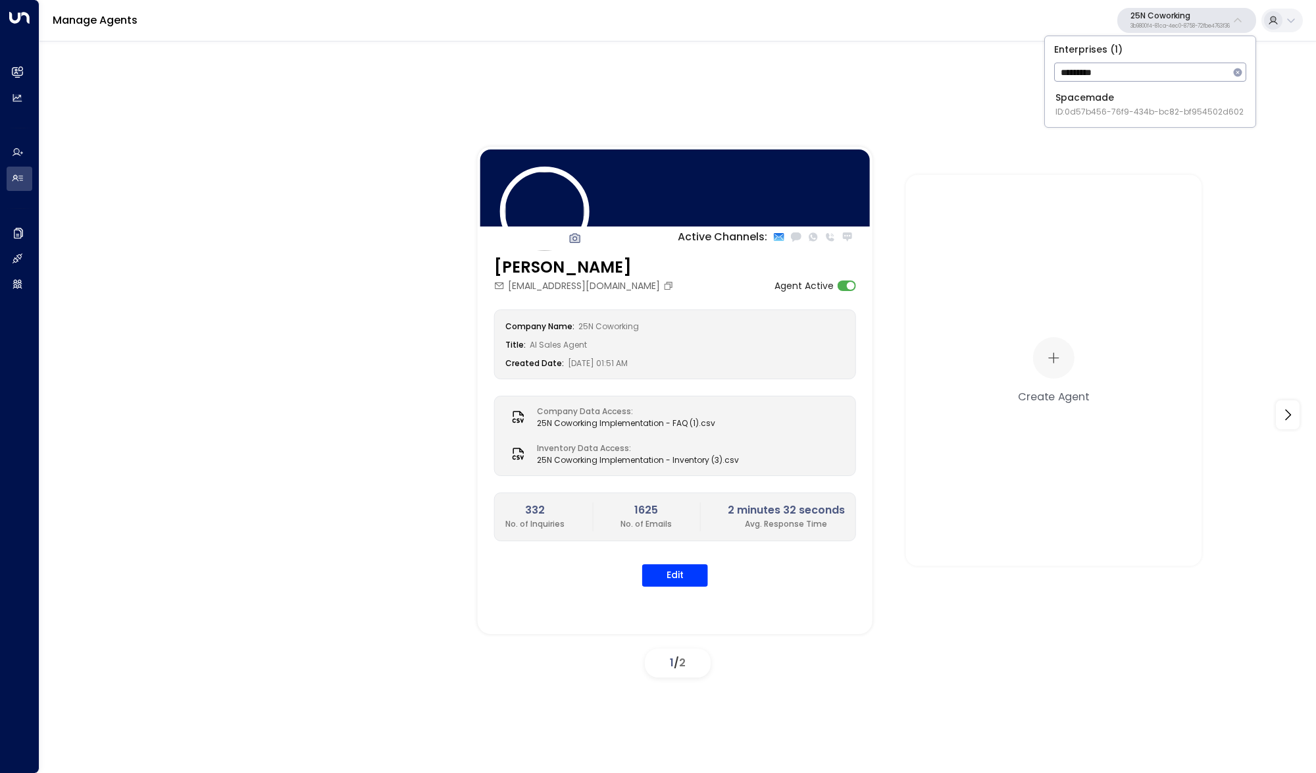
type input "*********"
click at [1140, 94] on div "Spacemade ID: 0d57b456-76f9-434b-bc82-bf954502d602" at bounding box center [1150, 104] width 188 height 27
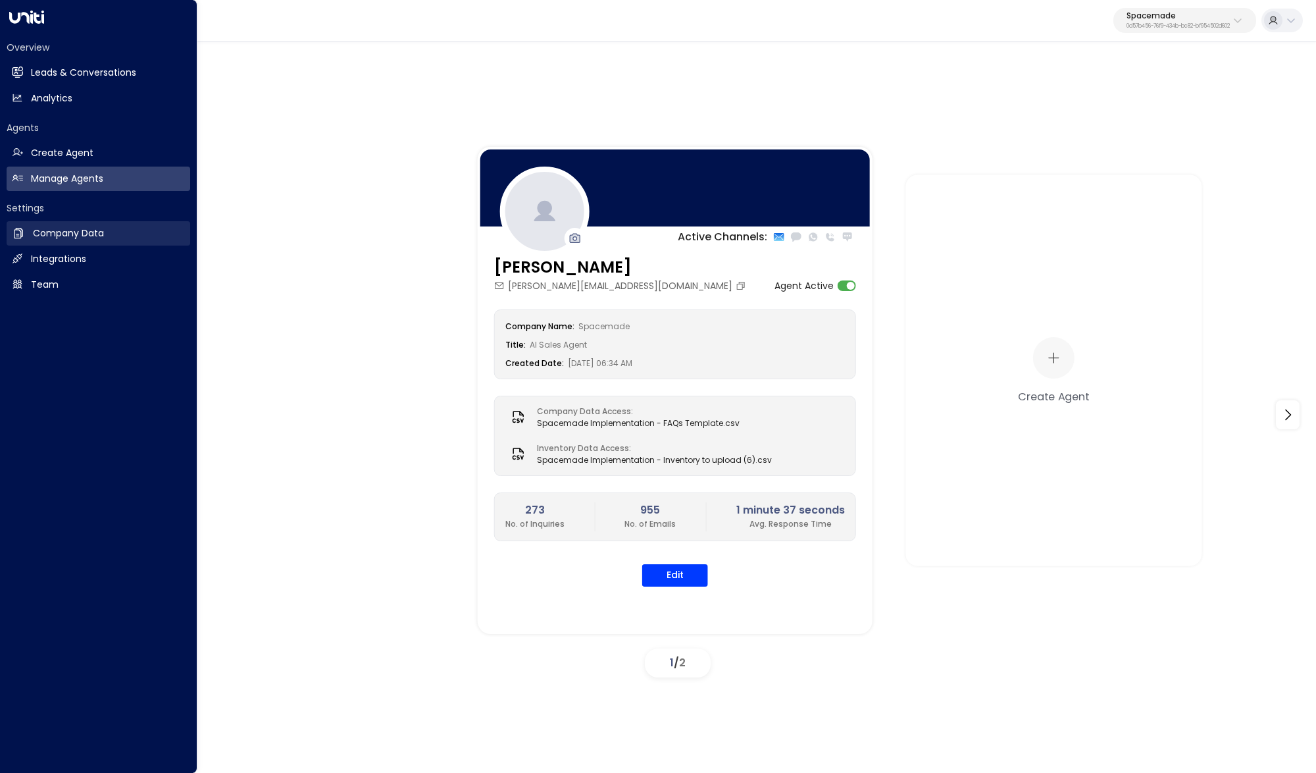
click at [30, 227] on link "Company Data Company Data" at bounding box center [99, 233] width 184 height 24
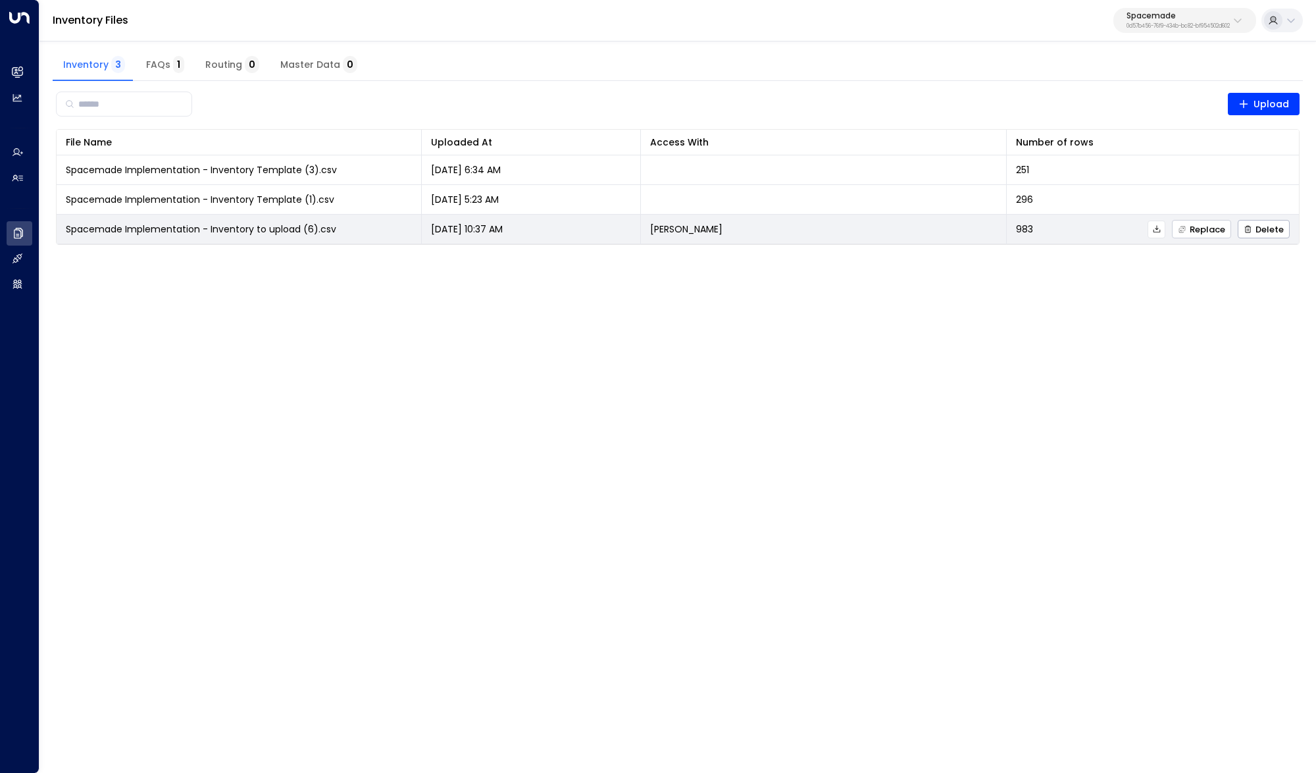
click at [1205, 231] on span "Replace" at bounding box center [1201, 229] width 47 height 9
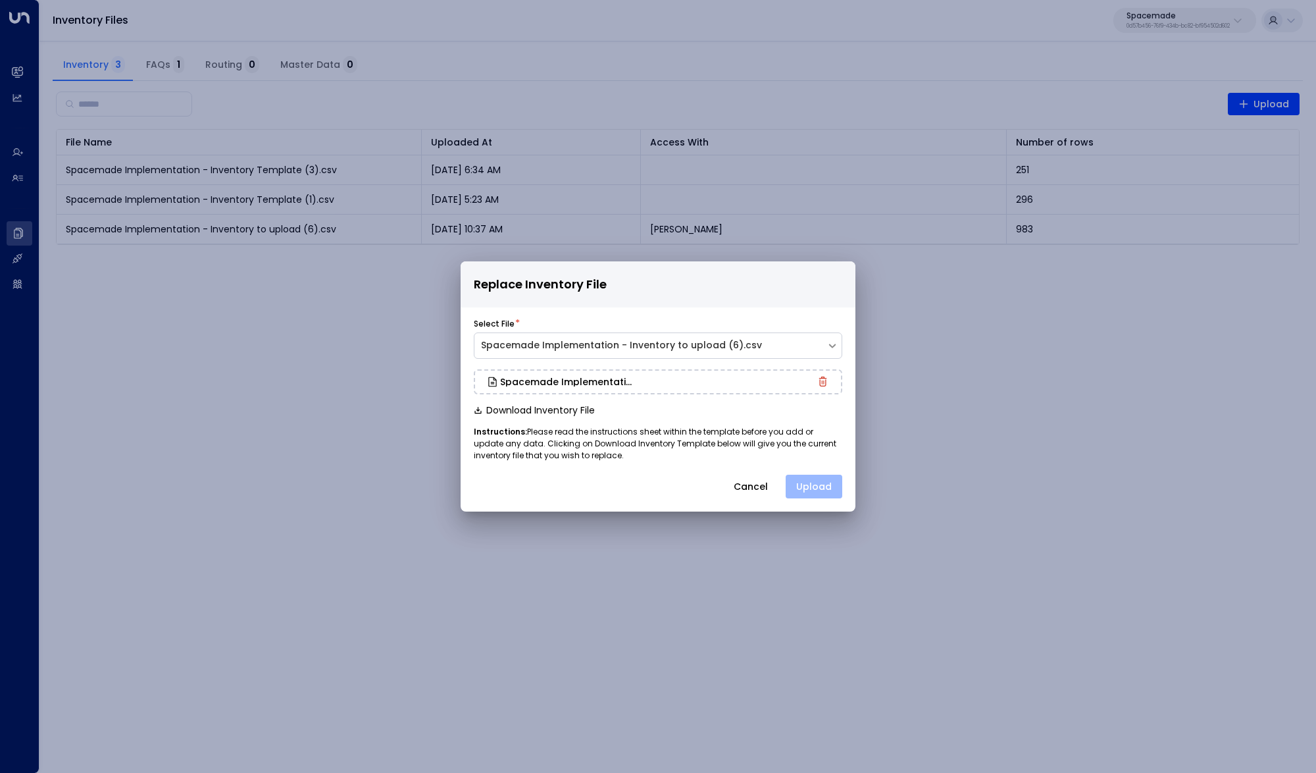
click at [821, 492] on button "Upload" at bounding box center [814, 486] width 57 height 24
